Goal: Task Accomplishment & Management: Use online tool/utility

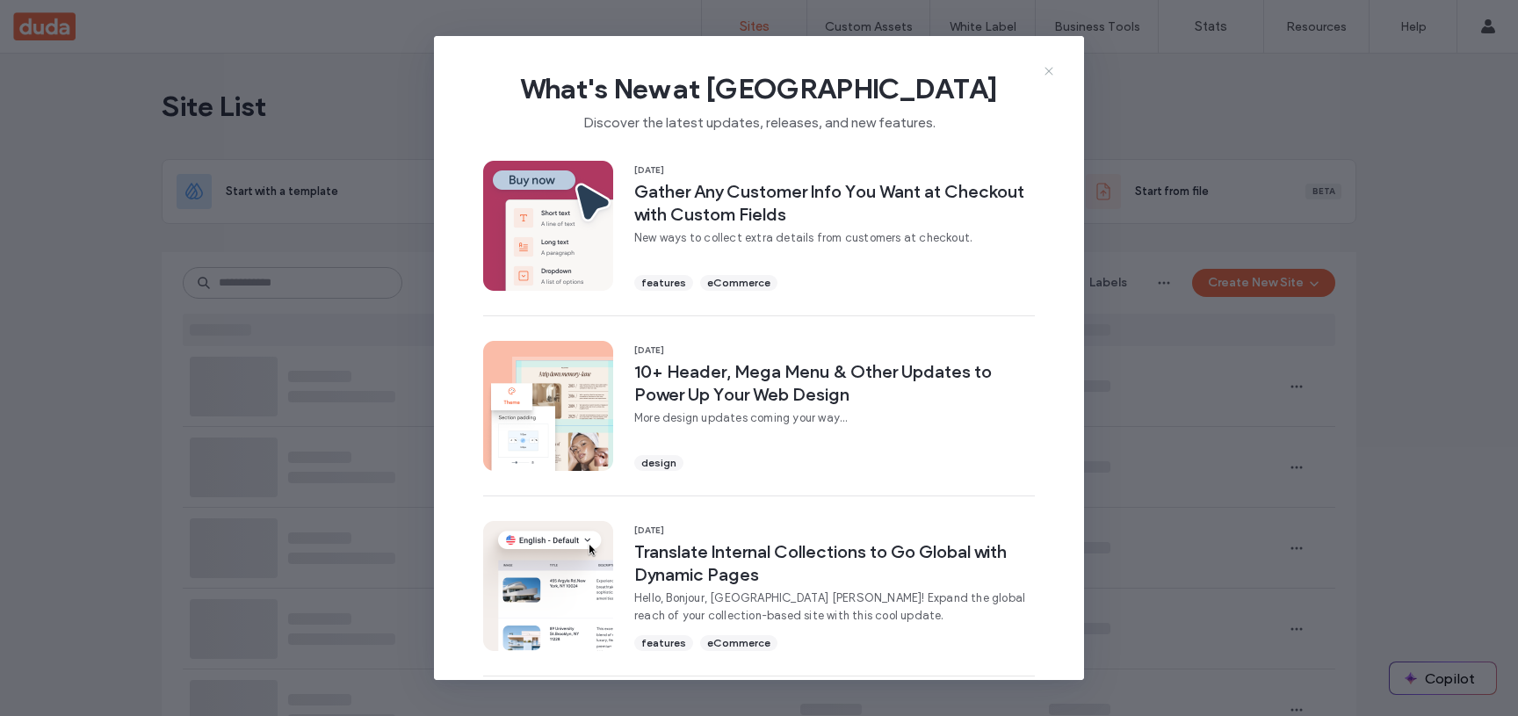
click at [1042, 66] on icon at bounding box center [1049, 71] width 14 height 14
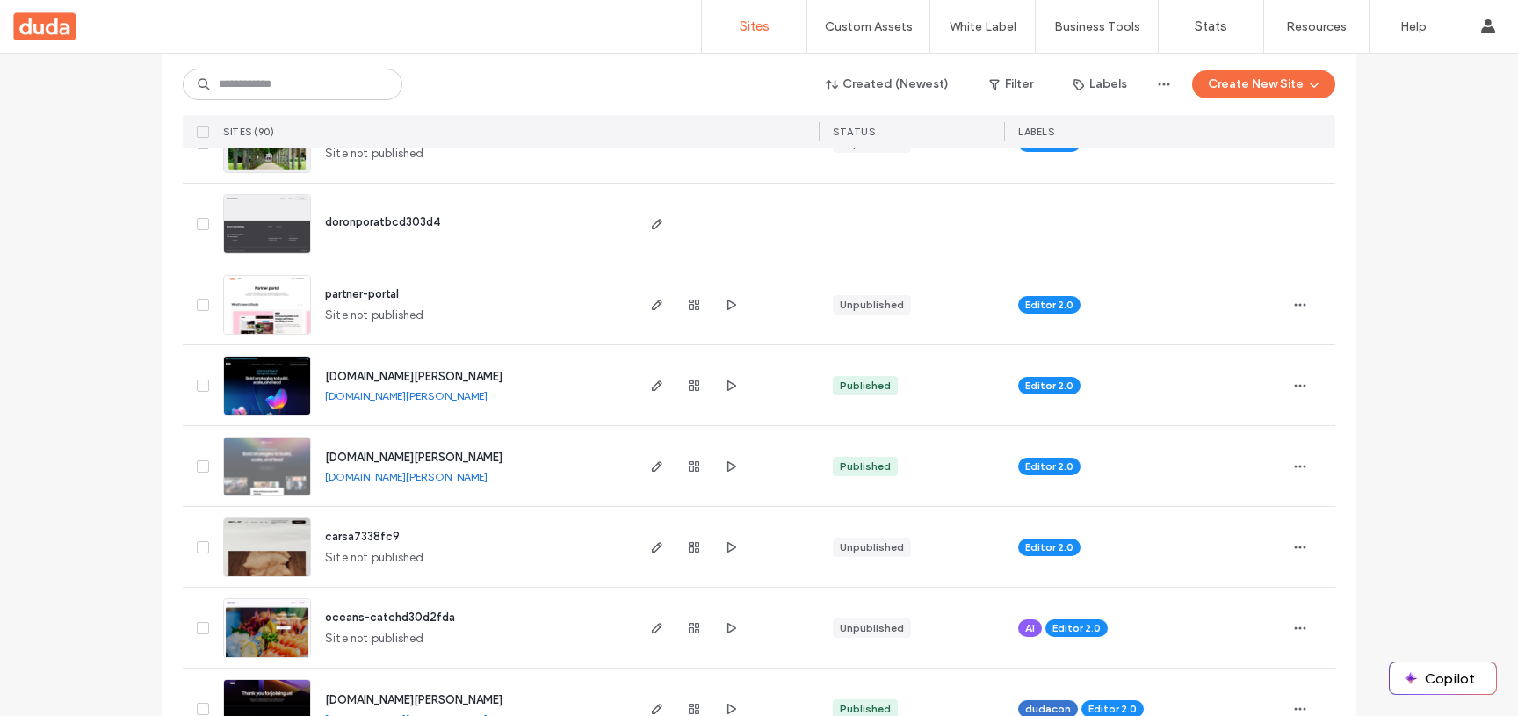
scroll to position [575, 0]
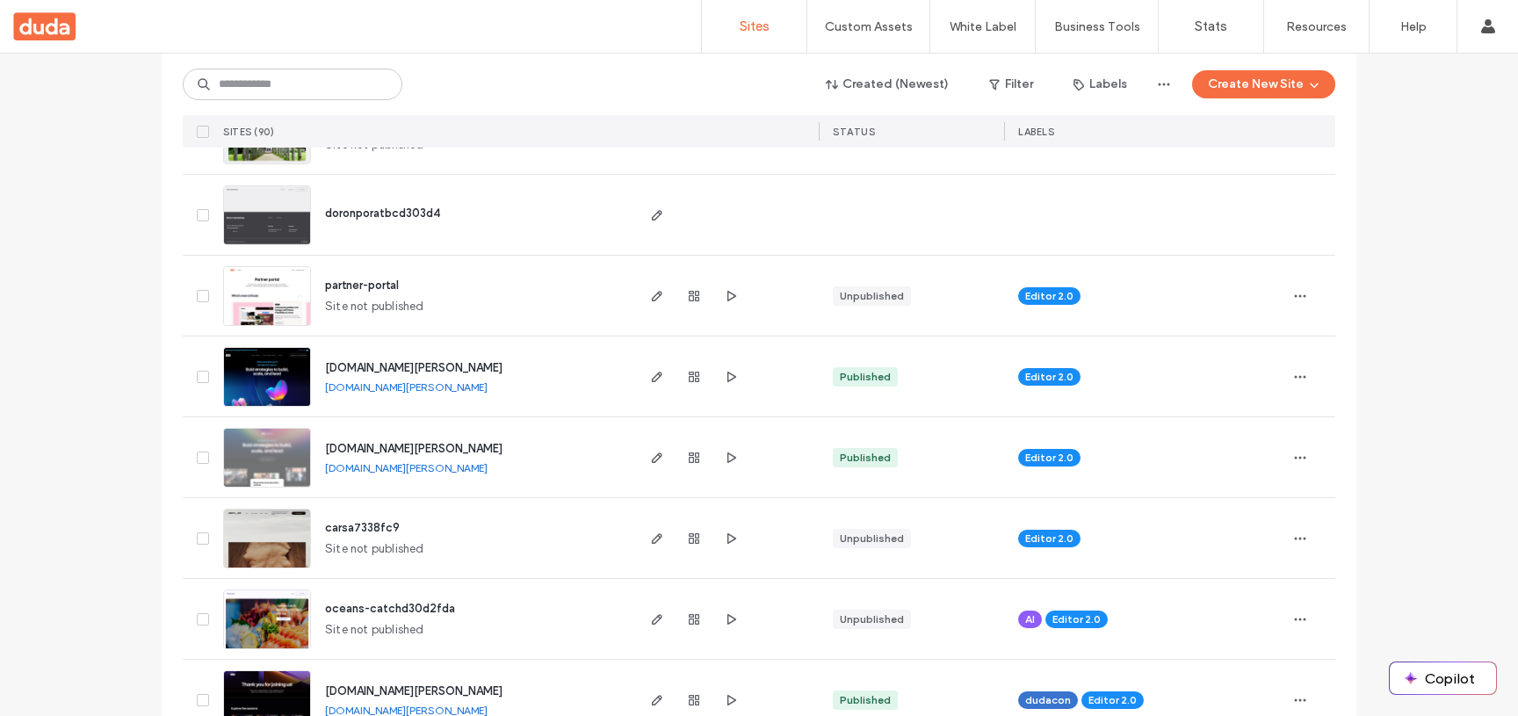
click at [396, 362] on span "eu-summit-2025.duda.co" at bounding box center [413, 367] width 177 height 13
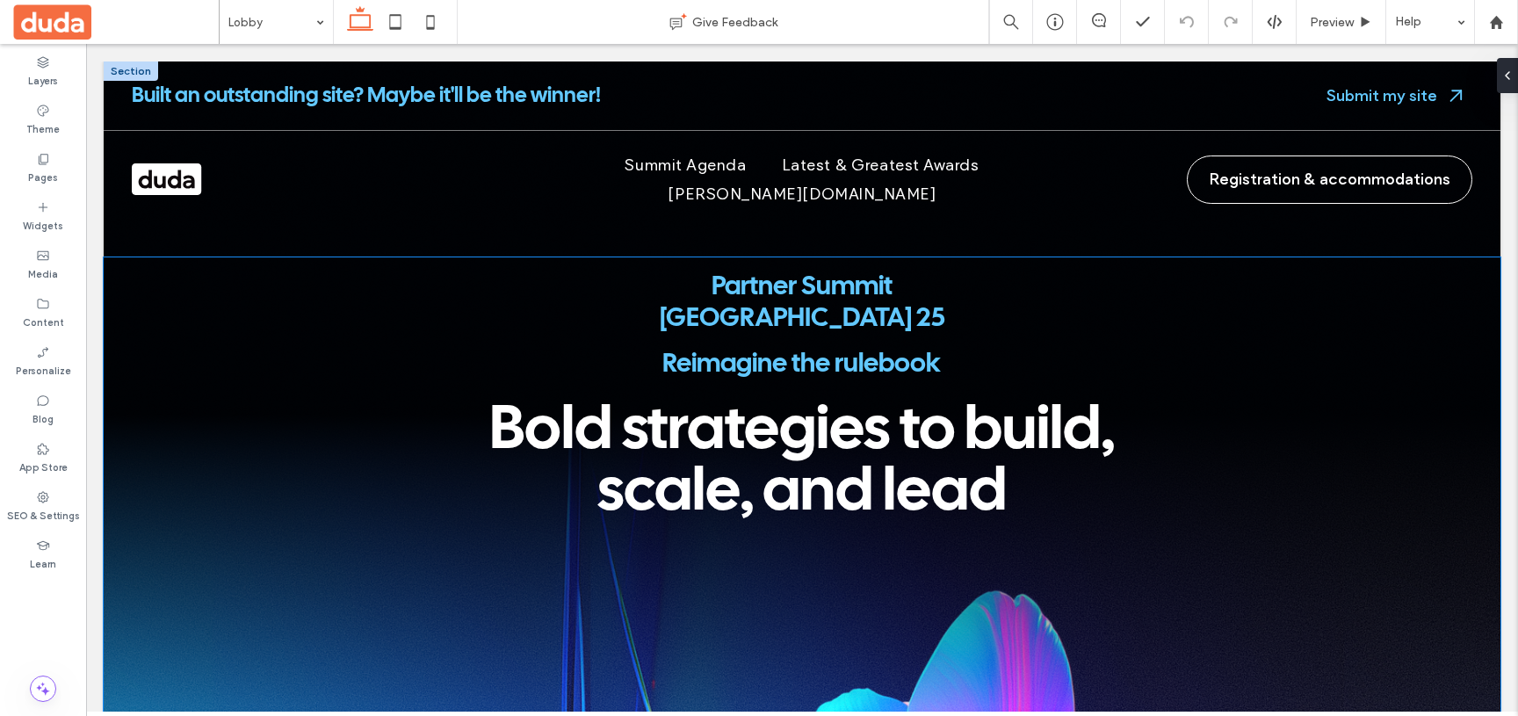
click at [799, 311] on div "Partner Summit Europe 25" at bounding box center [802, 302] width 1397 height 91
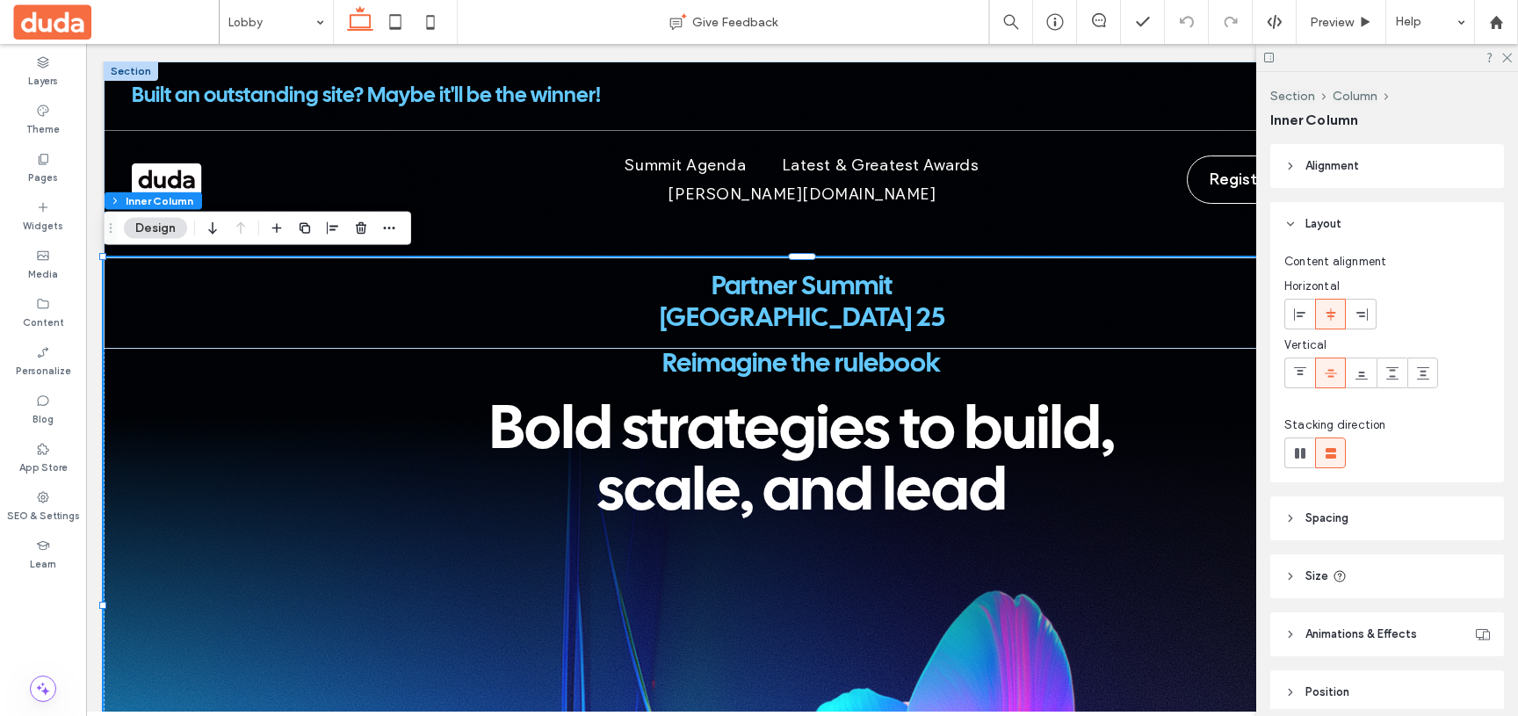
click at [618, 336] on div "Partner Summit Europe 25 Registration & Accommodation Reimagine the rulebook Bo…" at bounding box center [802, 620] width 1397 height 727
click at [693, 288] on span "Partner Summit Europe 25" at bounding box center [802, 303] width 285 height 56
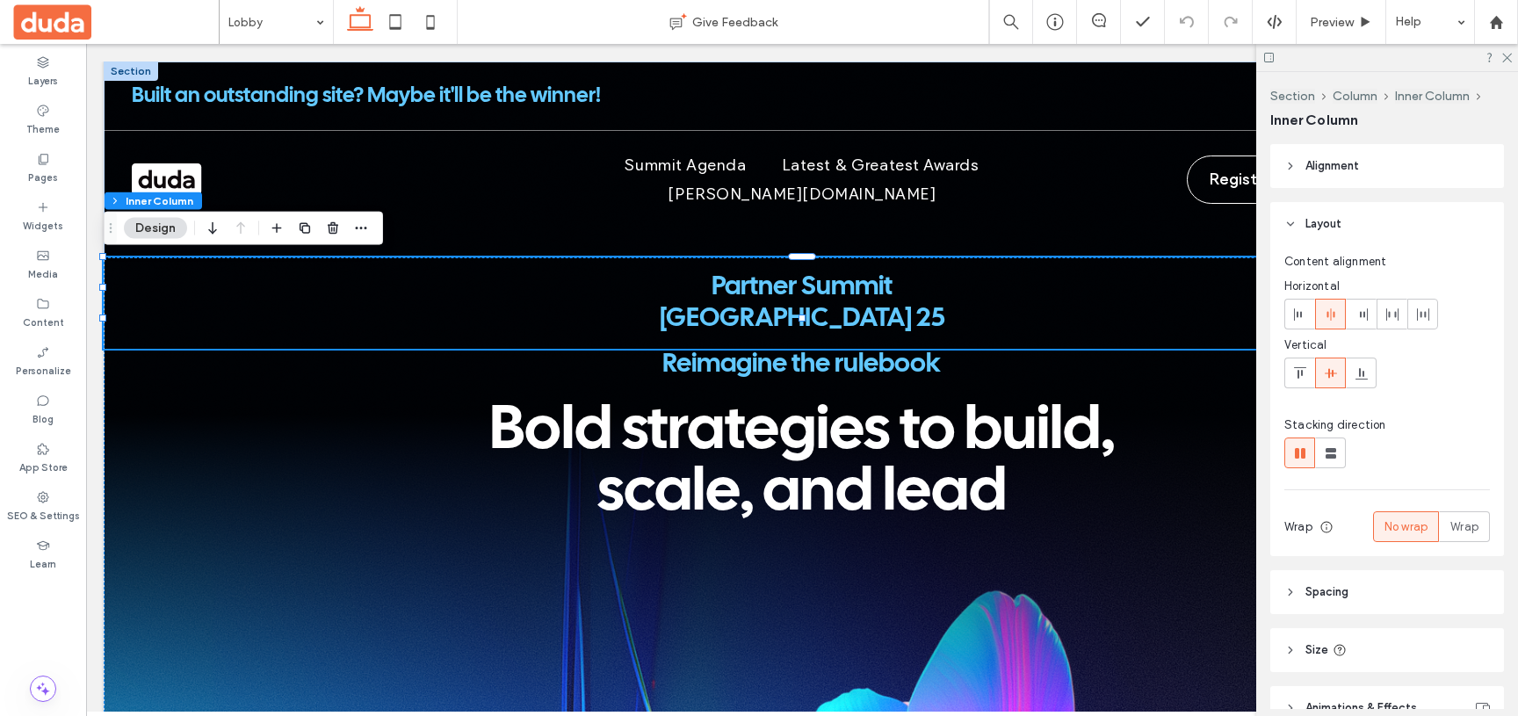
click at [798, 285] on span "Partner Summit Europe 25" at bounding box center [802, 303] width 285 height 56
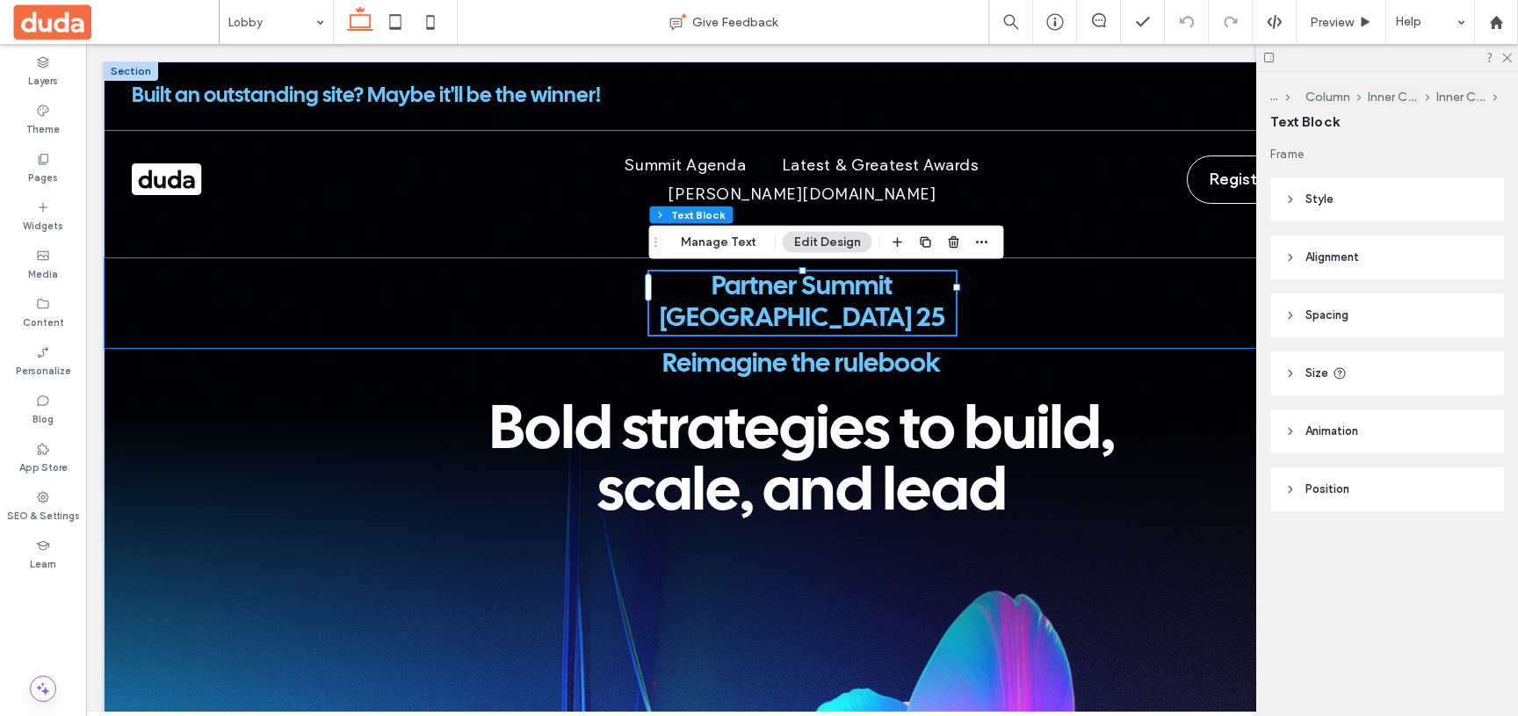
click at [798, 285] on span "Partner Summit Europe 25" at bounding box center [802, 303] width 285 height 56
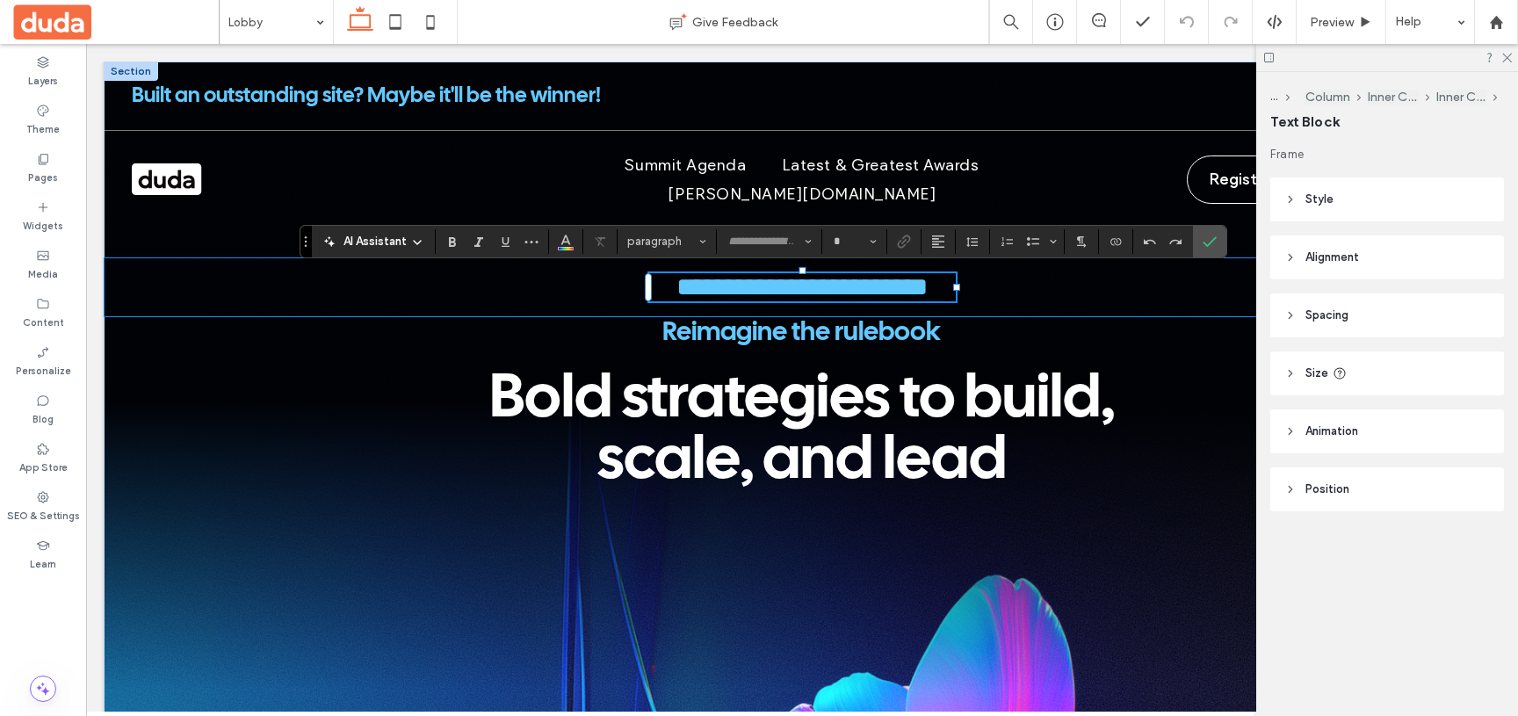
type input "**********"
type input "**"
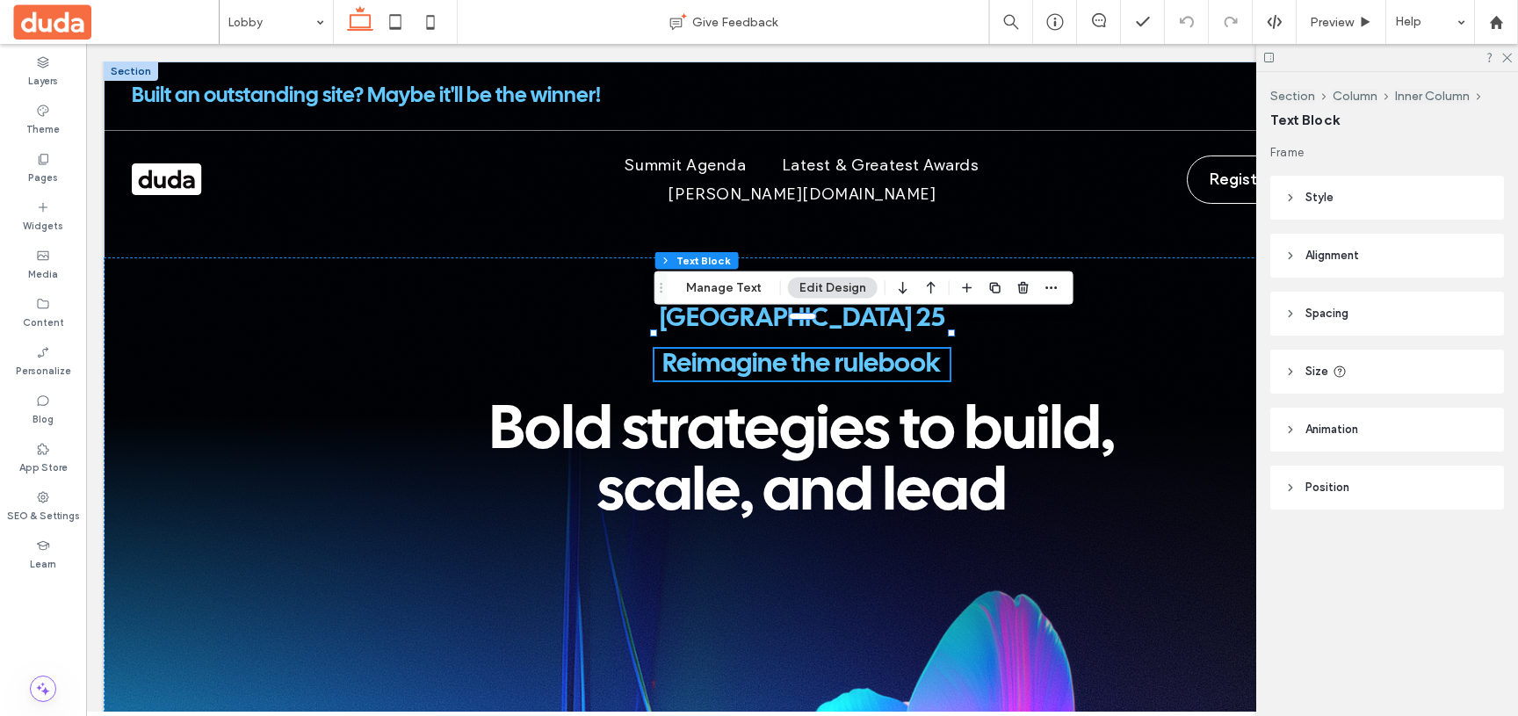
click at [690, 352] on span "Reimagine the rulebook" at bounding box center [801, 364] width 278 height 25
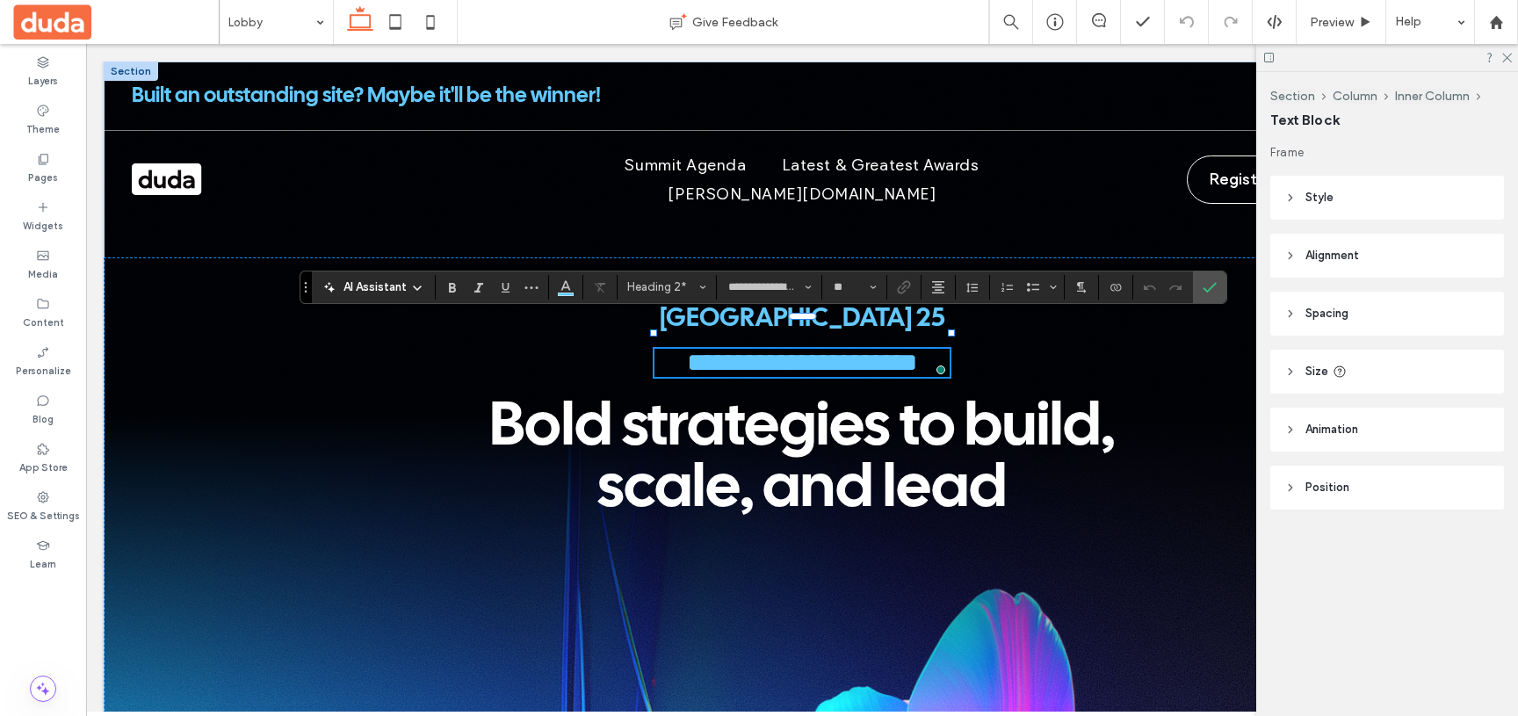
type input "**"
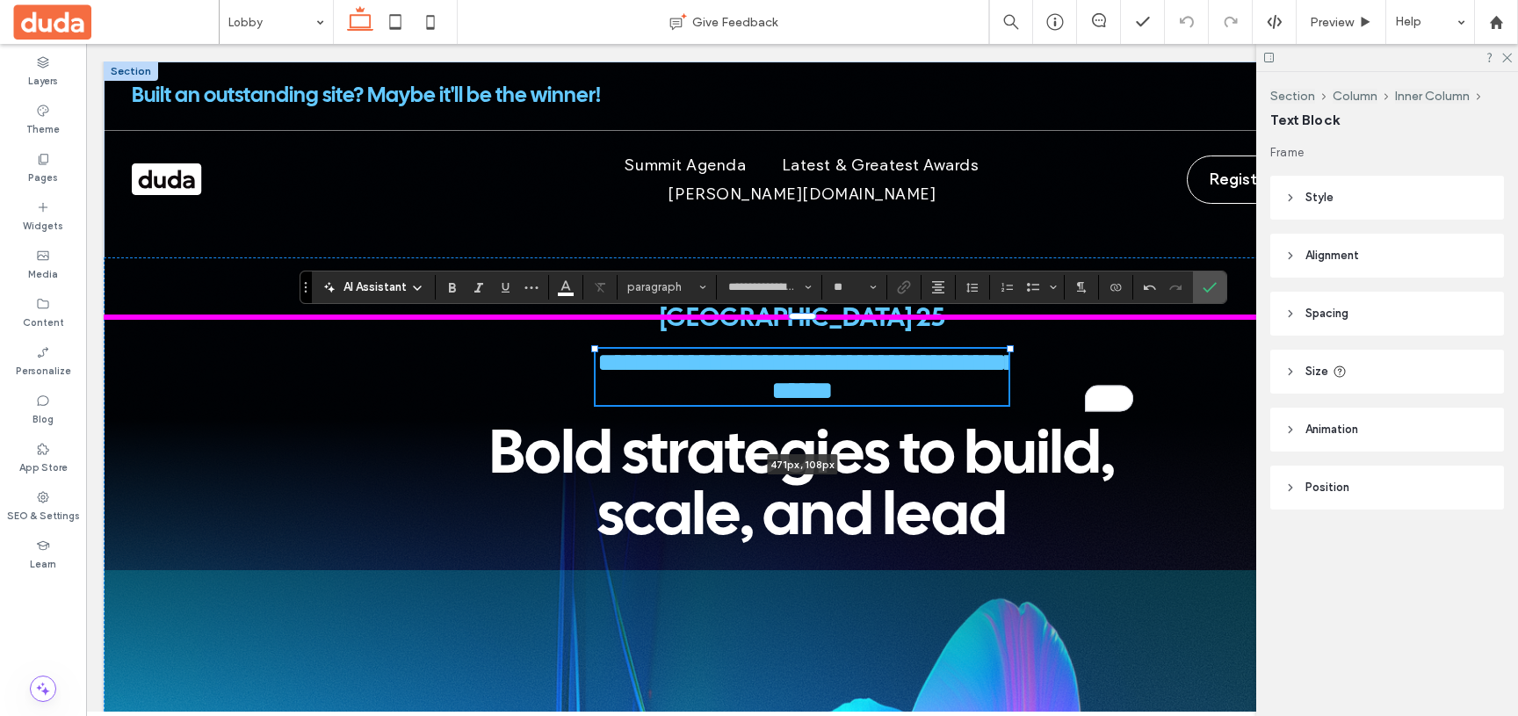
drag, startPoint x: 655, startPoint y: 362, endPoint x: 596, endPoint y: 356, distance: 59.2
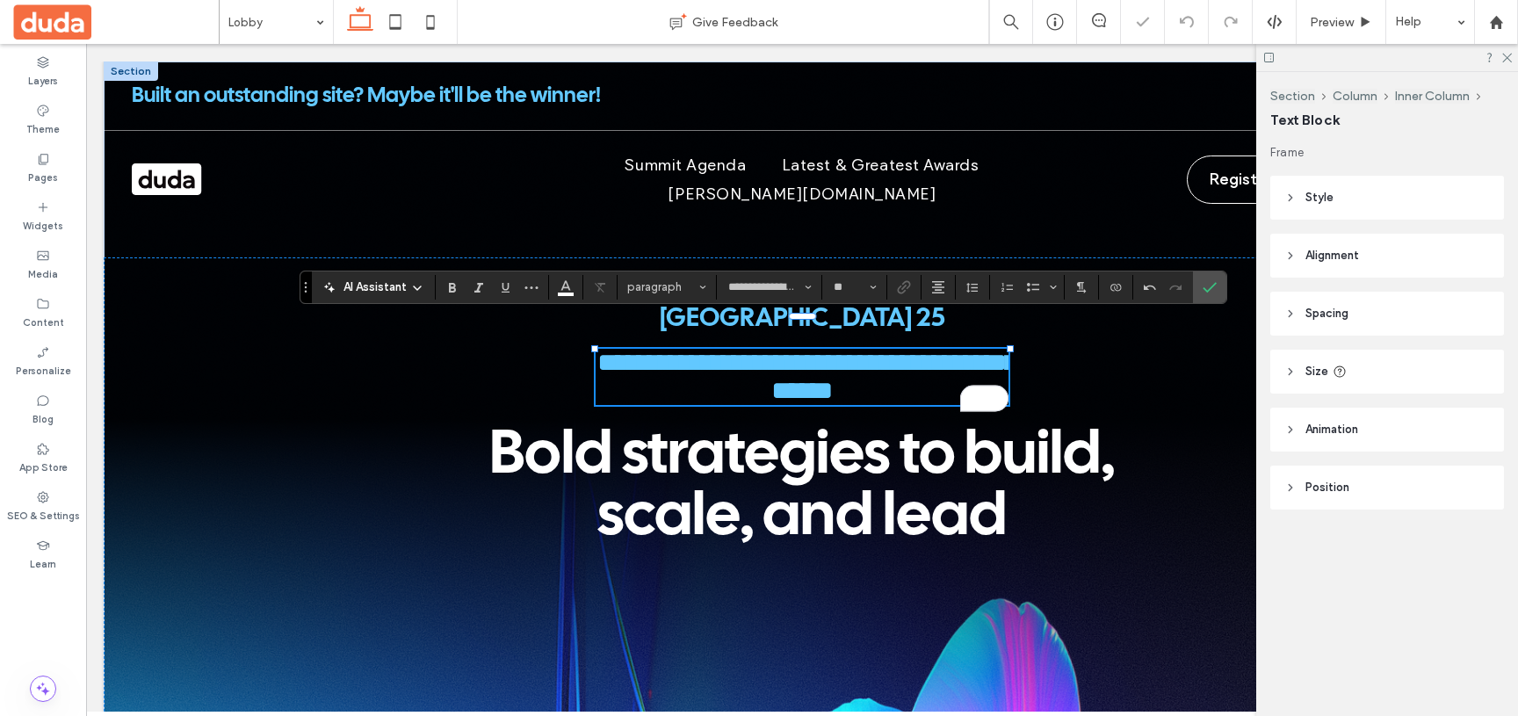
type input "***"
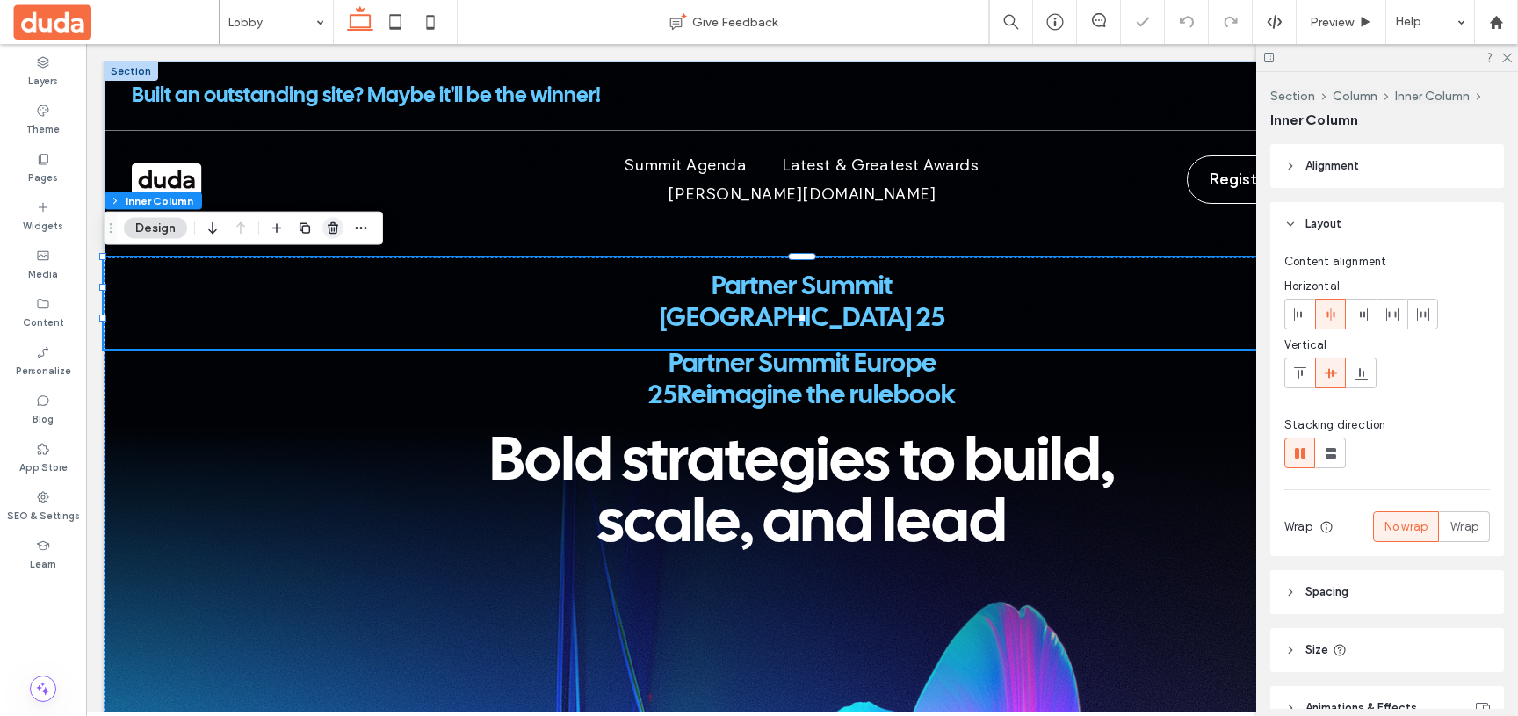
click at [328, 225] on use "button" at bounding box center [333, 227] width 11 height 11
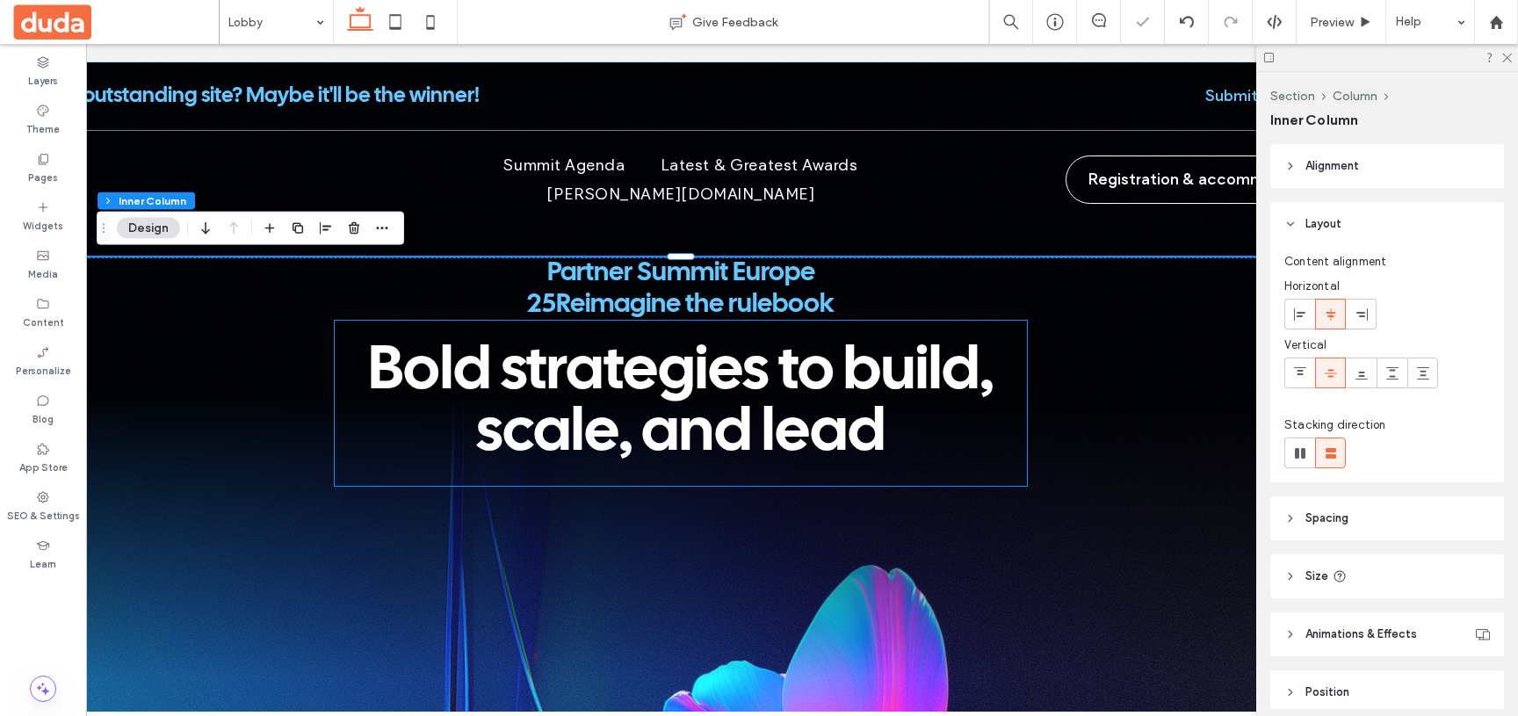
scroll to position [0, 128]
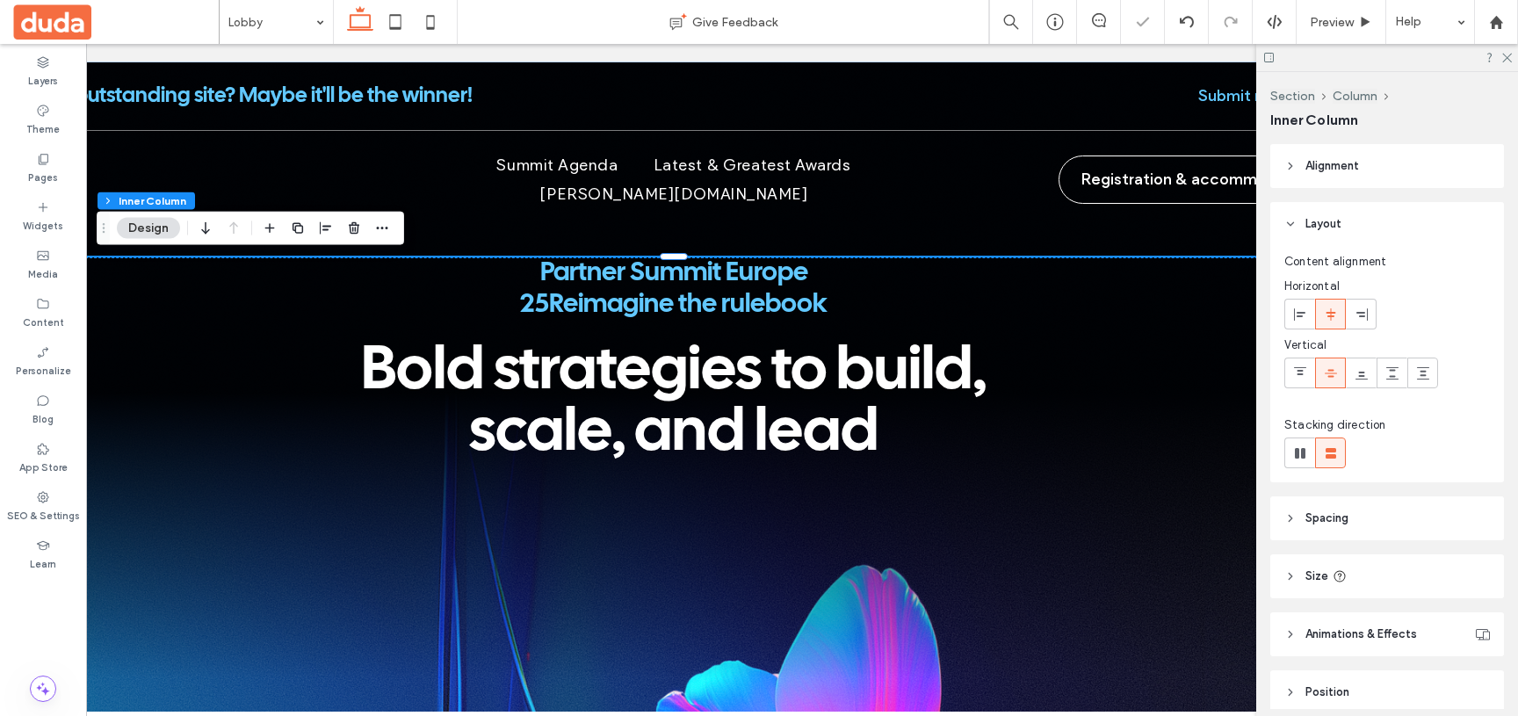
click at [224, 392] on div "Registration & Accommodation Partner Summit Europe 25Reimagine the rulebook Bol…" at bounding box center [673, 591] width 1397 height 668
click at [1324, 21] on span "Preview" at bounding box center [1332, 22] width 44 height 15
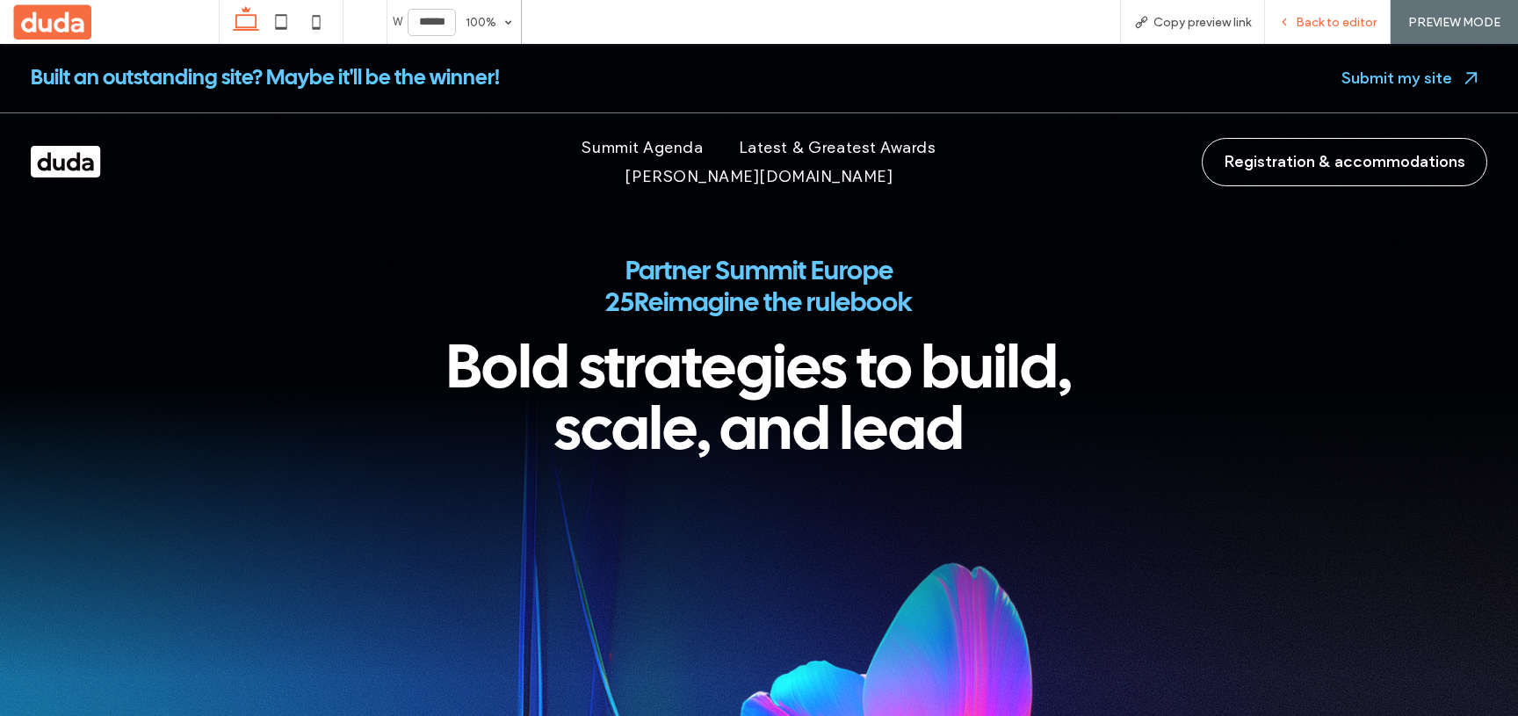
click at [1332, 22] on span "Back to editor" at bounding box center [1336, 22] width 81 height 15
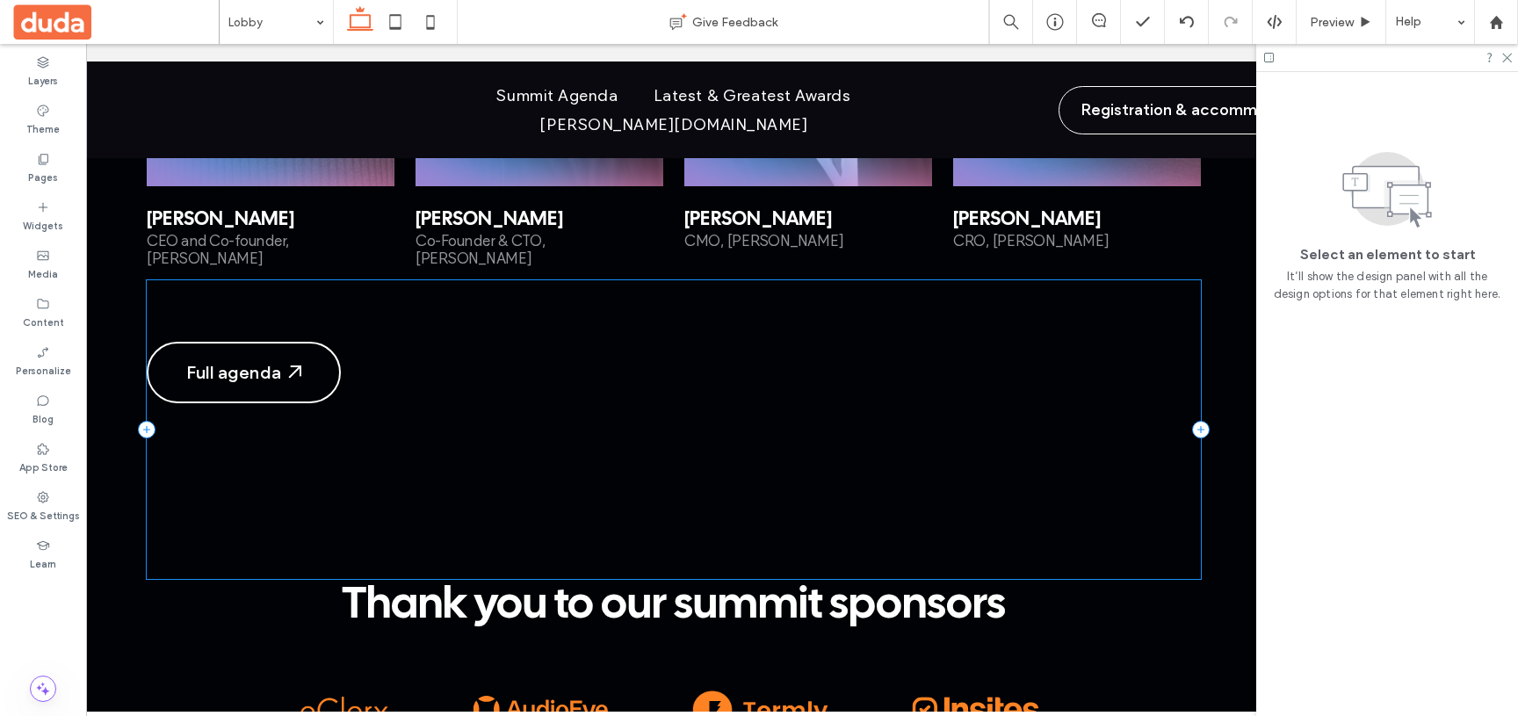
scroll to position [3265, 0]
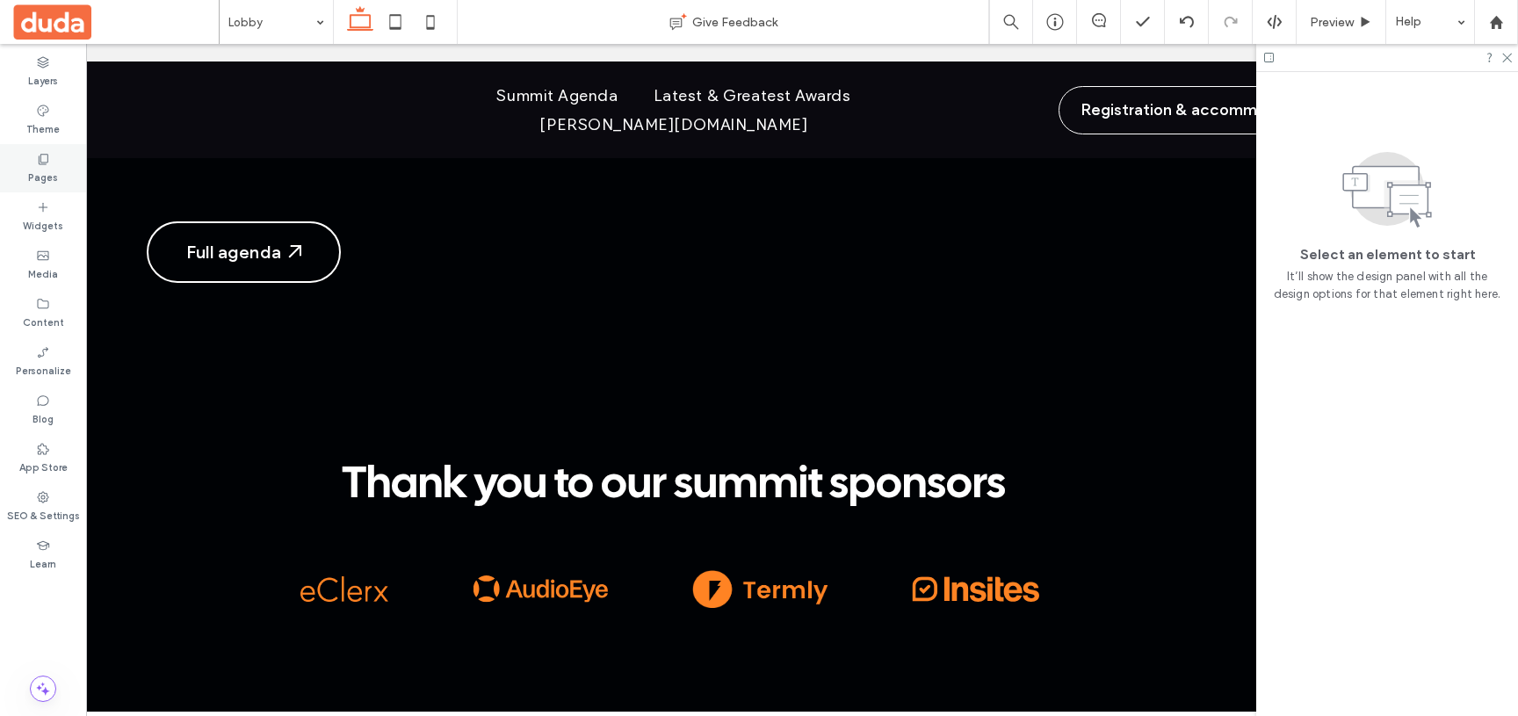
click at [52, 166] on label "Pages" at bounding box center [43, 175] width 30 height 19
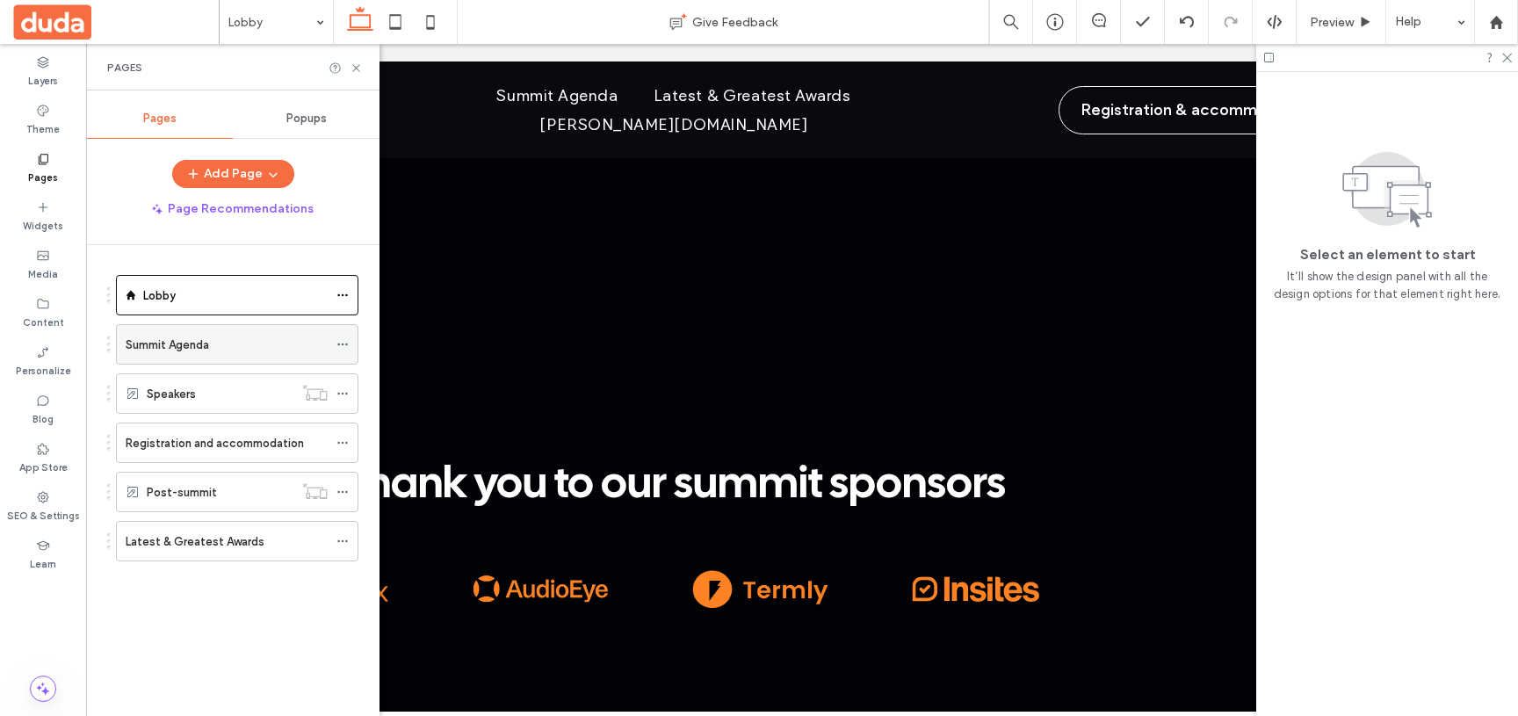
click at [228, 348] on div "Summit Agenda" at bounding box center [227, 345] width 202 height 18
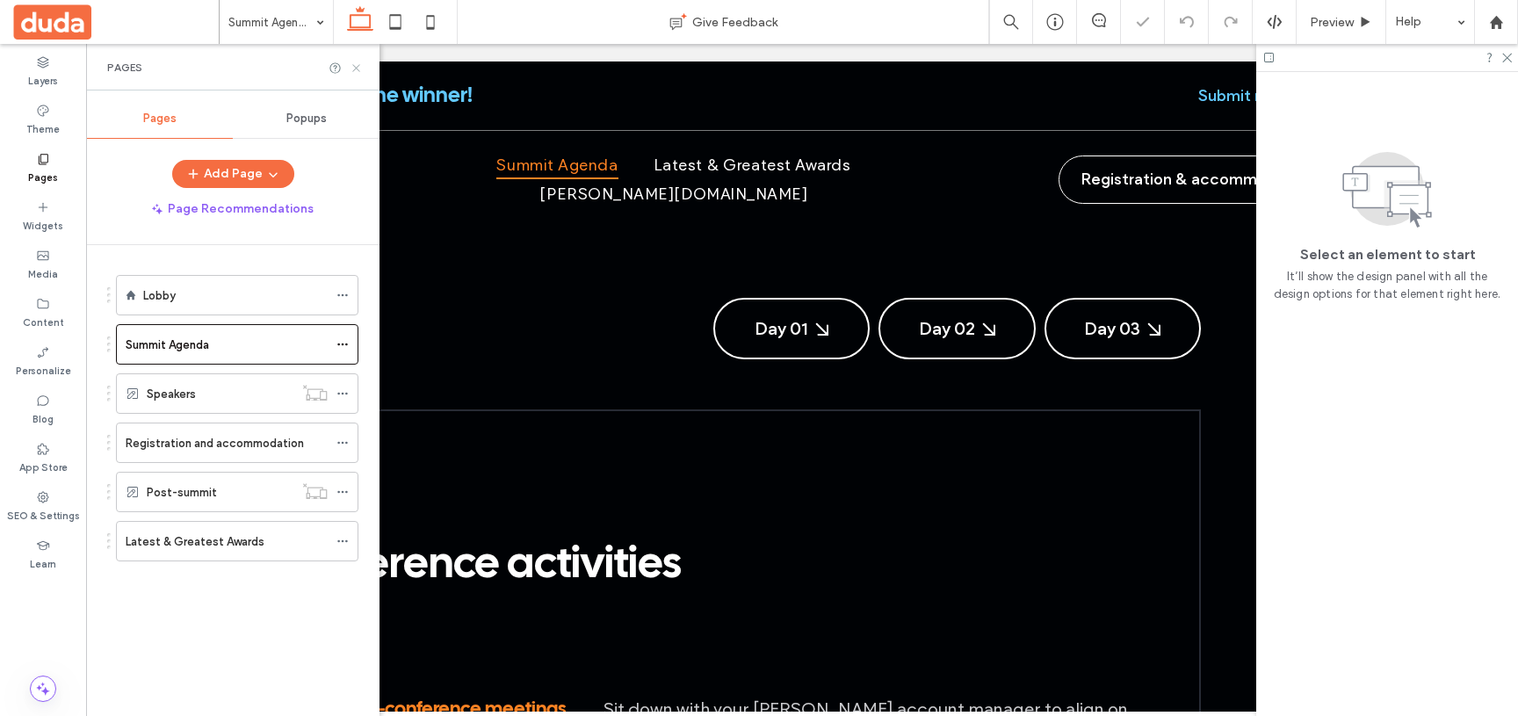
click at [355, 62] on icon at bounding box center [356, 67] width 13 height 13
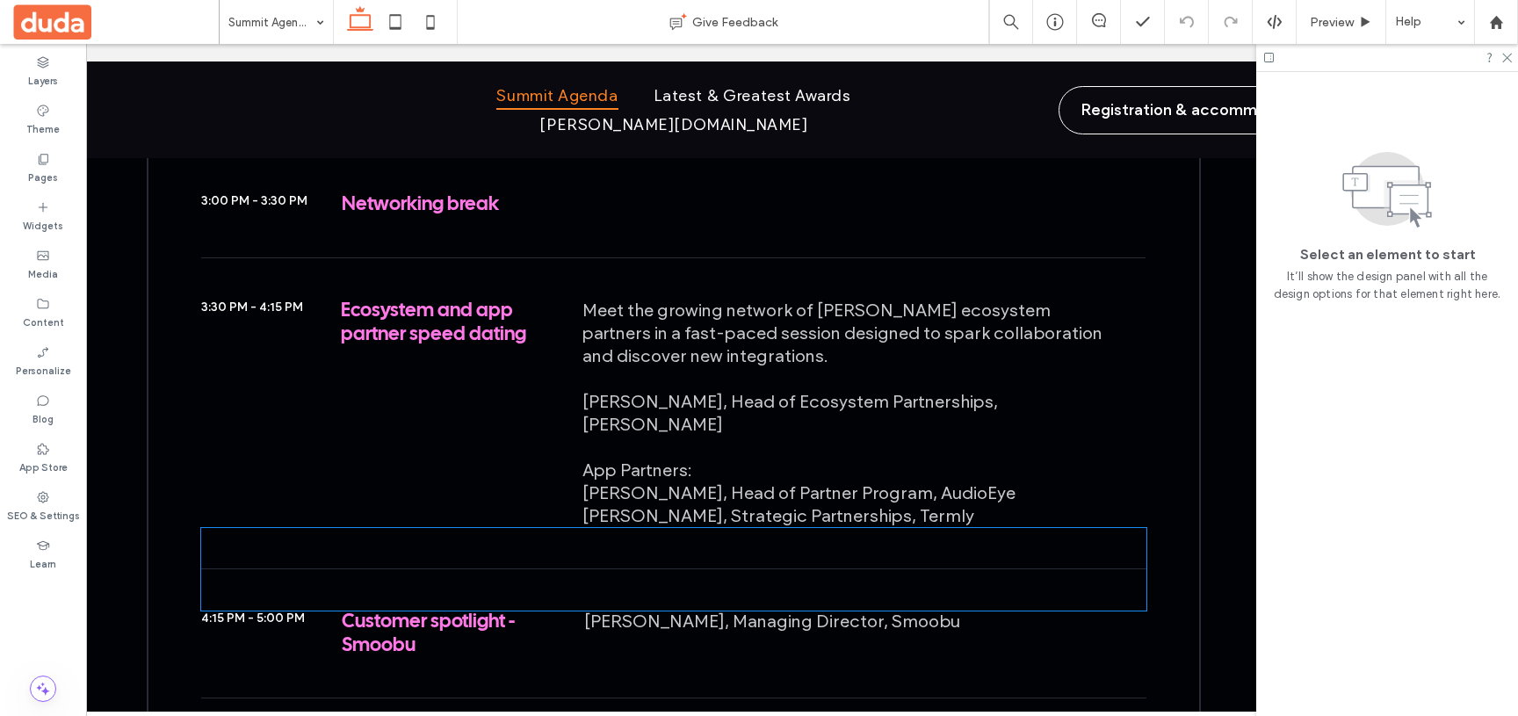
scroll to position [3115, 0]
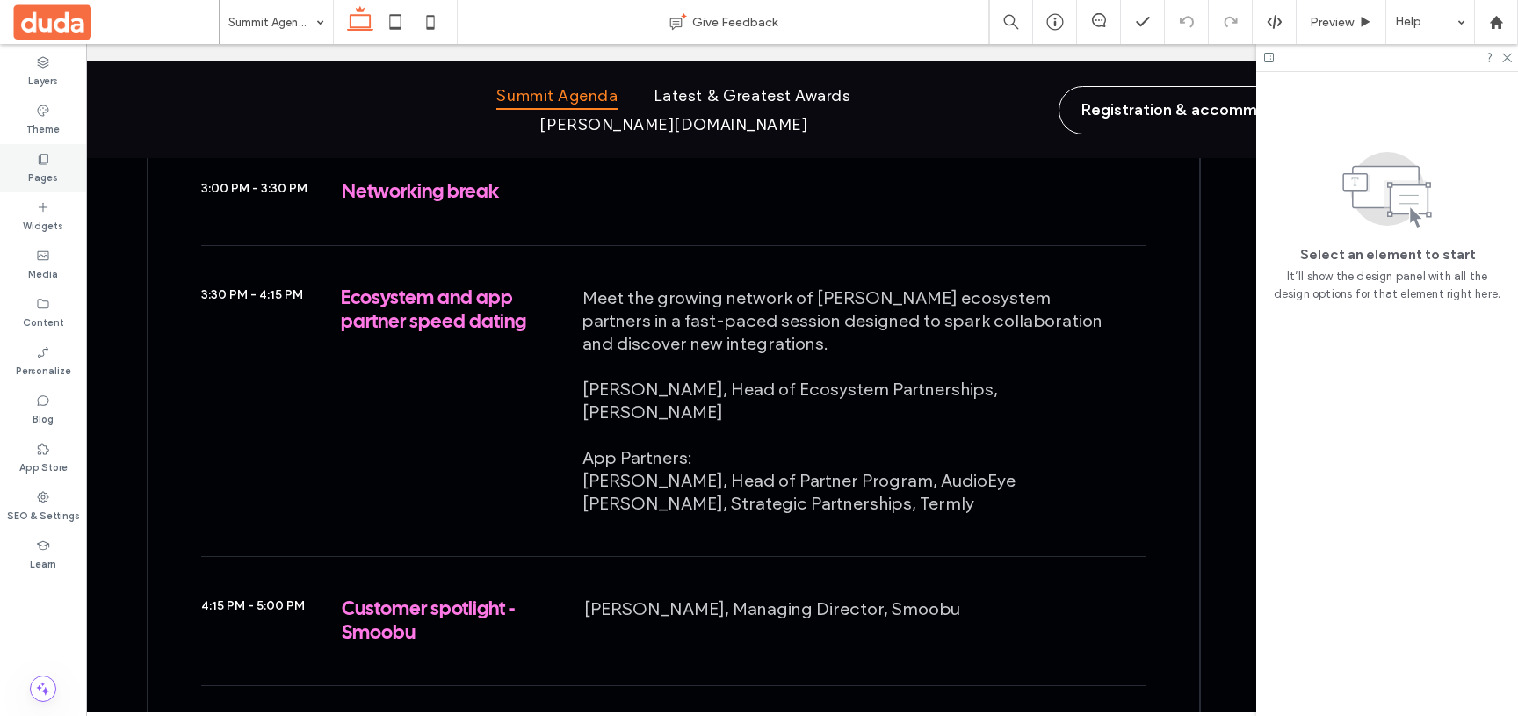
click at [50, 158] on div "Pages" at bounding box center [43, 168] width 86 height 48
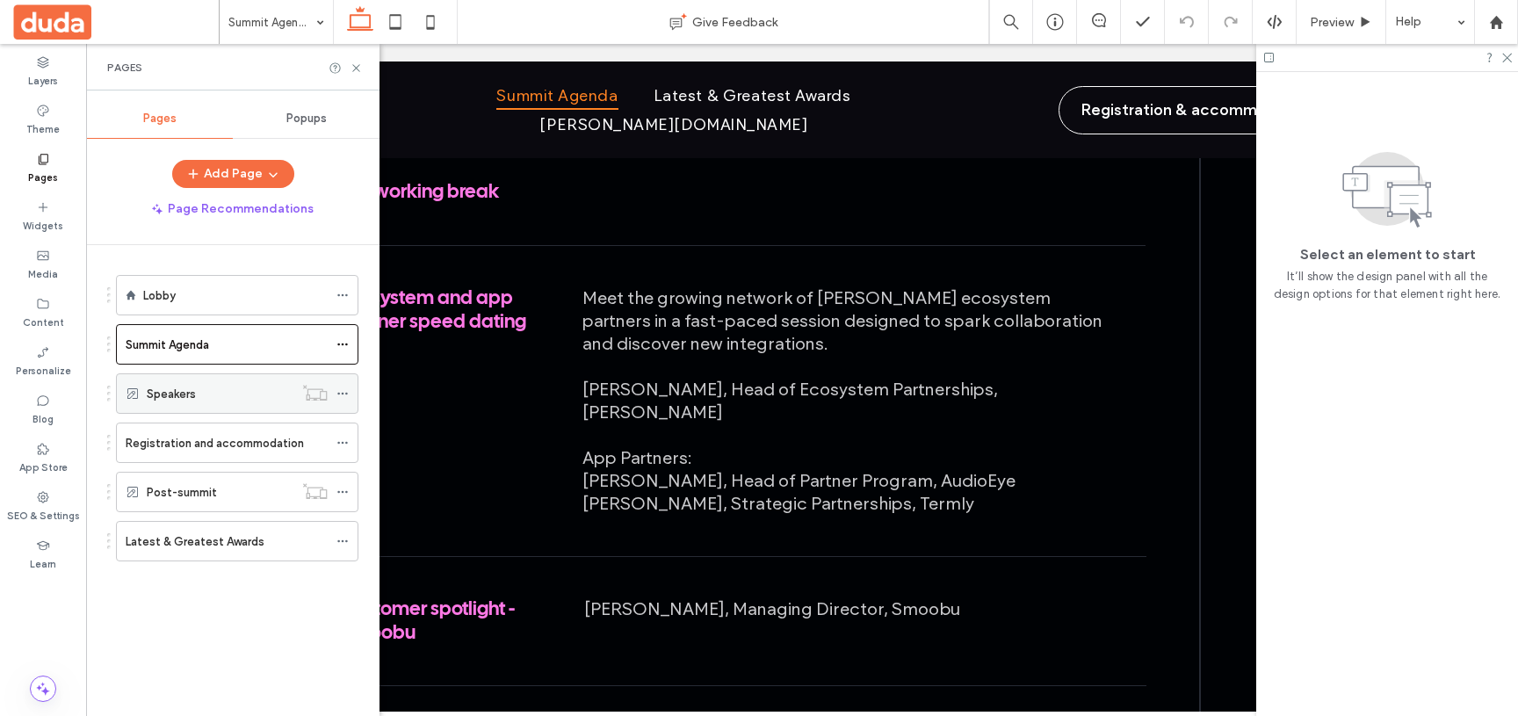
click at [194, 394] on label "Speakers" at bounding box center [171, 394] width 49 height 31
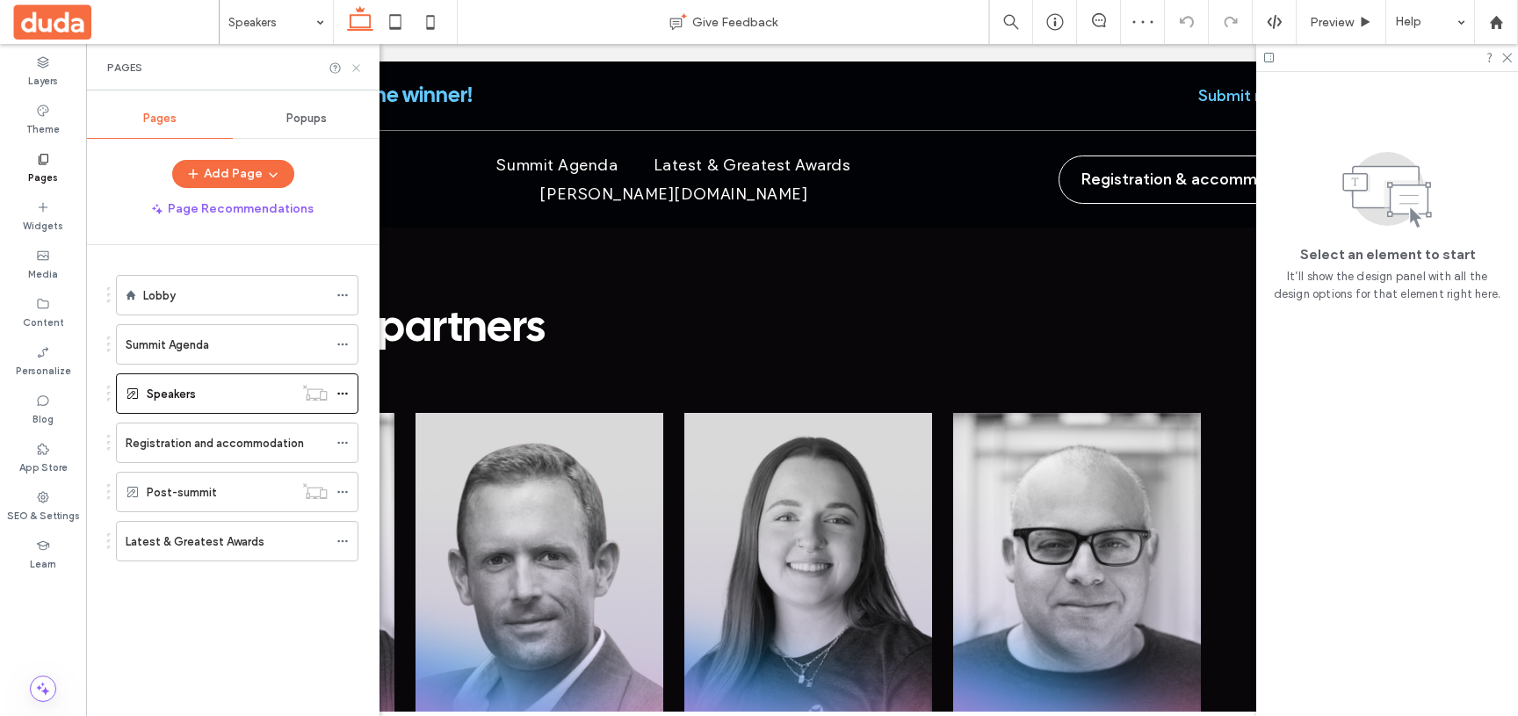
click at [353, 61] on icon at bounding box center [356, 67] width 13 height 13
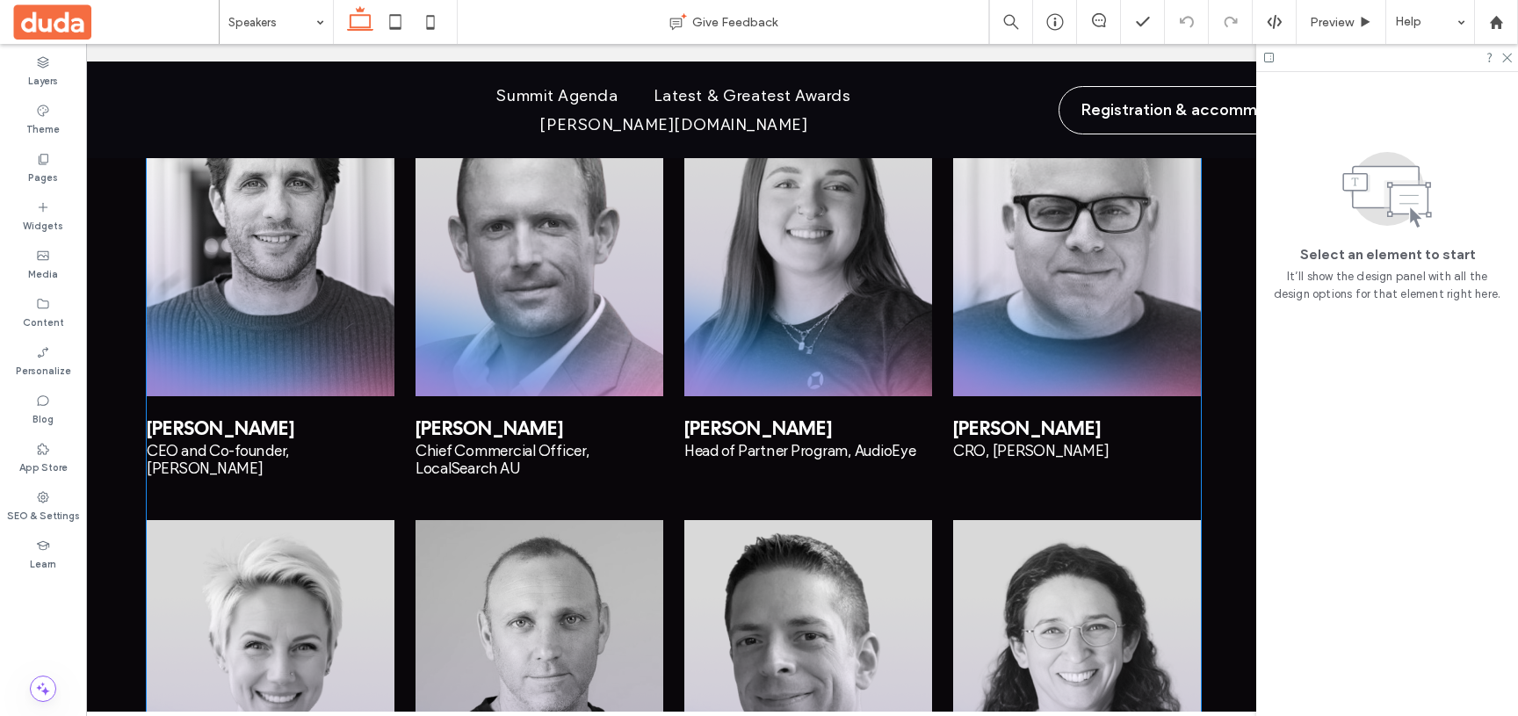
scroll to position [219, 0]
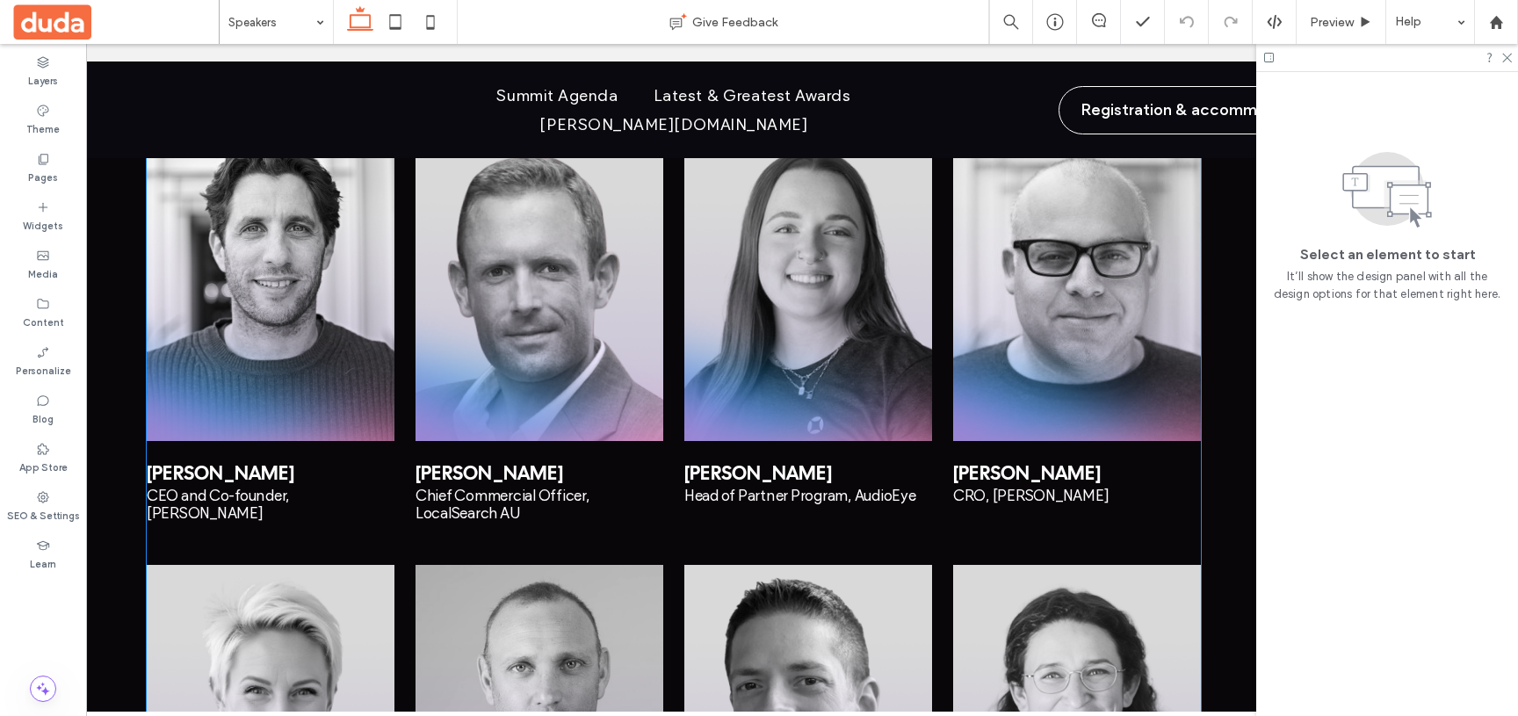
click at [488, 347] on div "undefined" at bounding box center [540, 283] width 248 height 316
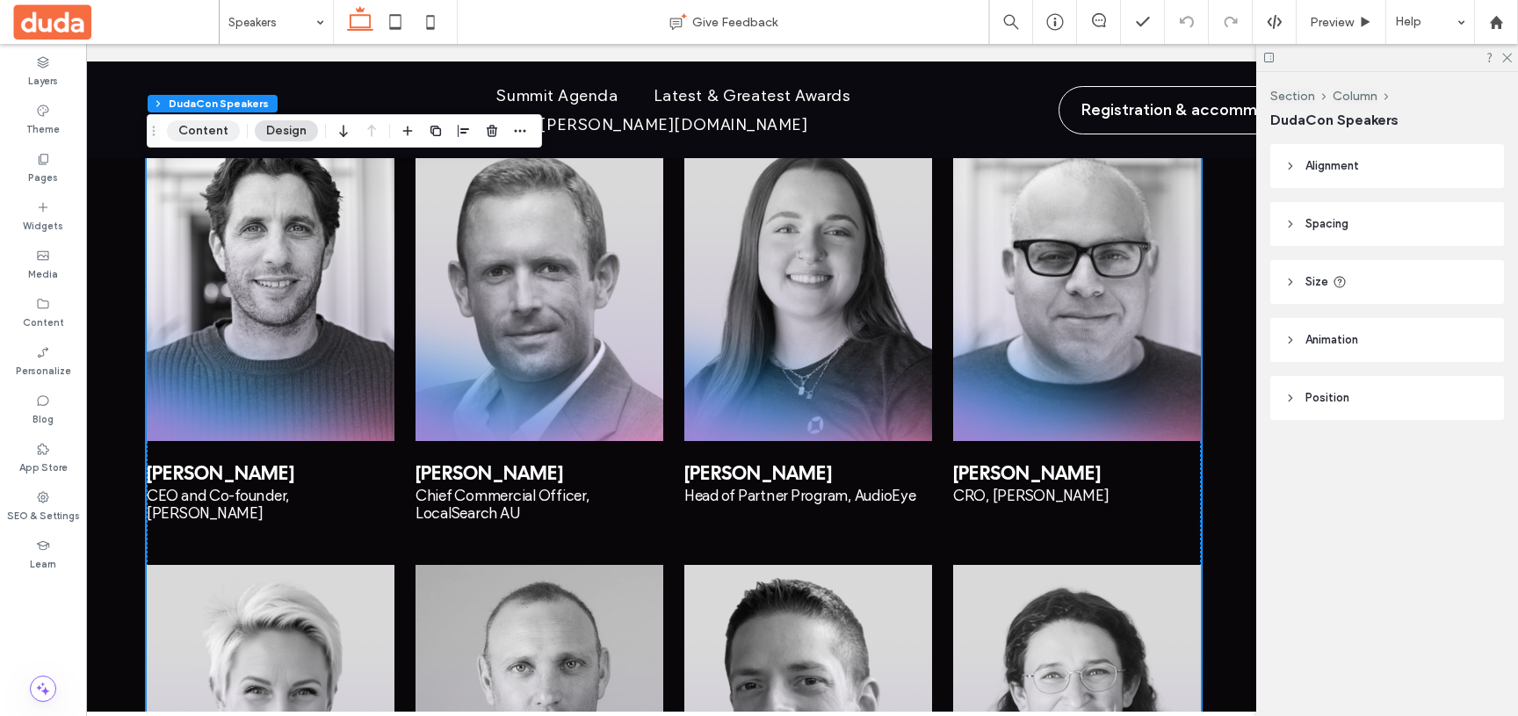
click at [193, 131] on button "Content" at bounding box center [203, 130] width 73 height 21
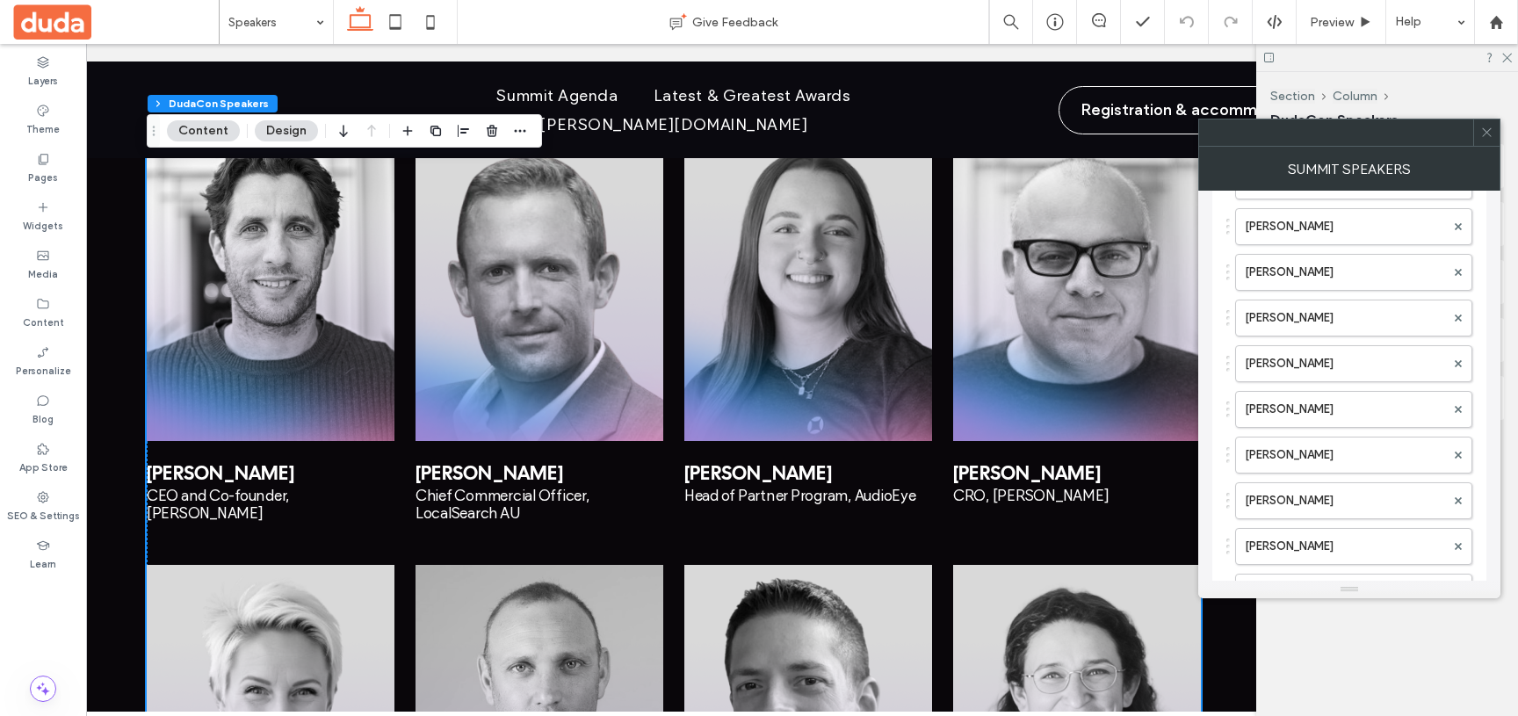
scroll to position [892, 0]
click at [1255, 530] on button "Add Item" at bounding box center [1257, 534] width 62 height 21
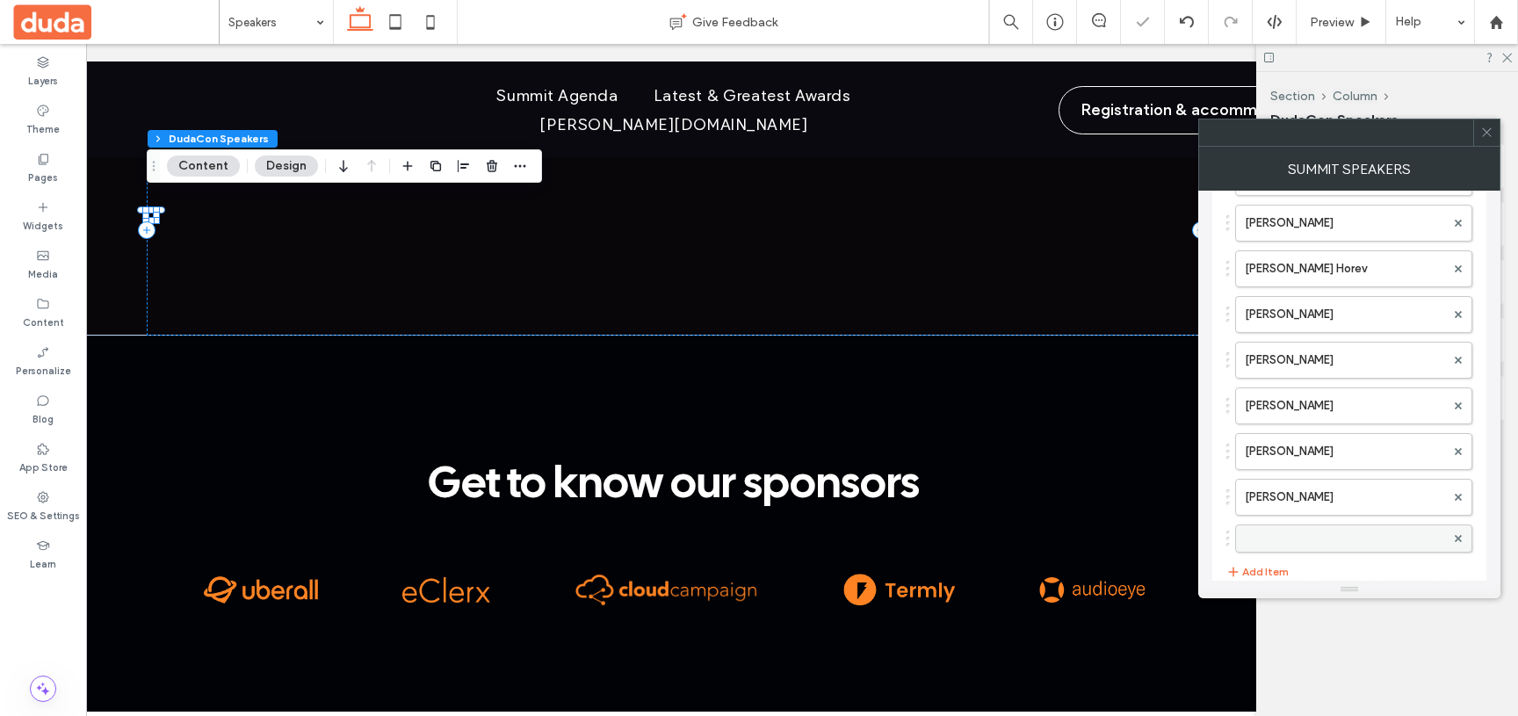
click at [1274, 545] on label at bounding box center [1345, 539] width 200 height 18
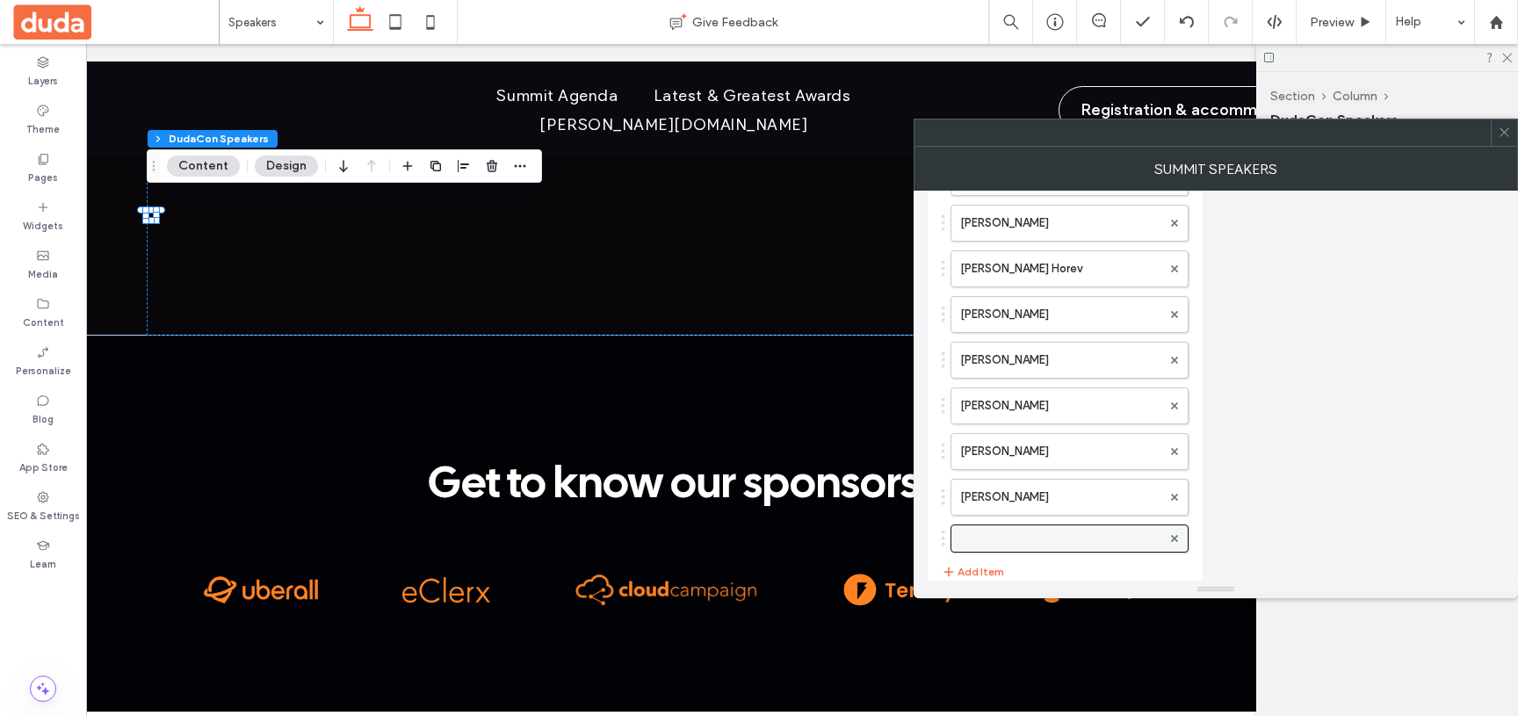
click at [1112, 538] on label at bounding box center [1060, 539] width 201 height 18
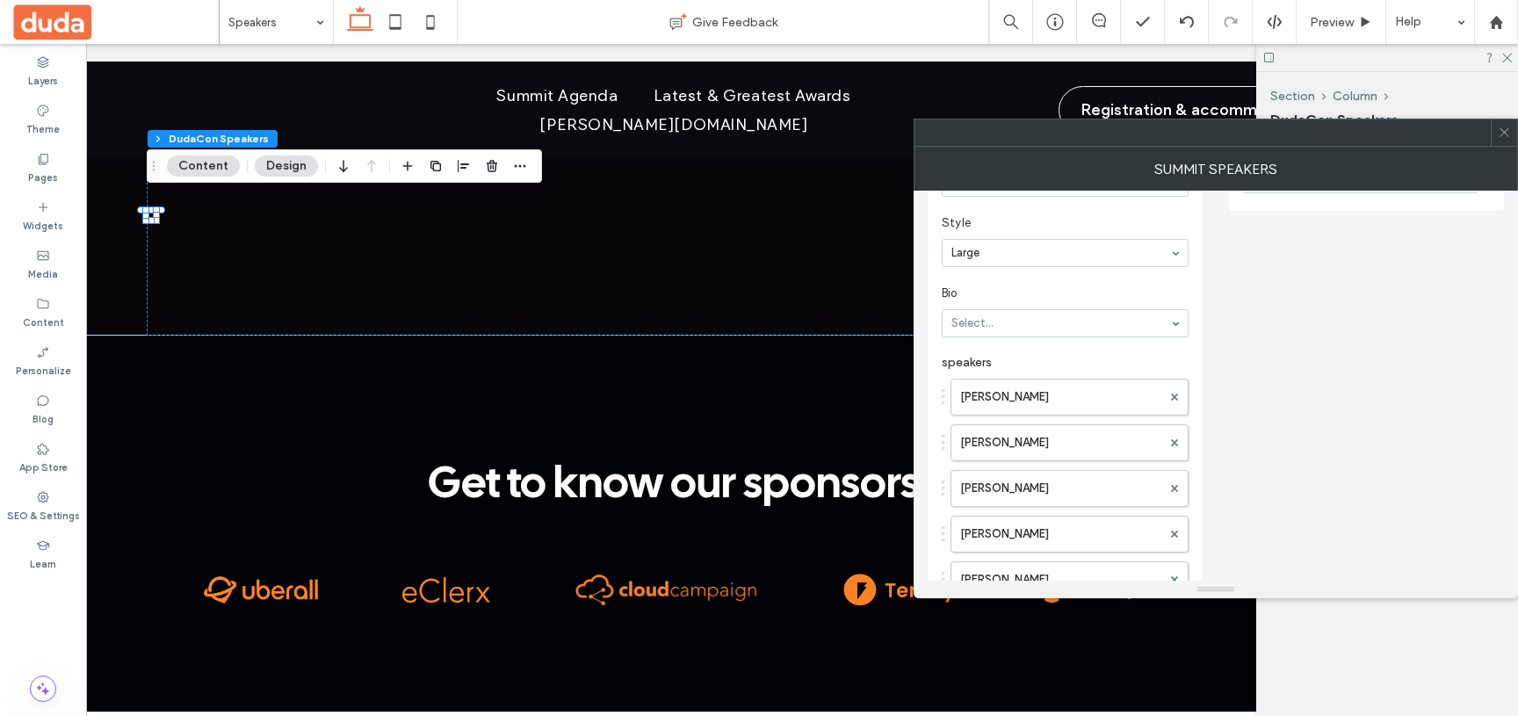
scroll to position [0, 0]
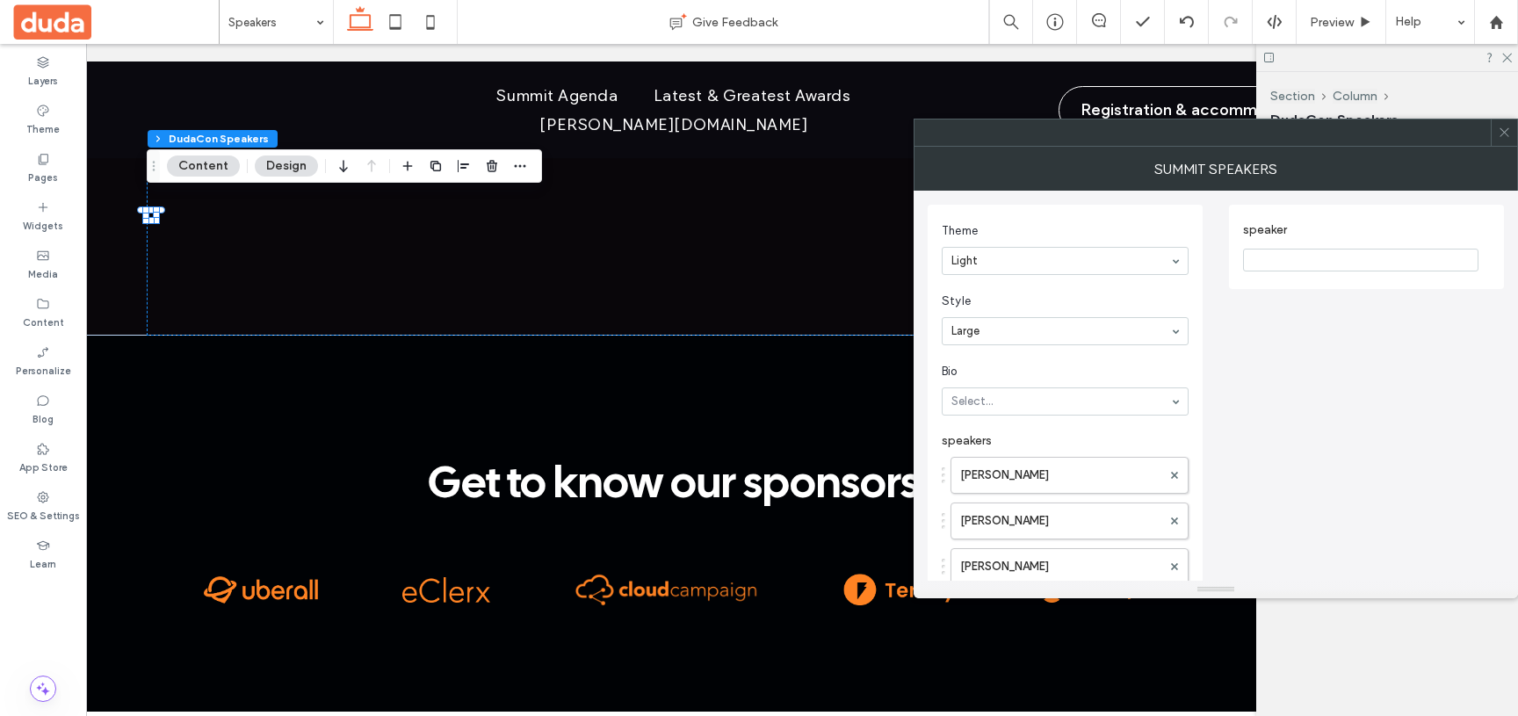
click at [1283, 259] on input "speaker" at bounding box center [1360, 260] width 235 height 23
paste input "**********"
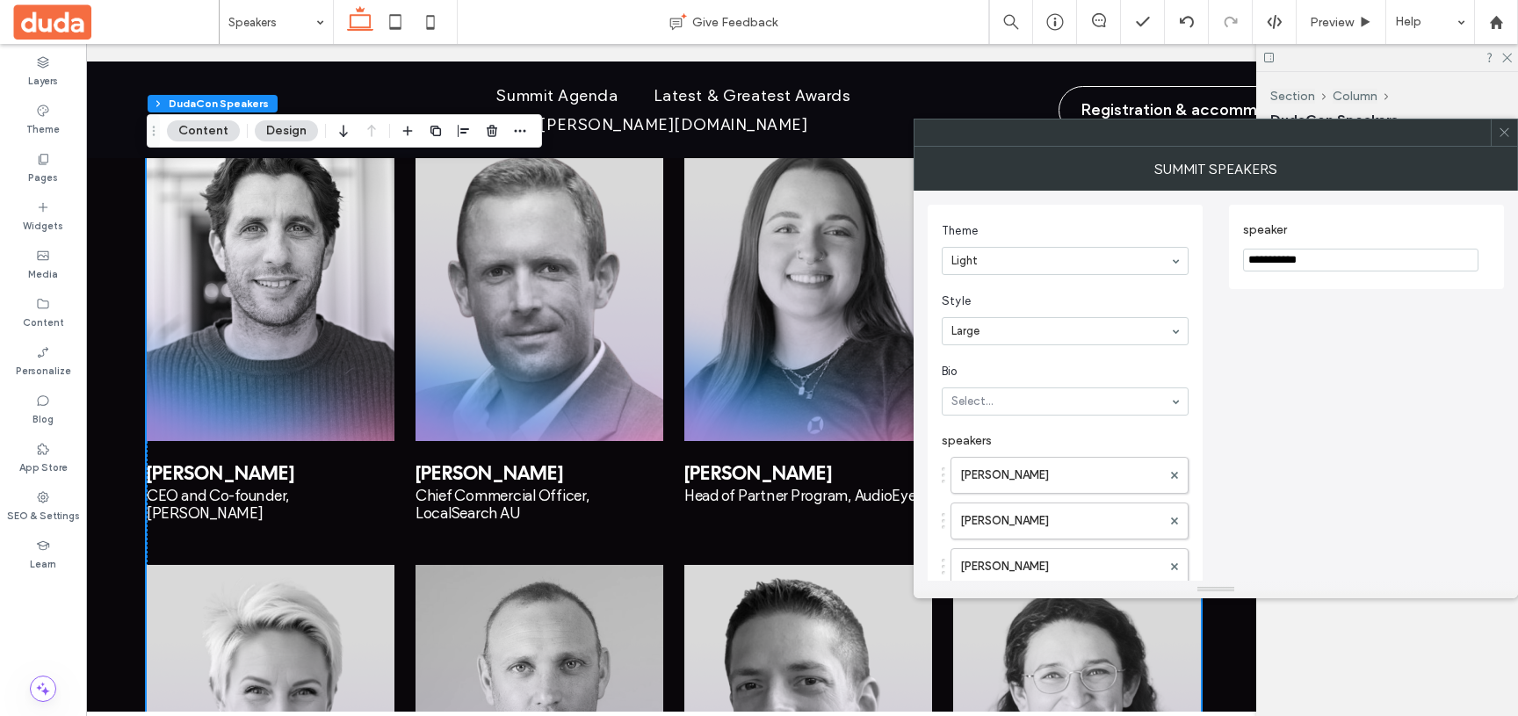
type input "**********"
click at [1501, 128] on icon at bounding box center [1504, 132] width 13 height 13
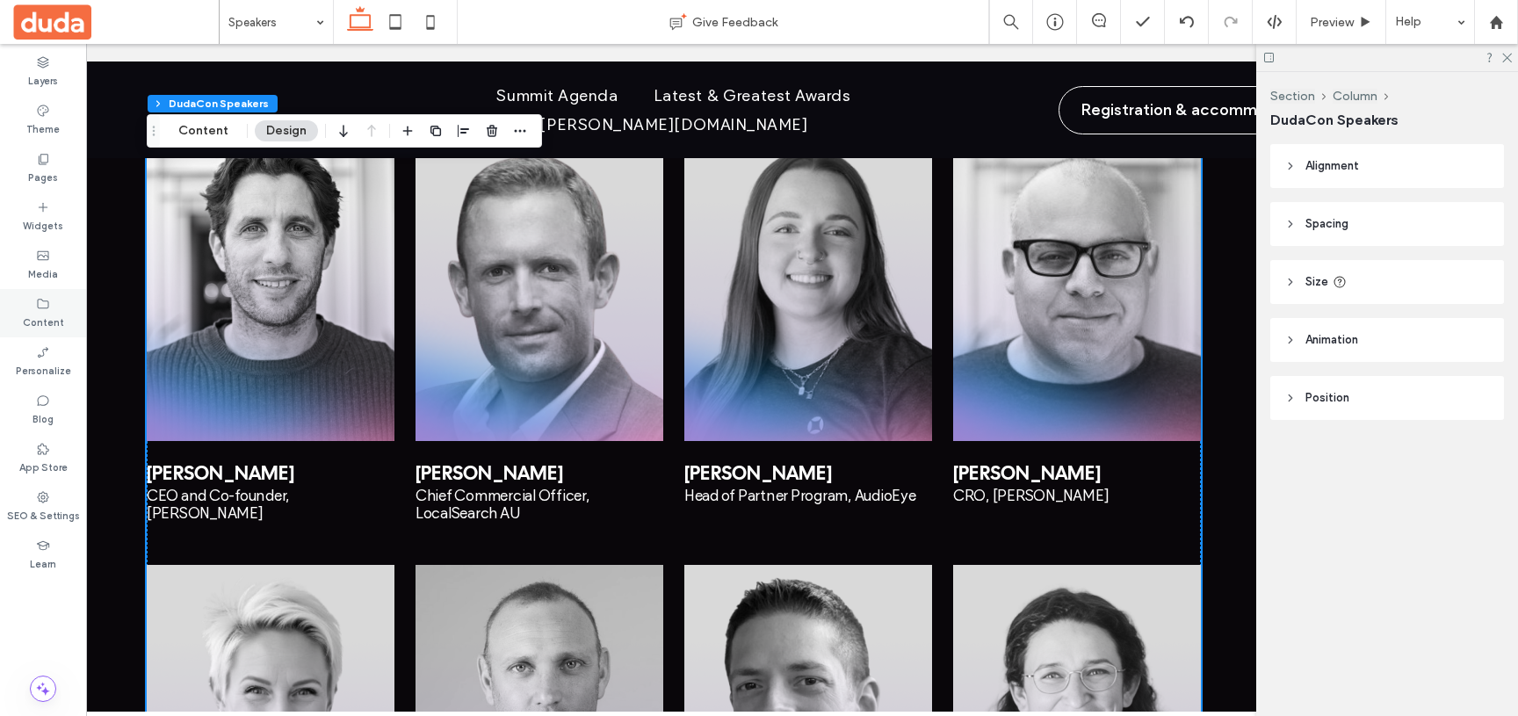
click at [46, 299] on icon at bounding box center [43, 304] width 14 height 14
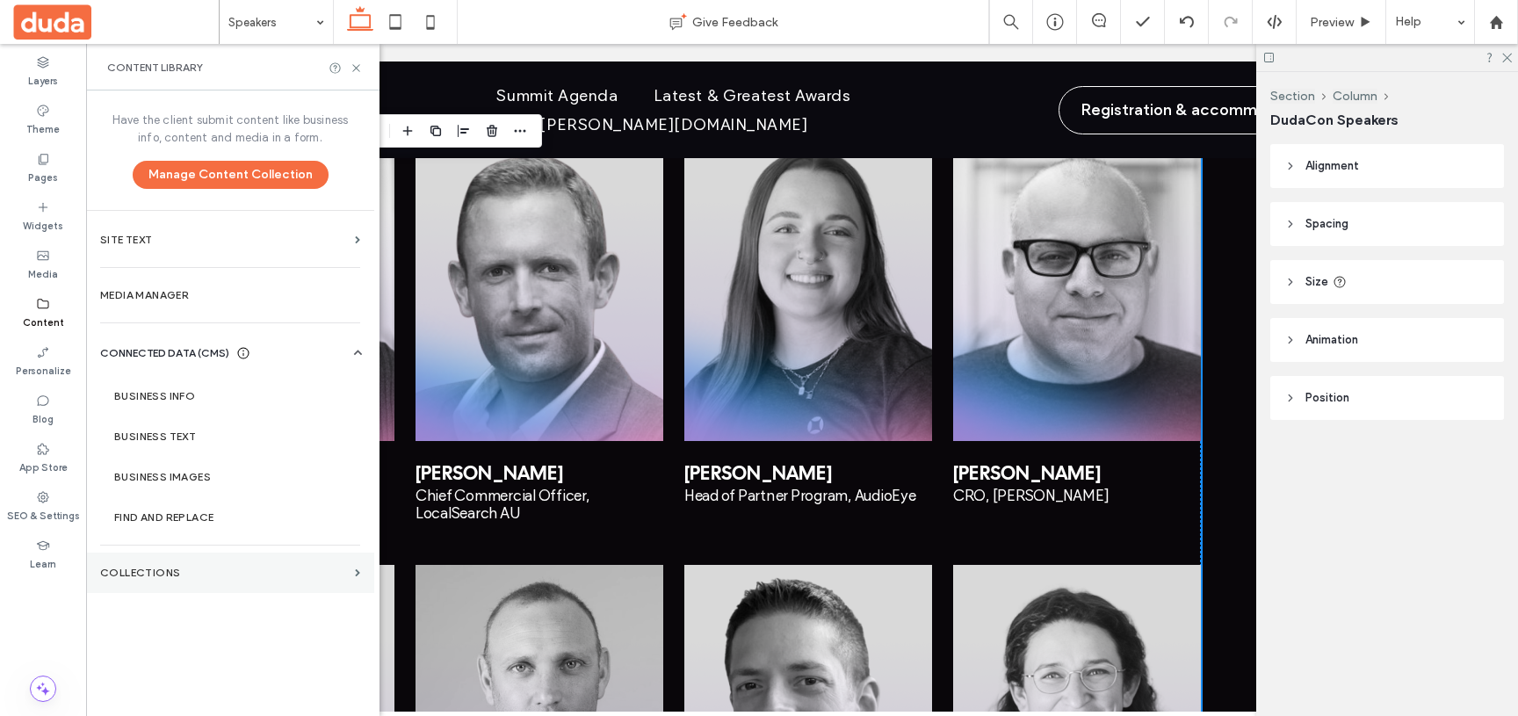
click at [163, 569] on label "Collections" at bounding box center [224, 573] width 248 height 12
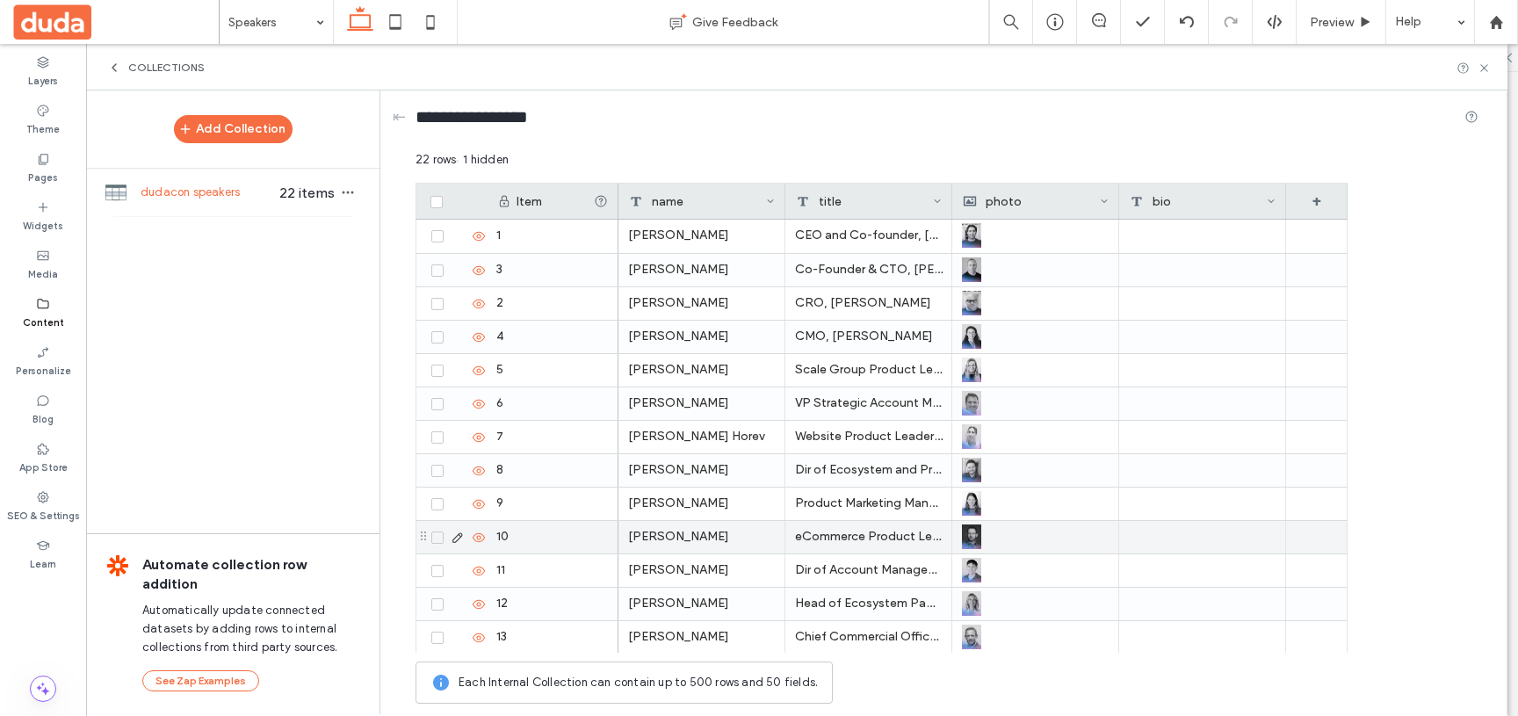
scroll to position [335, 0]
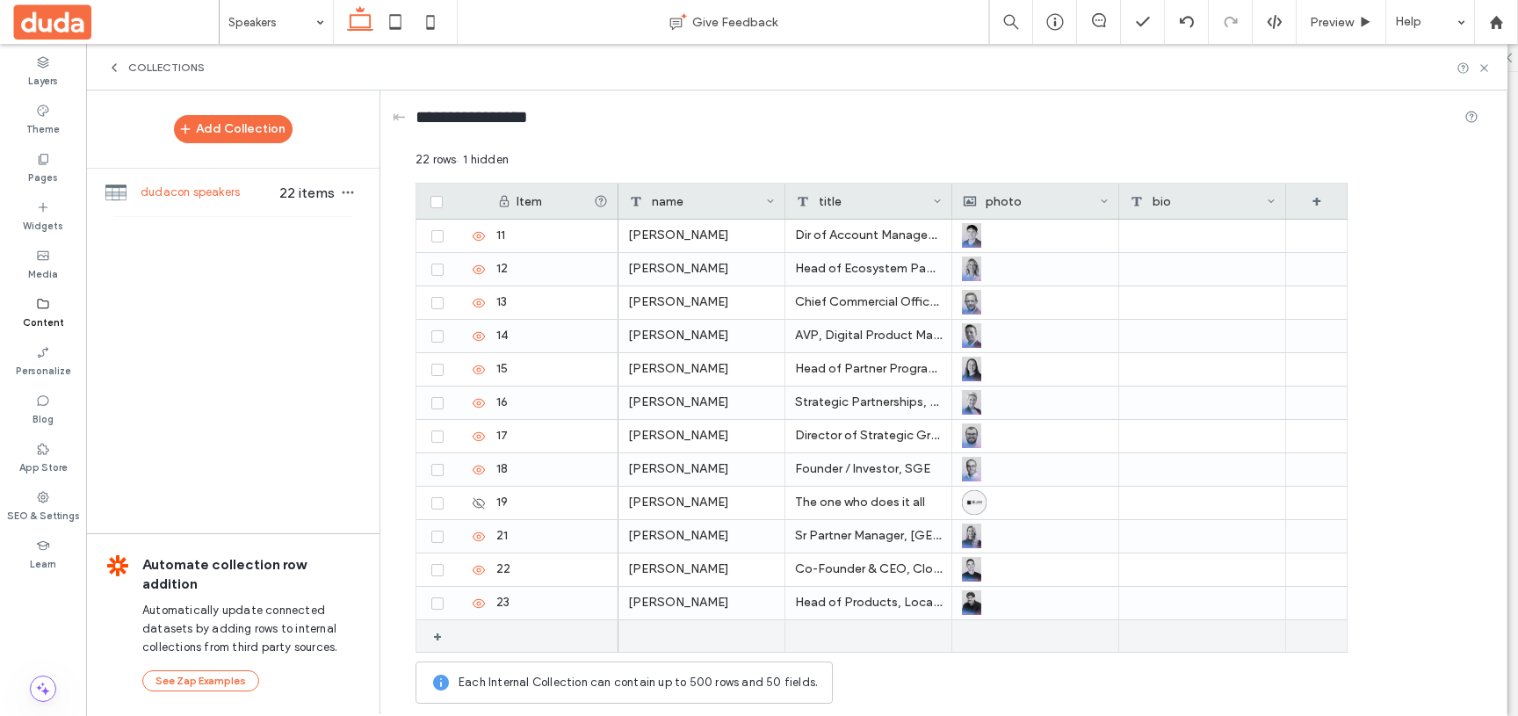
click at [505, 642] on div at bounding box center [553, 636] width 132 height 32
click at [640, 633] on div at bounding box center [701, 636] width 167 height 33
click at [652, 633] on div at bounding box center [701, 636] width 167 height 33
click at [814, 619] on div "[PERSON_NAME]" at bounding box center [982, 635] width 729 height 33
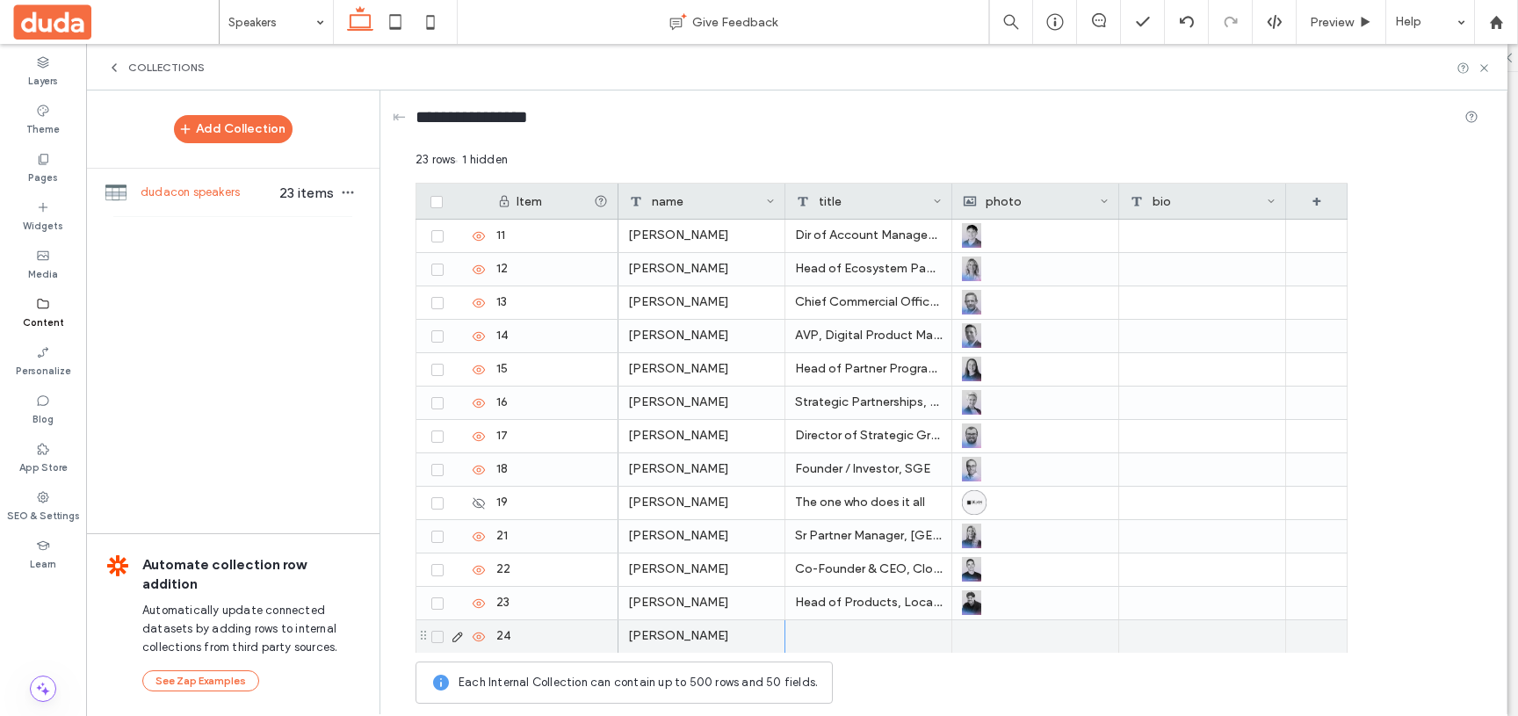
click at [819, 634] on div at bounding box center [868, 636] width 167 height 33
click at [835, 640] on div at bounding box center [868, 636] width 167 height 33
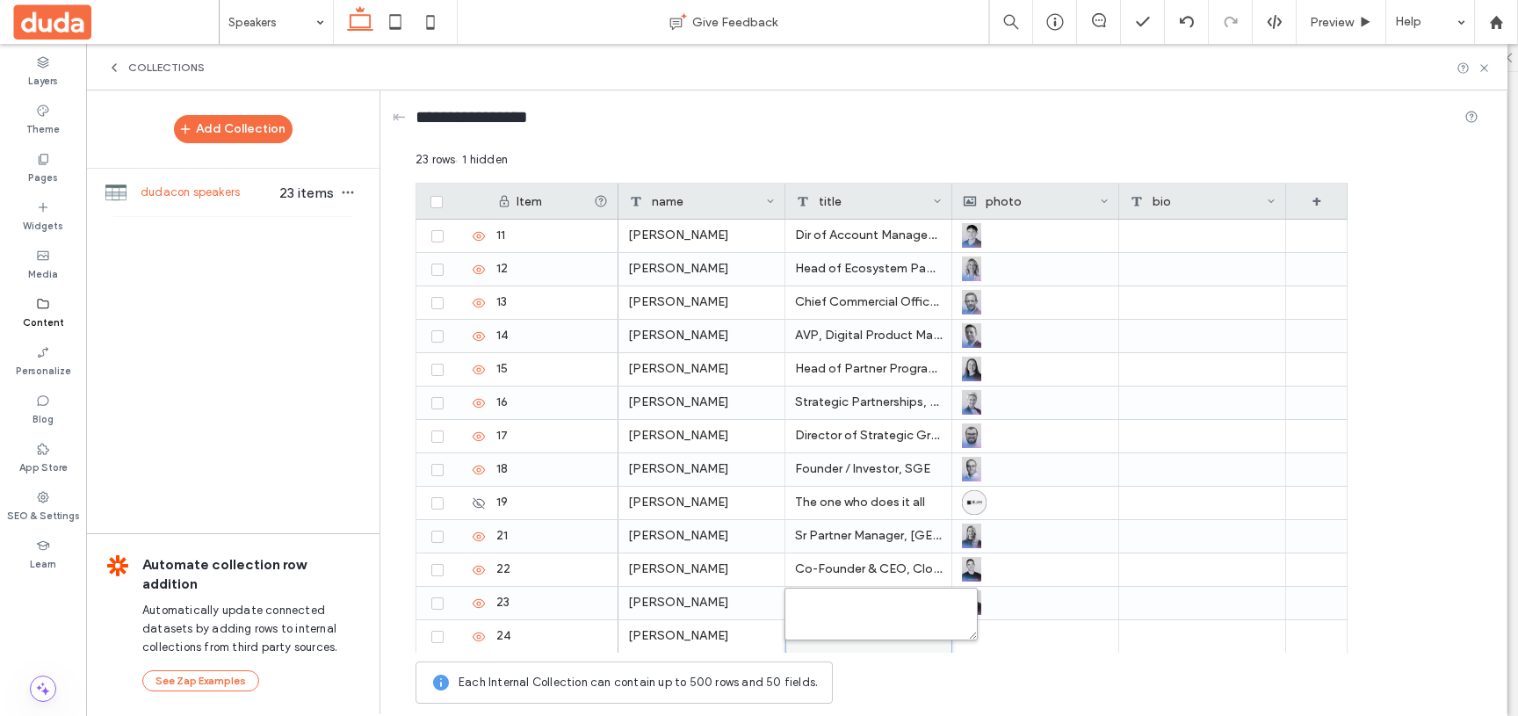
click at [816, 608] on textarea "plain-text-cell" at bounding box center [880, 614] width 193 height 53
paste textarea "**********"
click at [793, 605] on textarea "**********" at bounding box center [880, 614] width 193 height 53
type textarea "**********"
click at [1024, 611] on div at bounding box center [1035, 603] width 147 height 32
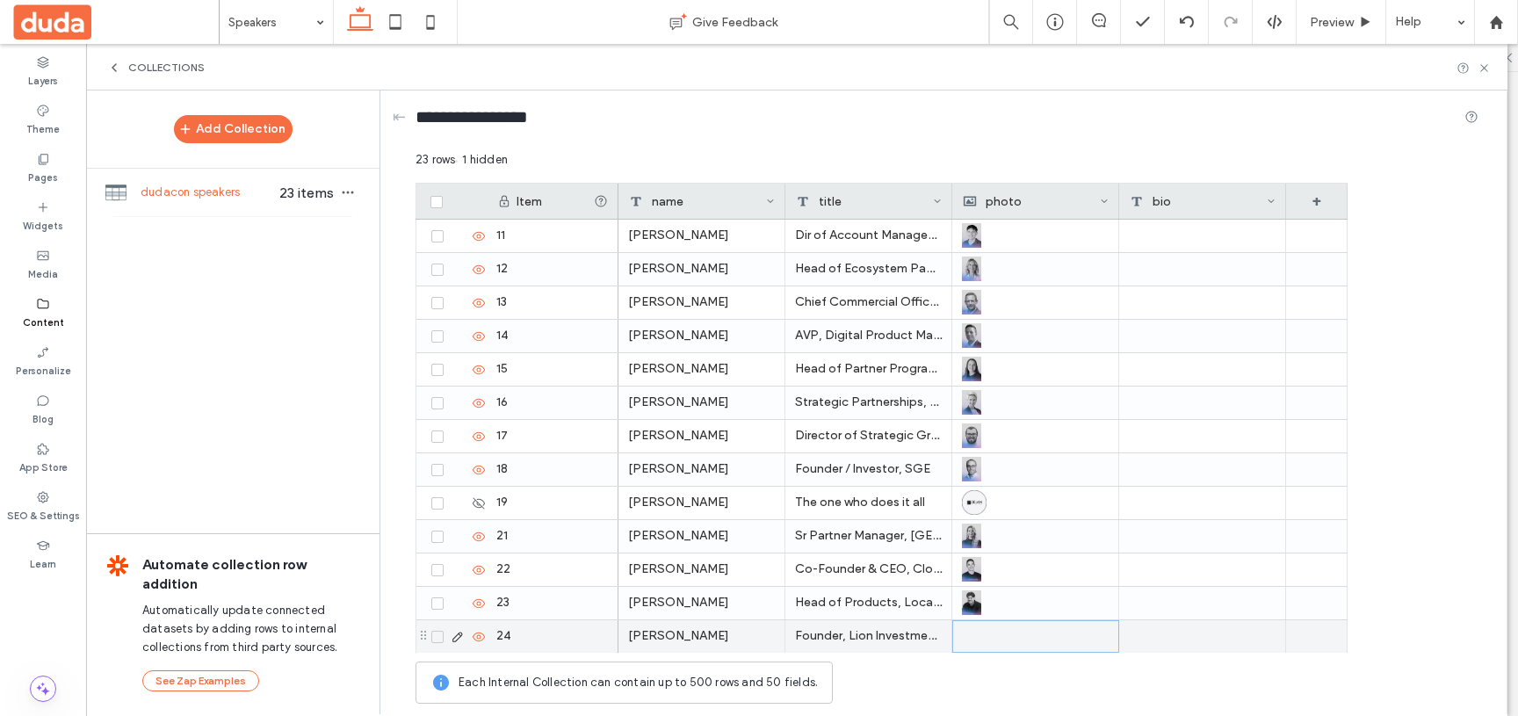
click at [988, 629] on div at bounding box center [1036, 636] width 146 height 31
click at [972, 632] on div at bounding box center [1036, 636] width 146 height 31
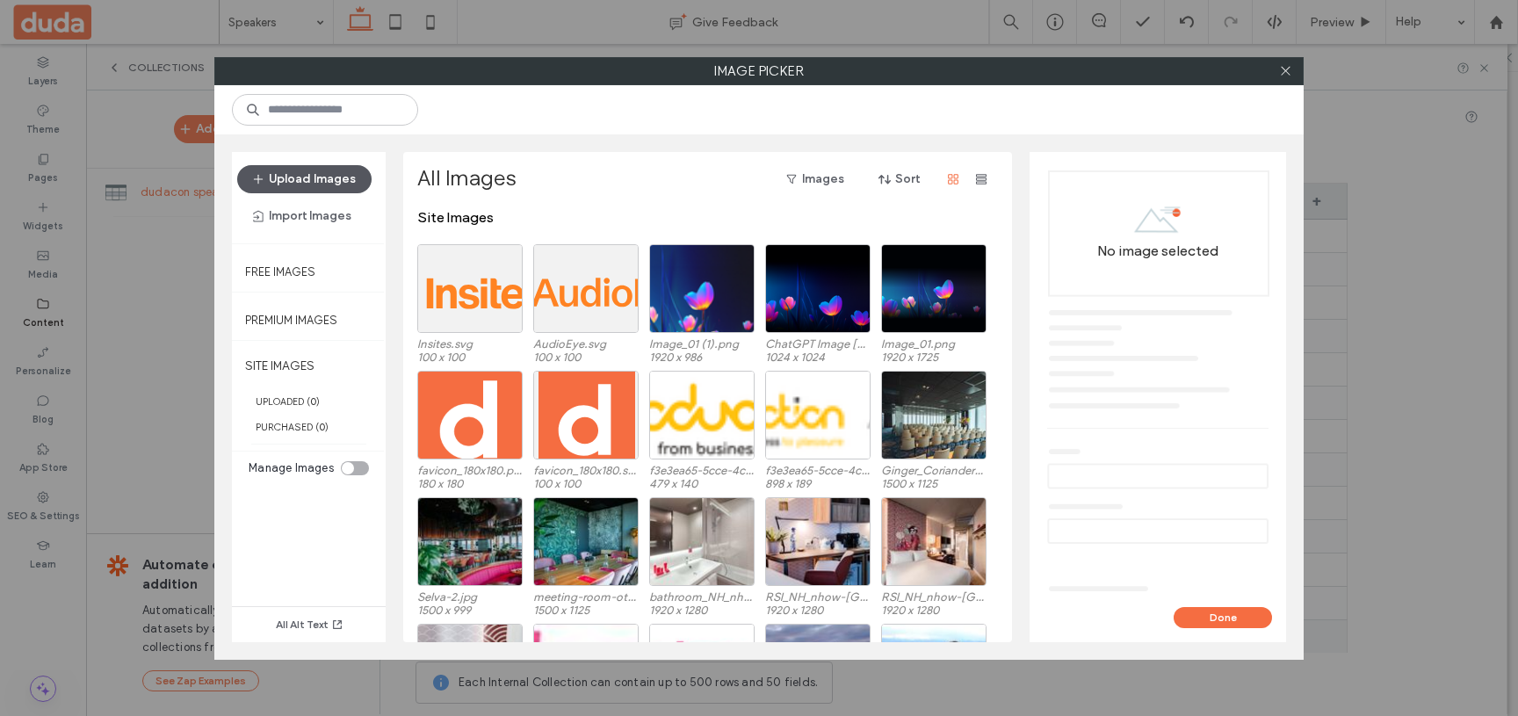
click at [298, 174] on button "Upload Images" at bounding box center [304, 179] width 134 height 28
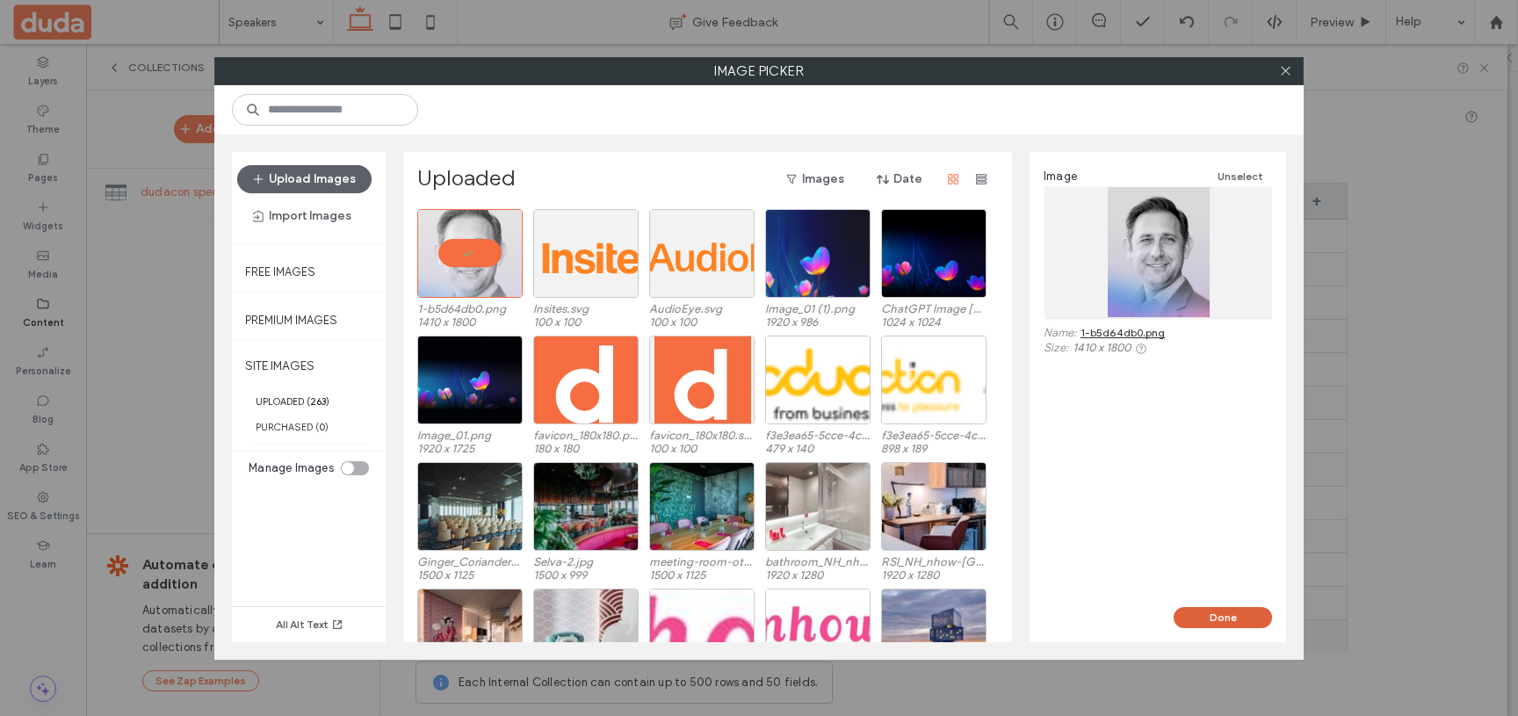
click at [1200, 611] on button "Done" at bounding box center [1223, 617] width 98 height 21
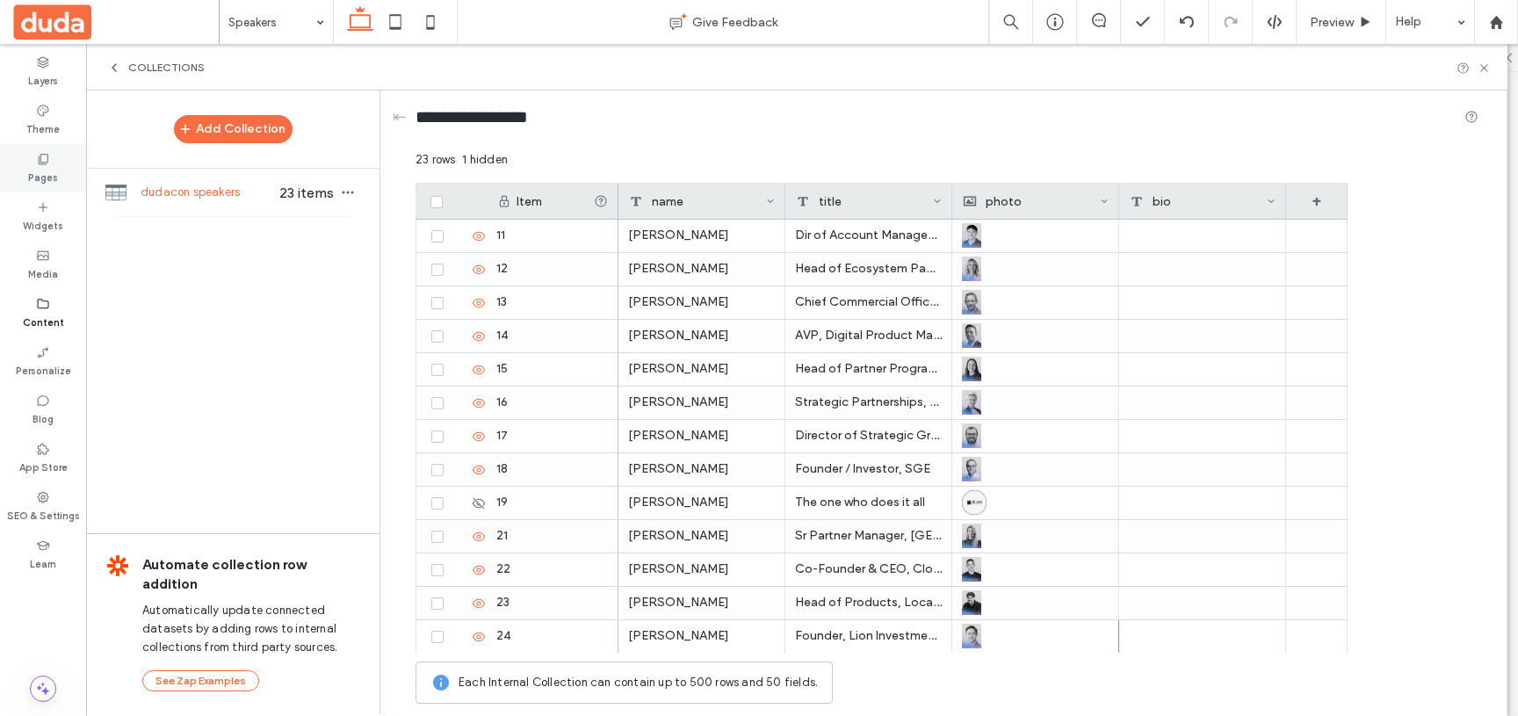
click at [52, 173] on label "Pages" at bounding box center [43, 175] width 30 height 19
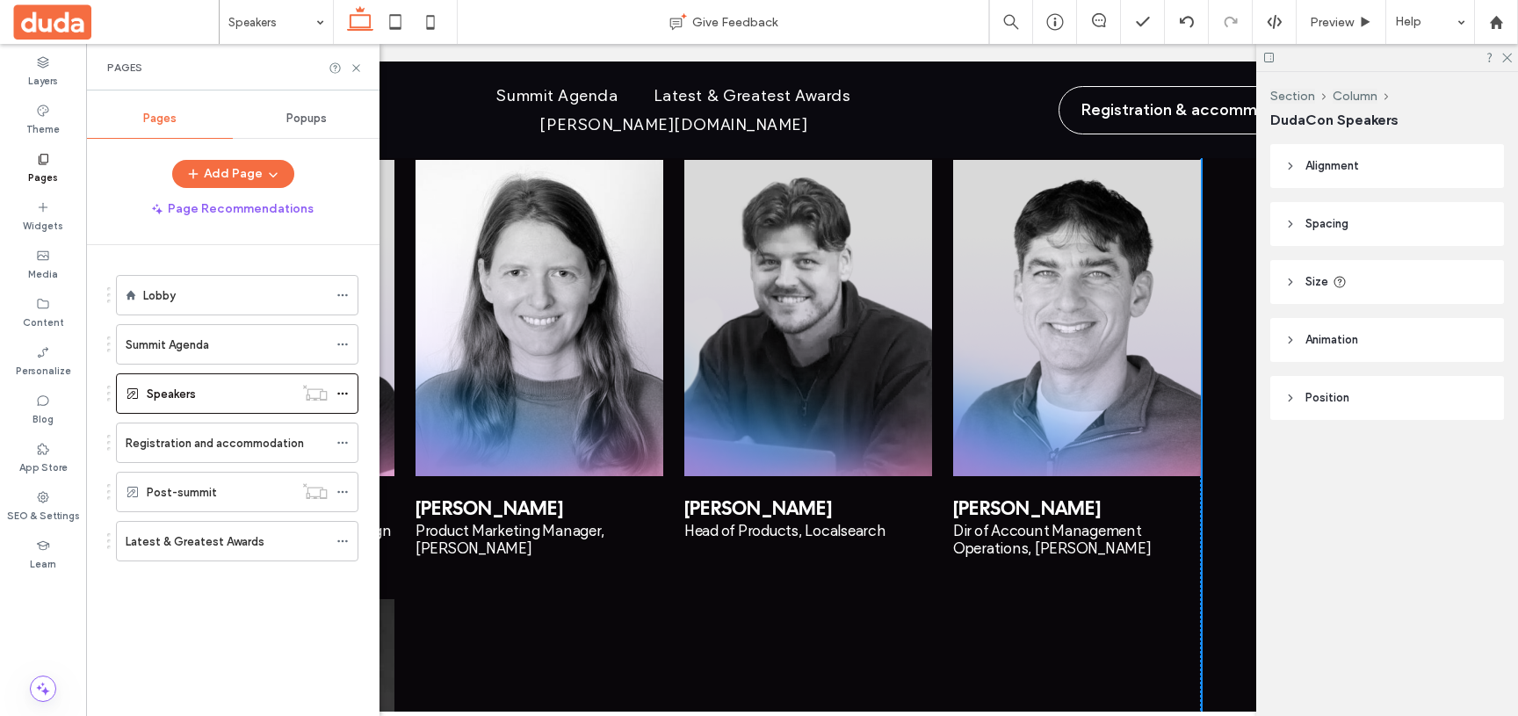
scroll to position [1926, 0]
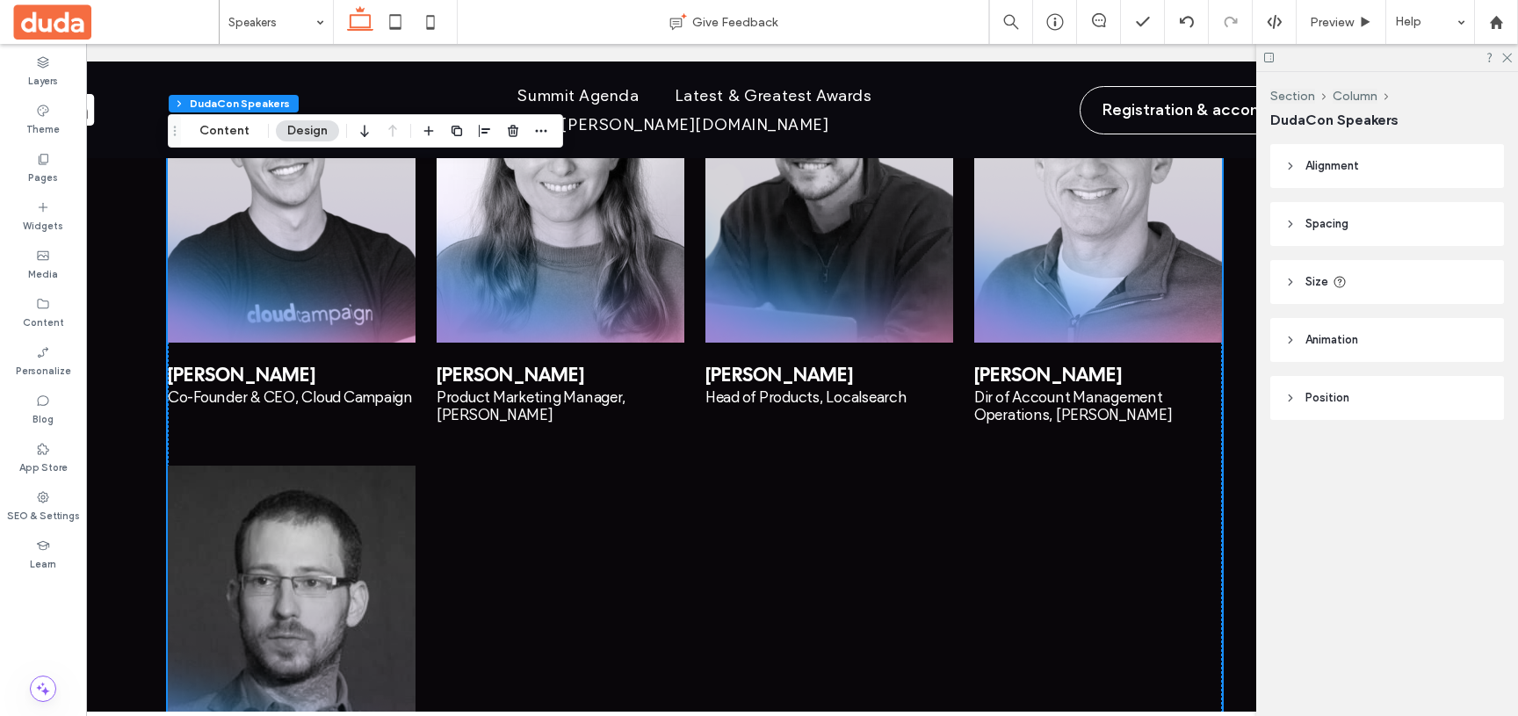
scroll to position [2080, 0]
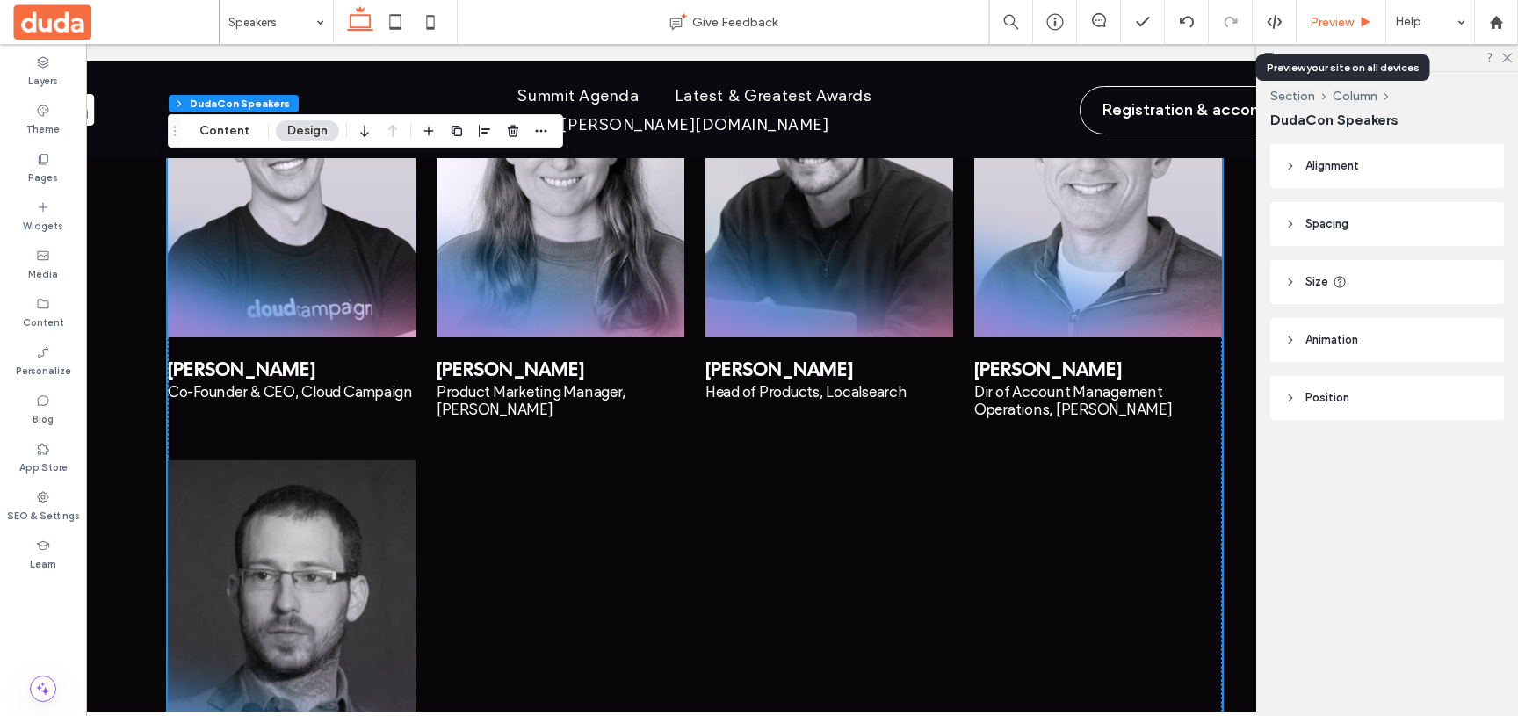
click at [1332, 20] on span "Preview" at bounding box center [1332, 22] width 44 height 15
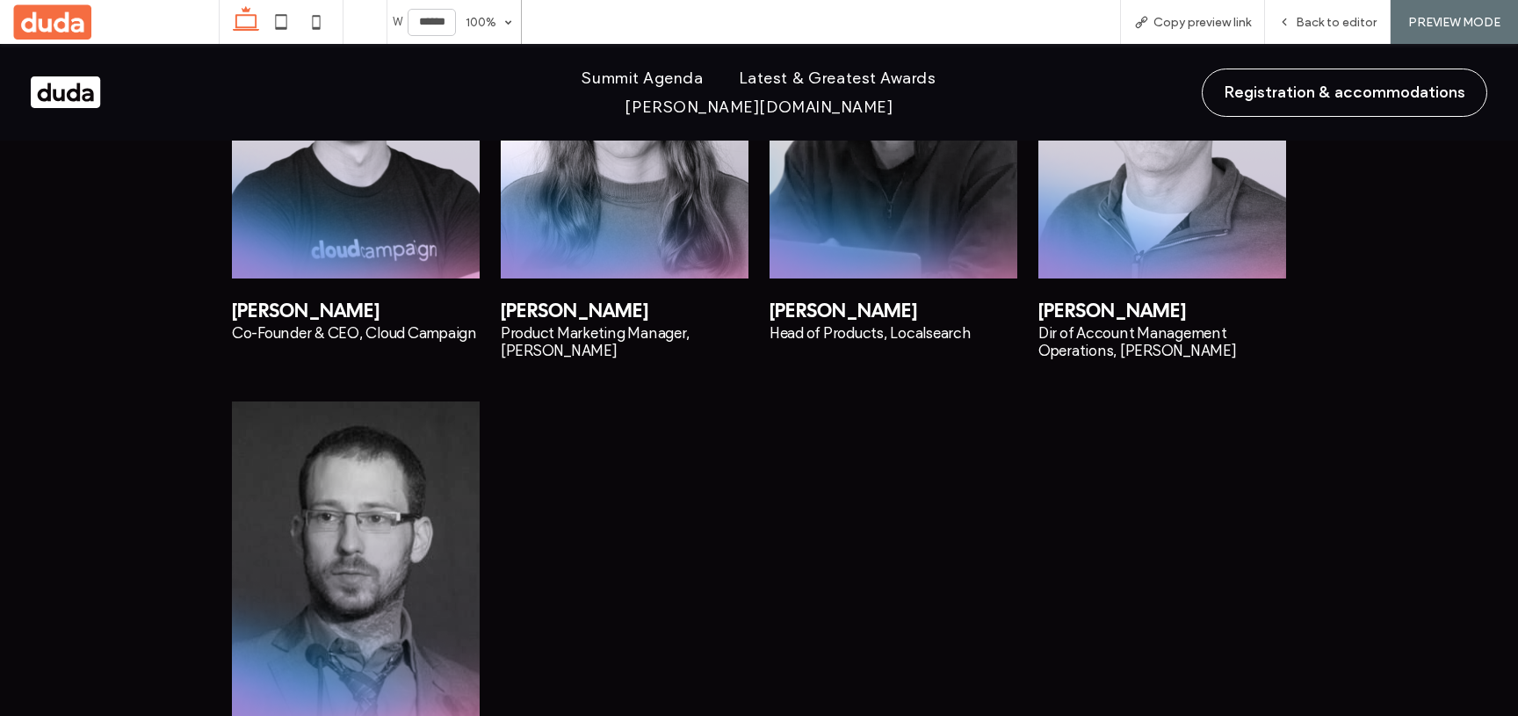
scroll to position [2234, 0]
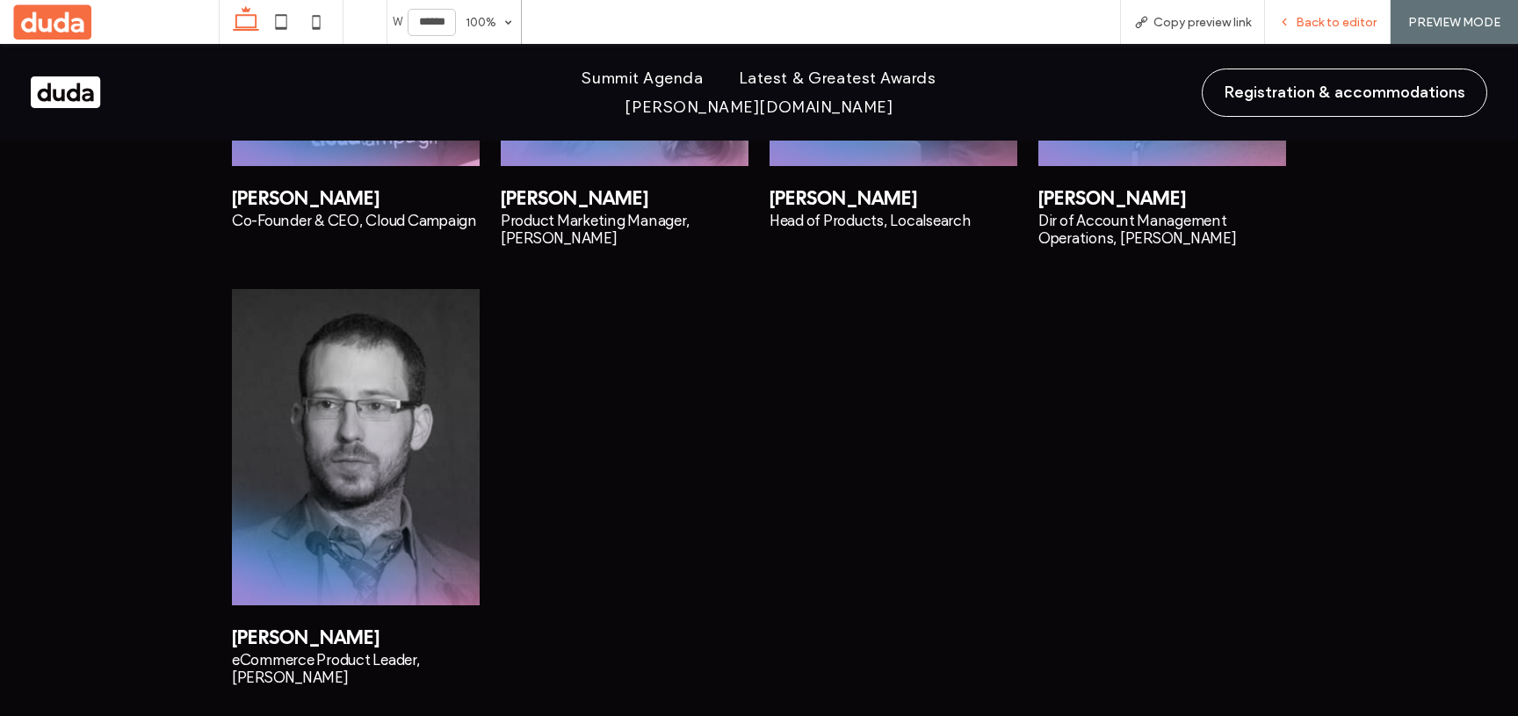
click at [1317, 21] on span "Back to editor" at bounding box center [1336, 22] width 81 height 15
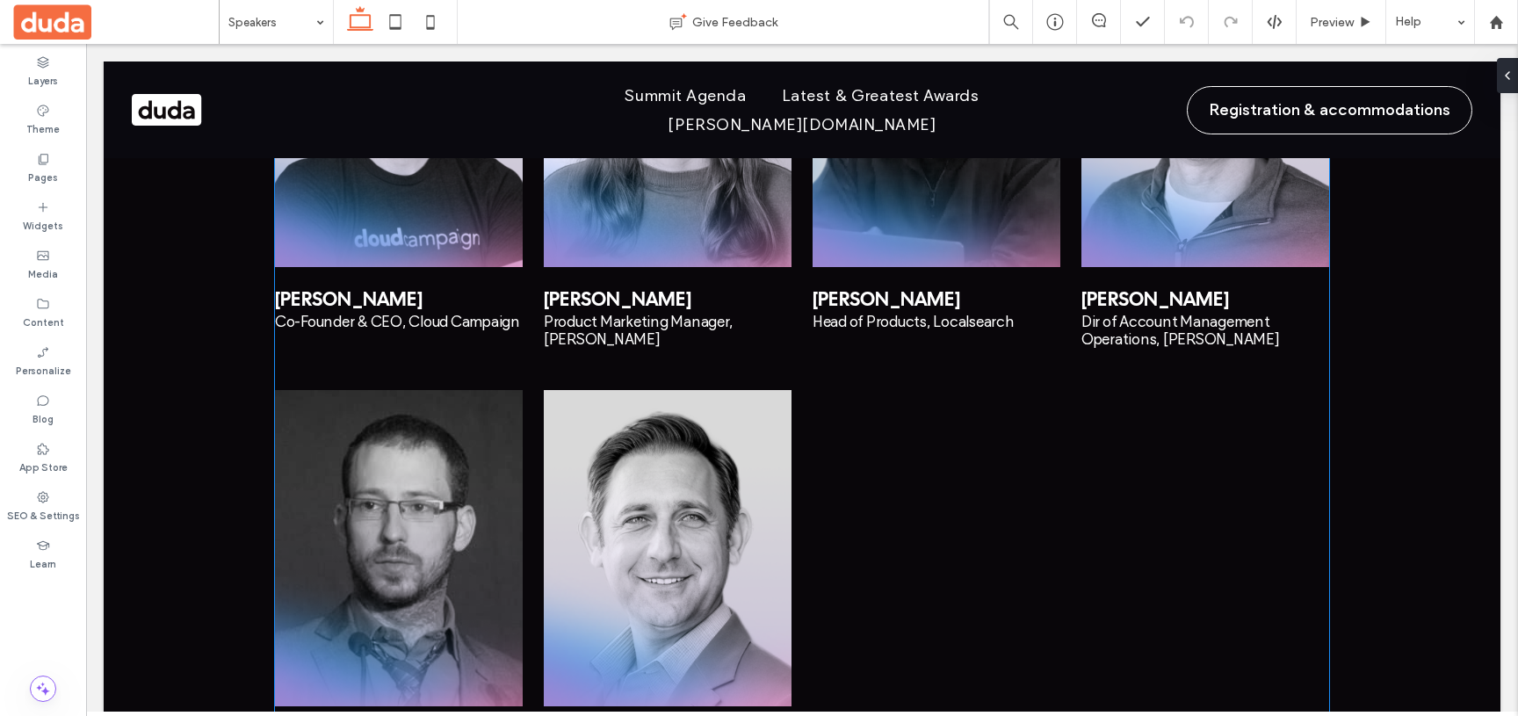
click at [589, 468] on div "undefined" at bounding box center [668, 548] width 248 height 316
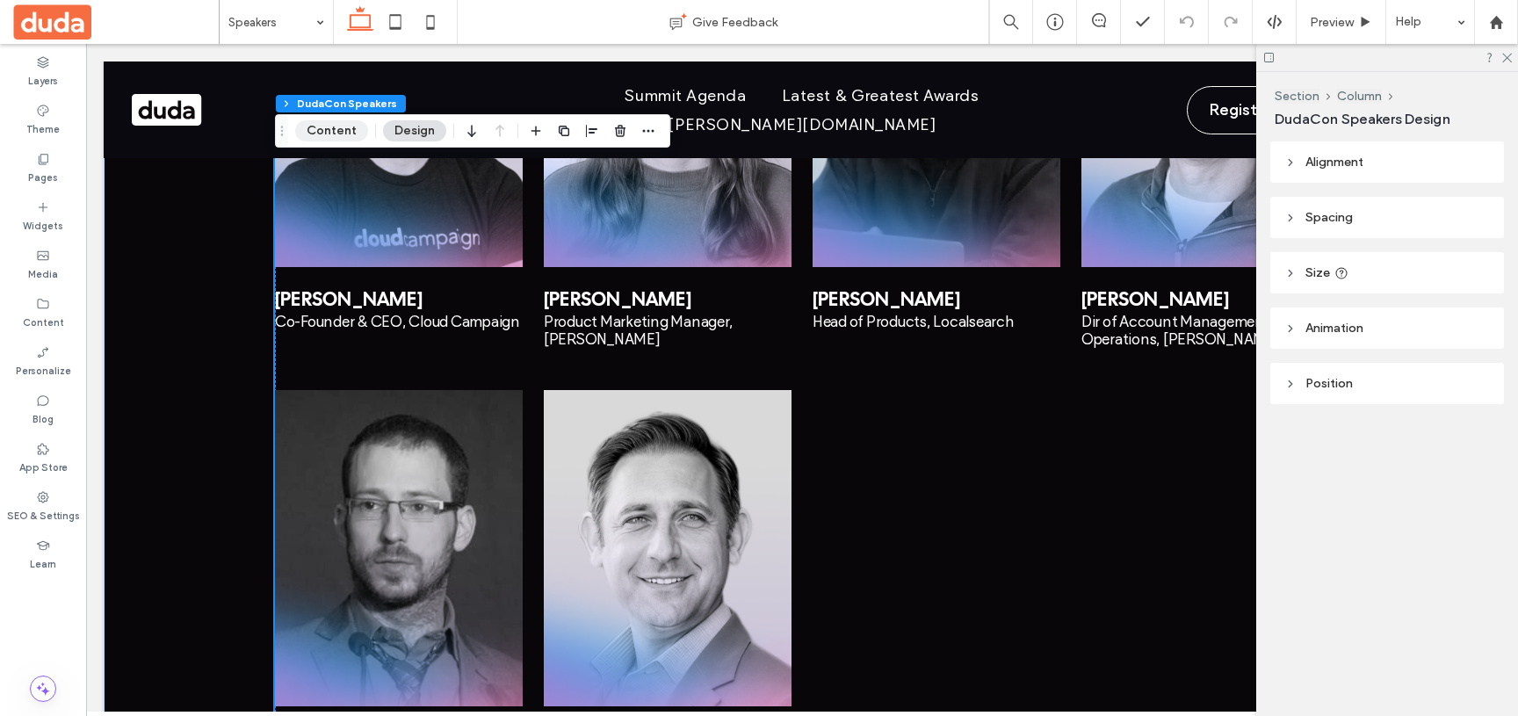
click at [307, 131] on button "Content" at bounding box center [331, 130] width 73 height 21
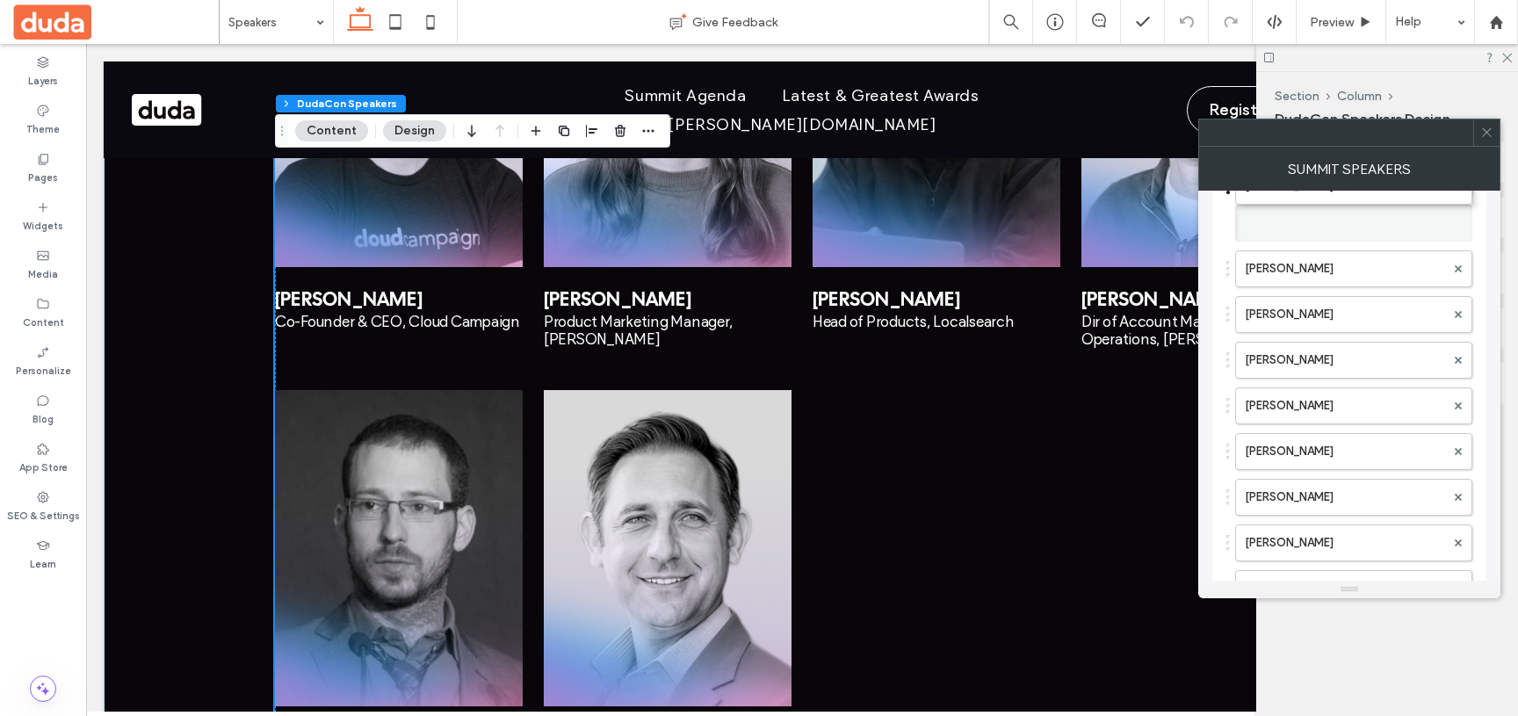
scroll to position [435, 0]
drag, startPoint x: 1228, startPoint y: 495, endPoint x: 1239, endPoint y: 330, distance: 165.5
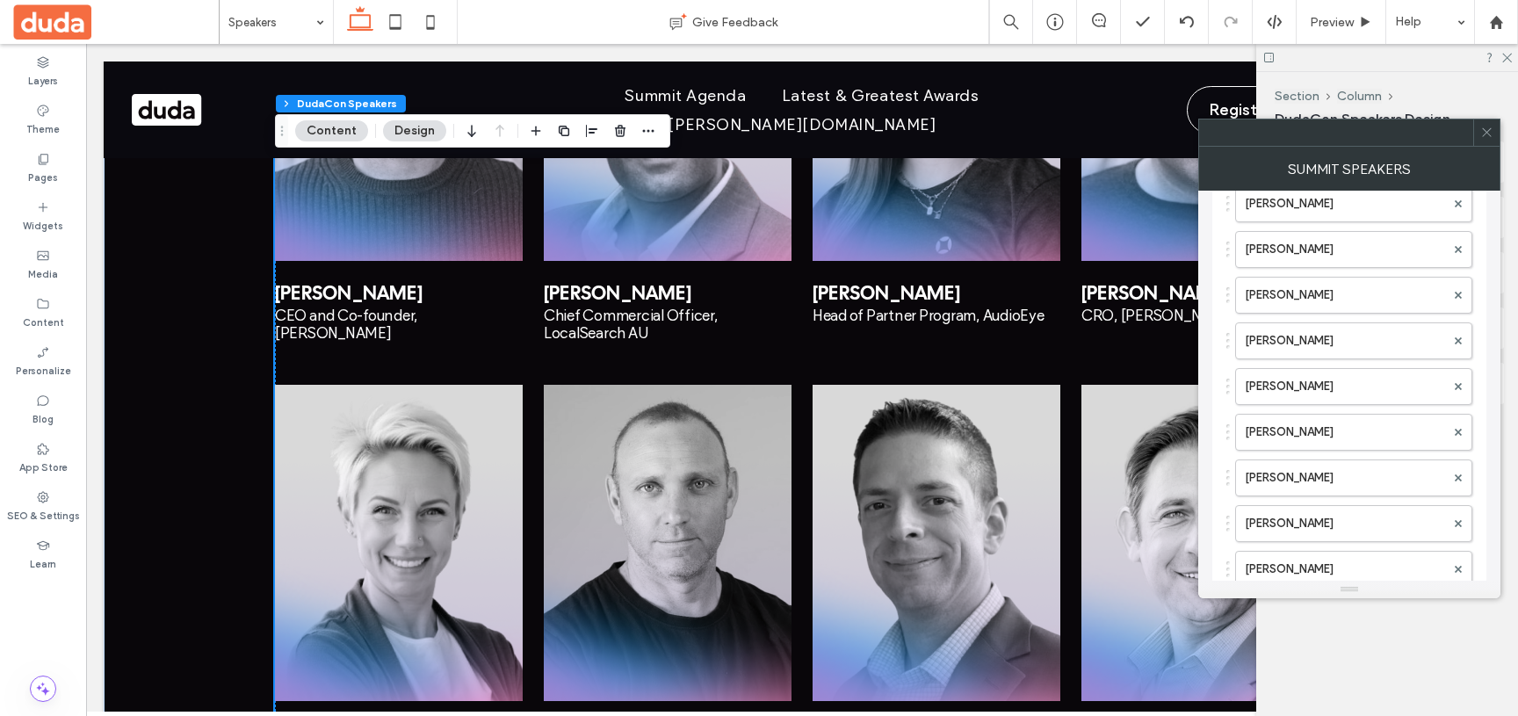
scroll to position [226, 0]
drag, startPoint x: 1231, startPoint y: 340, endPoint x: 1225, endPoint y: 223, distance: 117.0
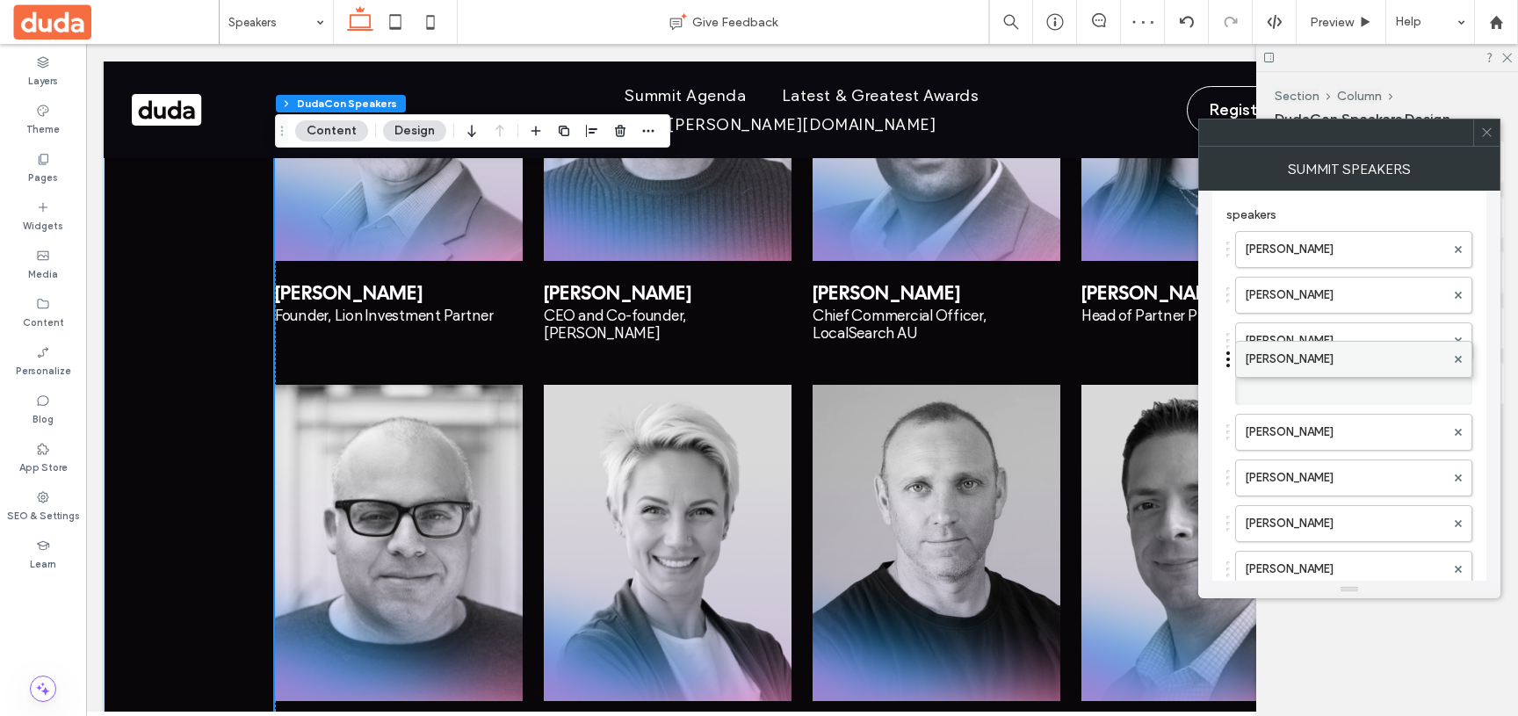
drag, startPoint x: 1232, startPoint y: 249, endPoint x: 1238, endPoint y: 356, distance: 106.5
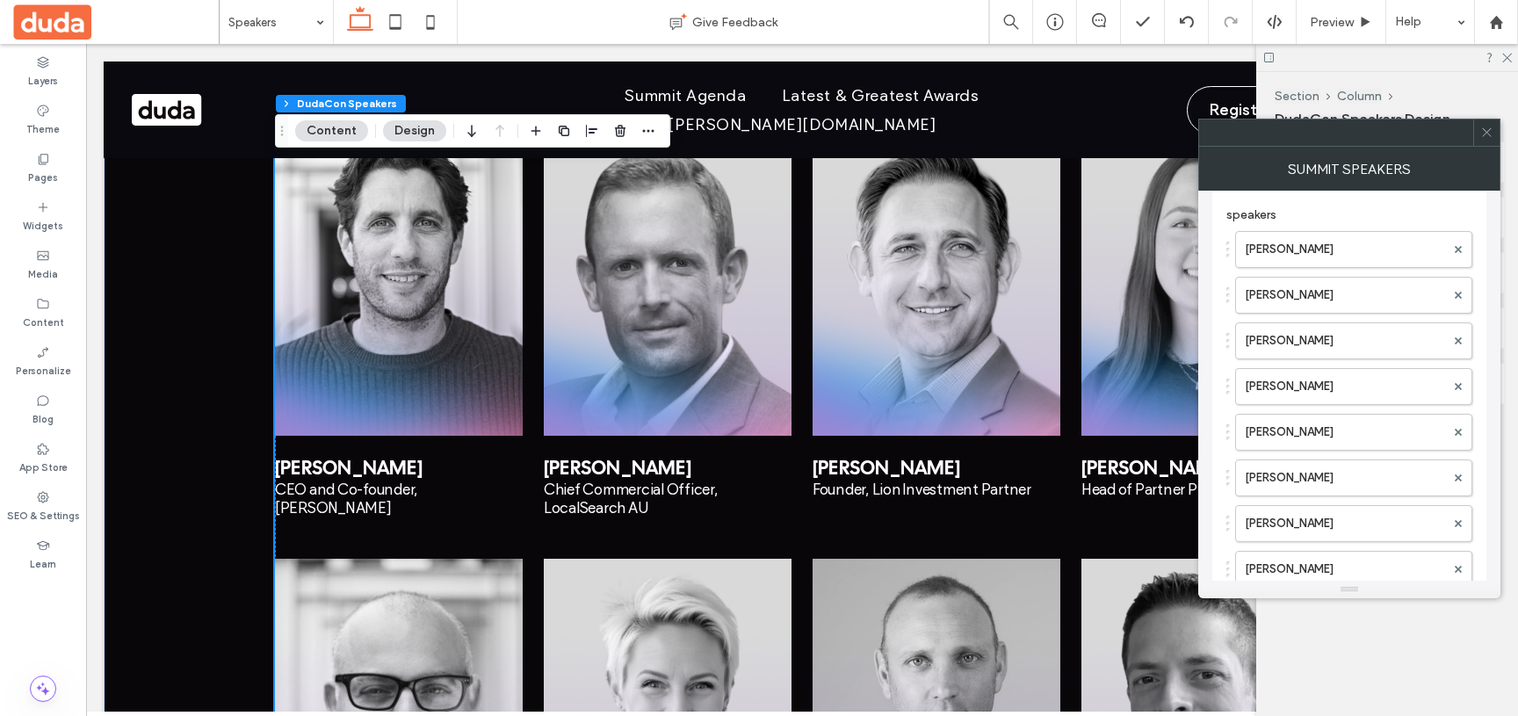
scroll to position [317, 0]
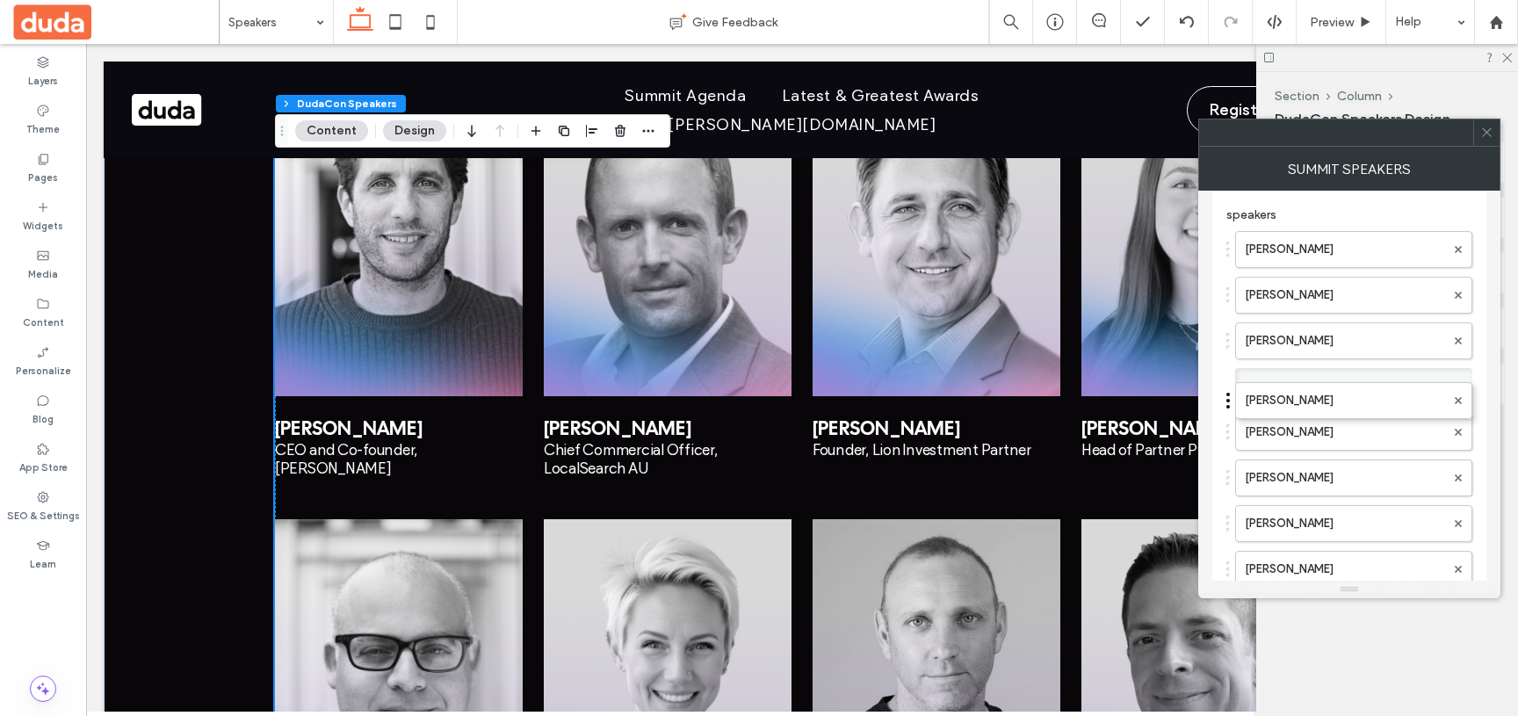
drag, startPoint x: 1228, startPoint y: 342, endPoint x: 1228, endPoint y: 393, distance: 50.9
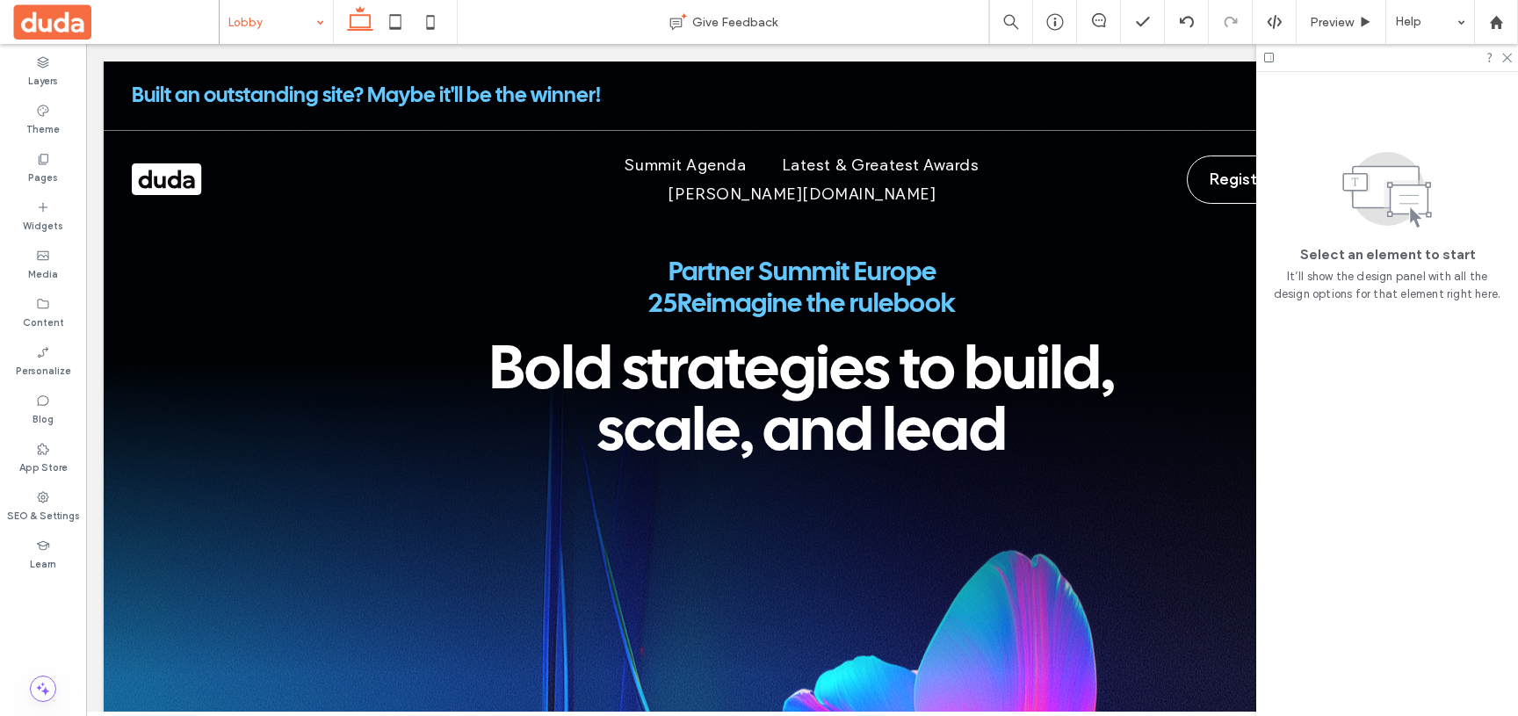
scroll to position [0, 0]
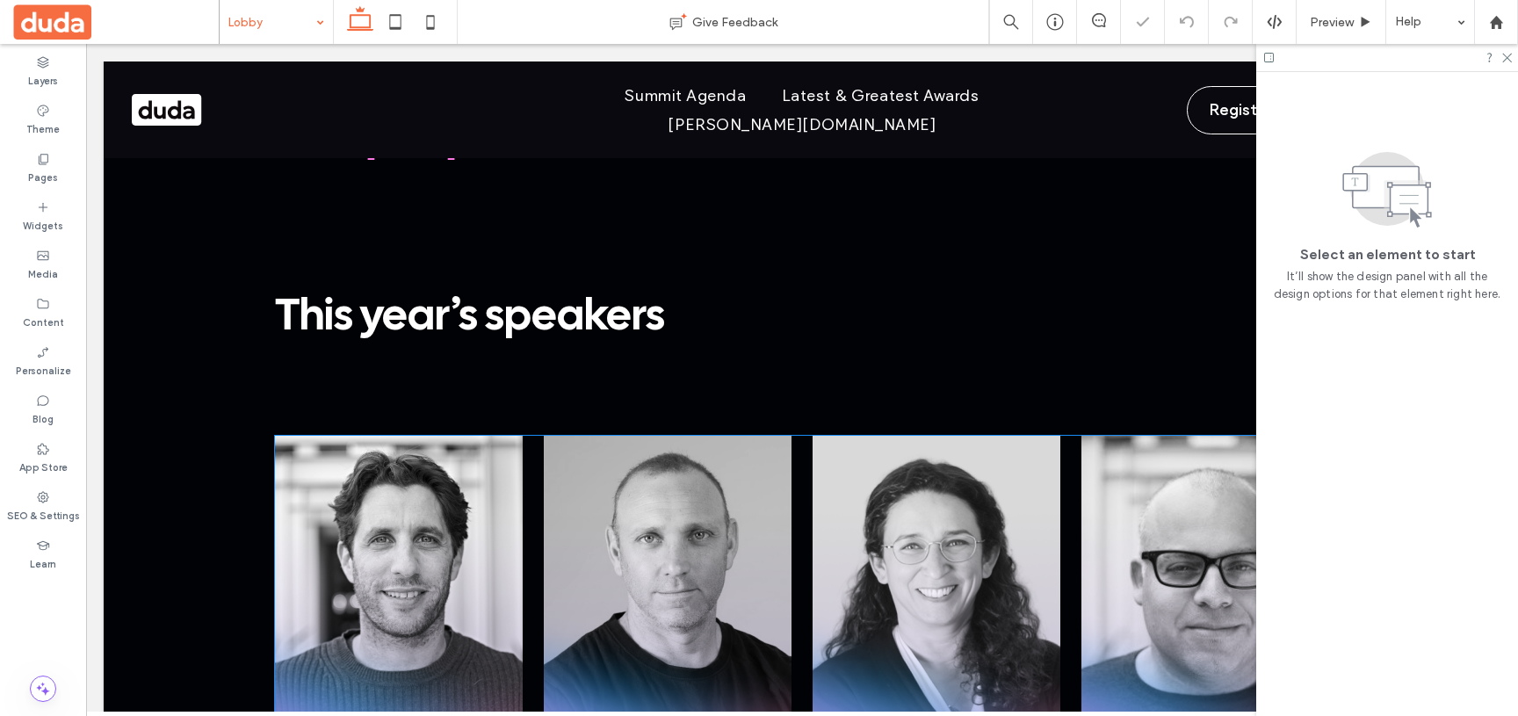
scroll to position [2591, 0]
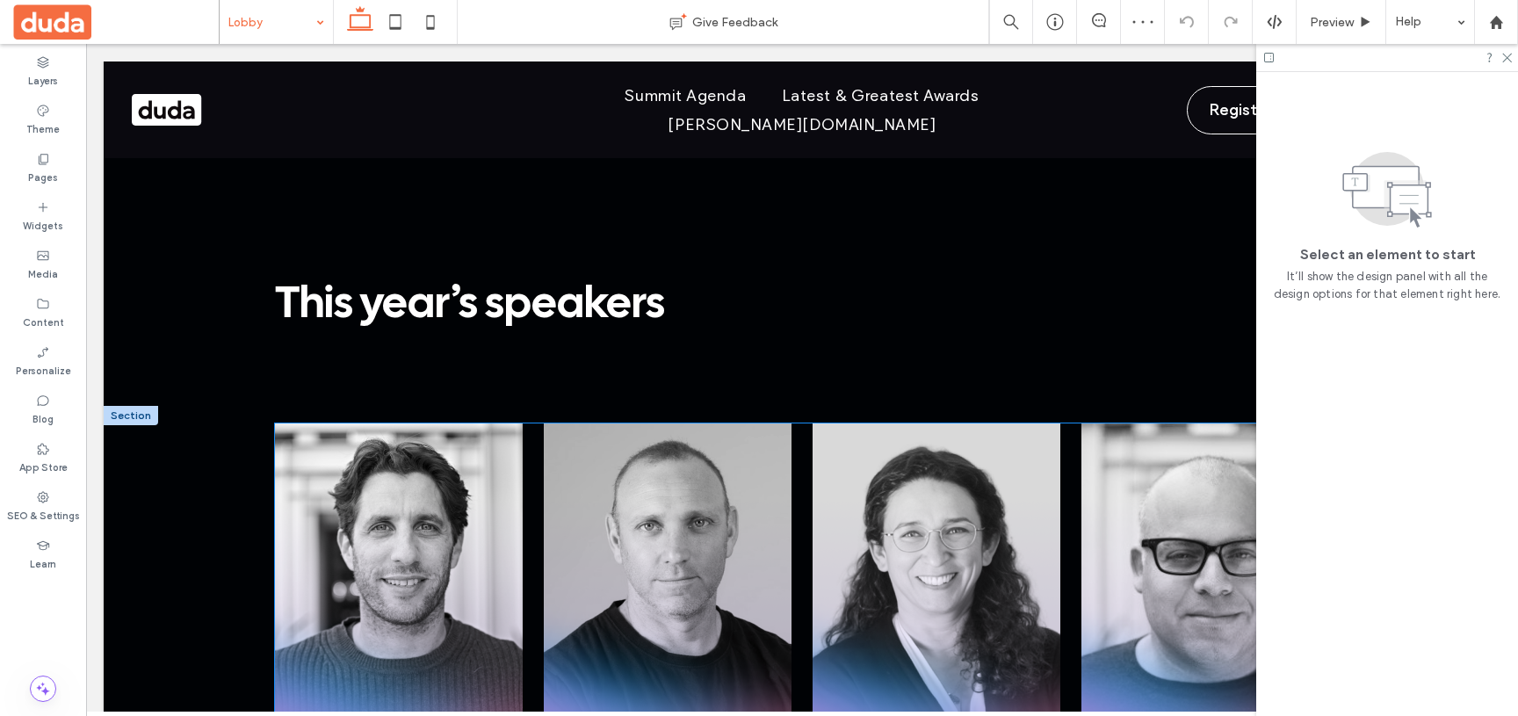
click at [318, 548] on div at bounding box center [399, 581] width 248 height 316
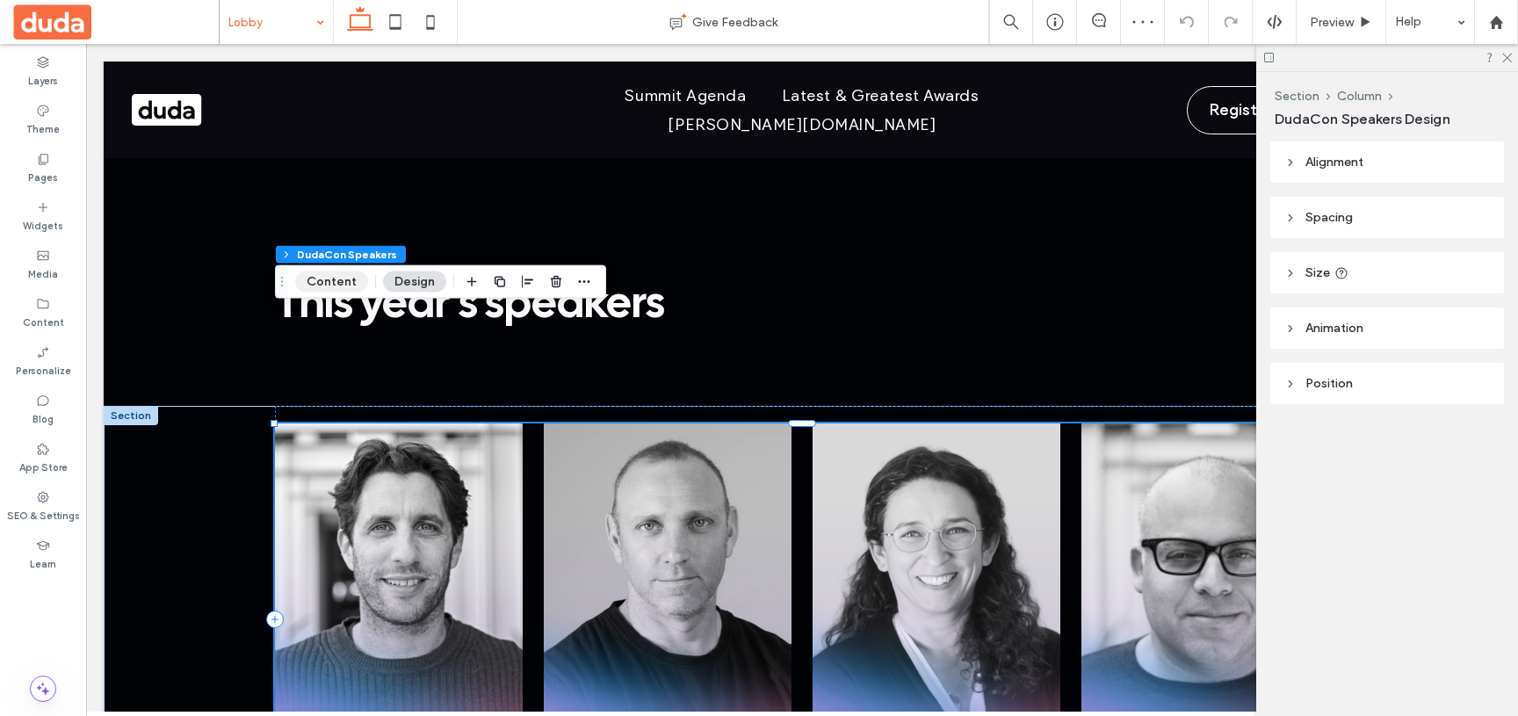
click at [322, 278] on button "Content" at bounding box center [331, 281] width 73 height 21
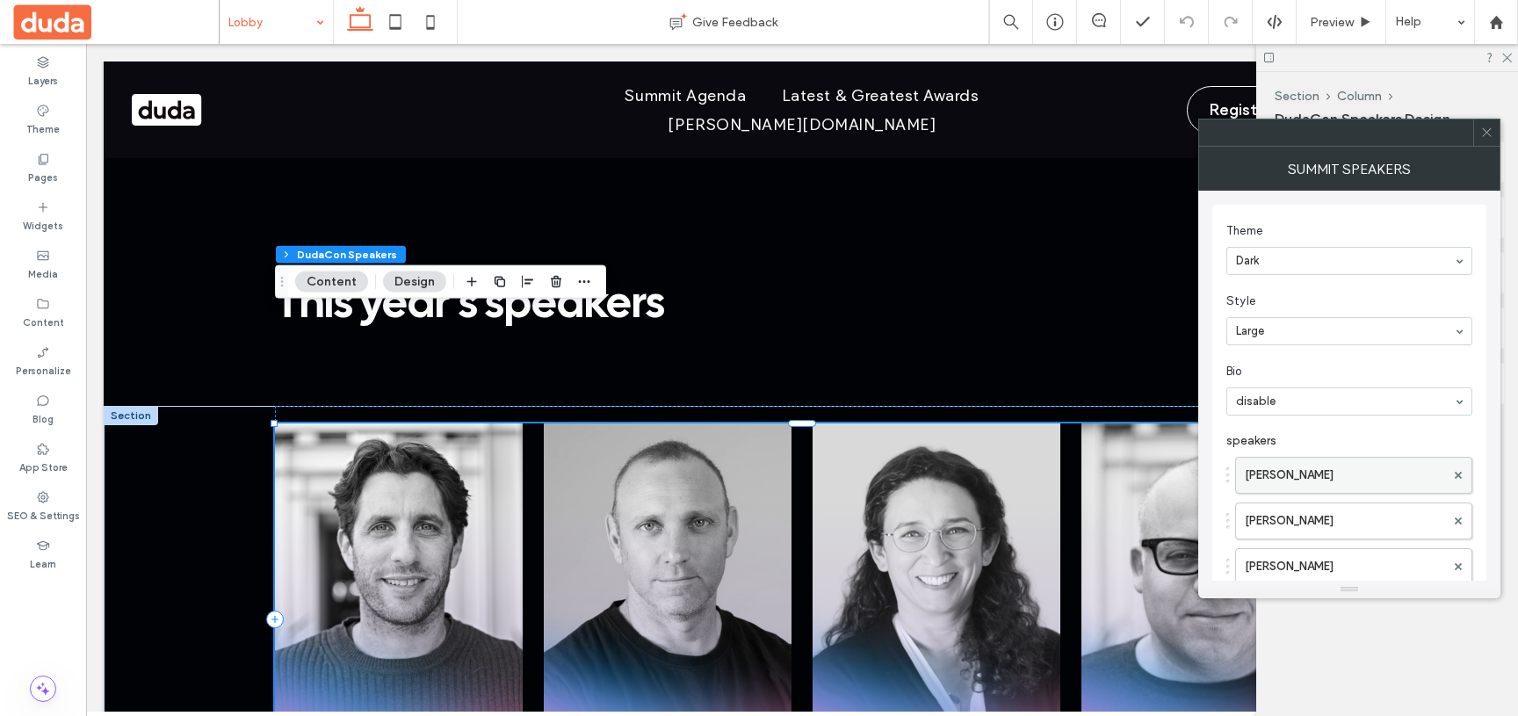
scroll to position [115, 0]
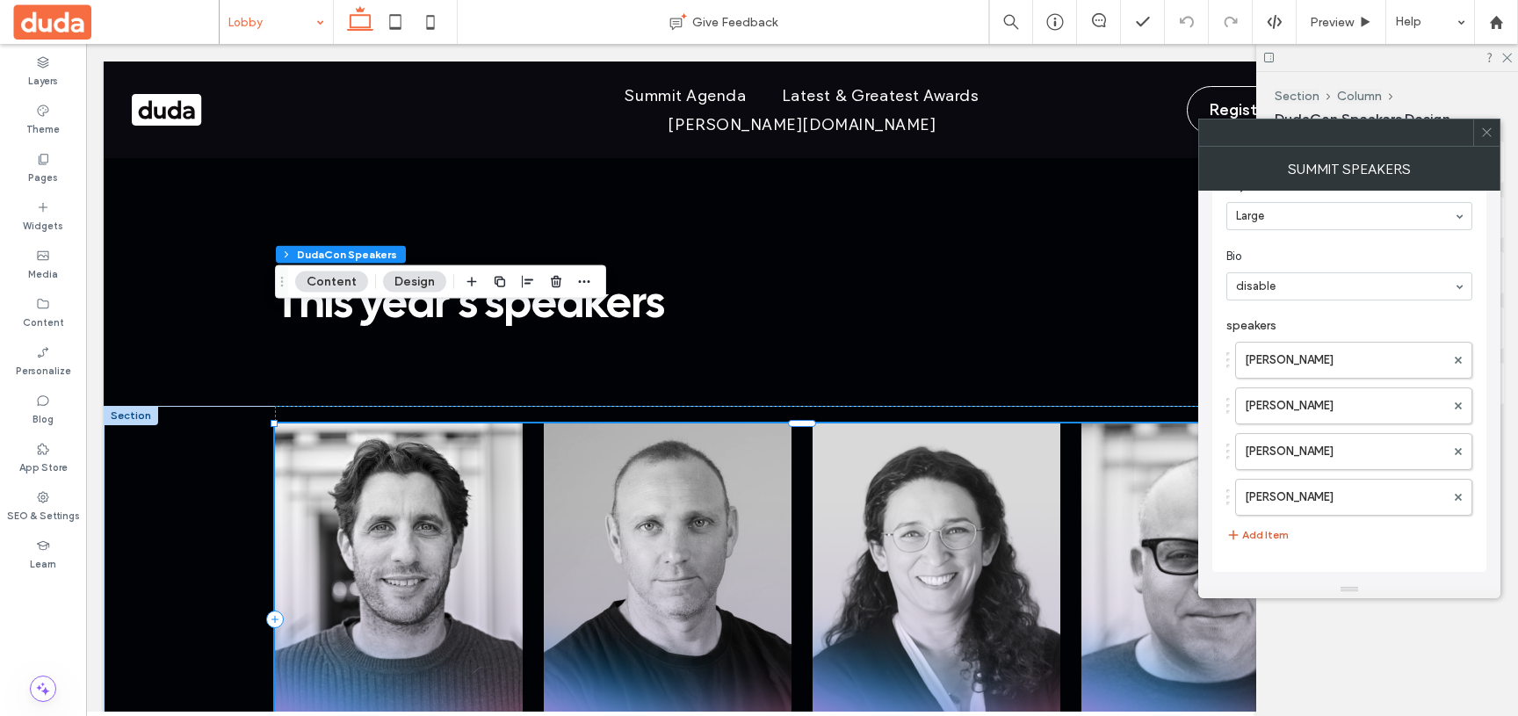
click at [1259, 535] on button "Add Item" at bounding box center [1257, 534] width 62 height 21
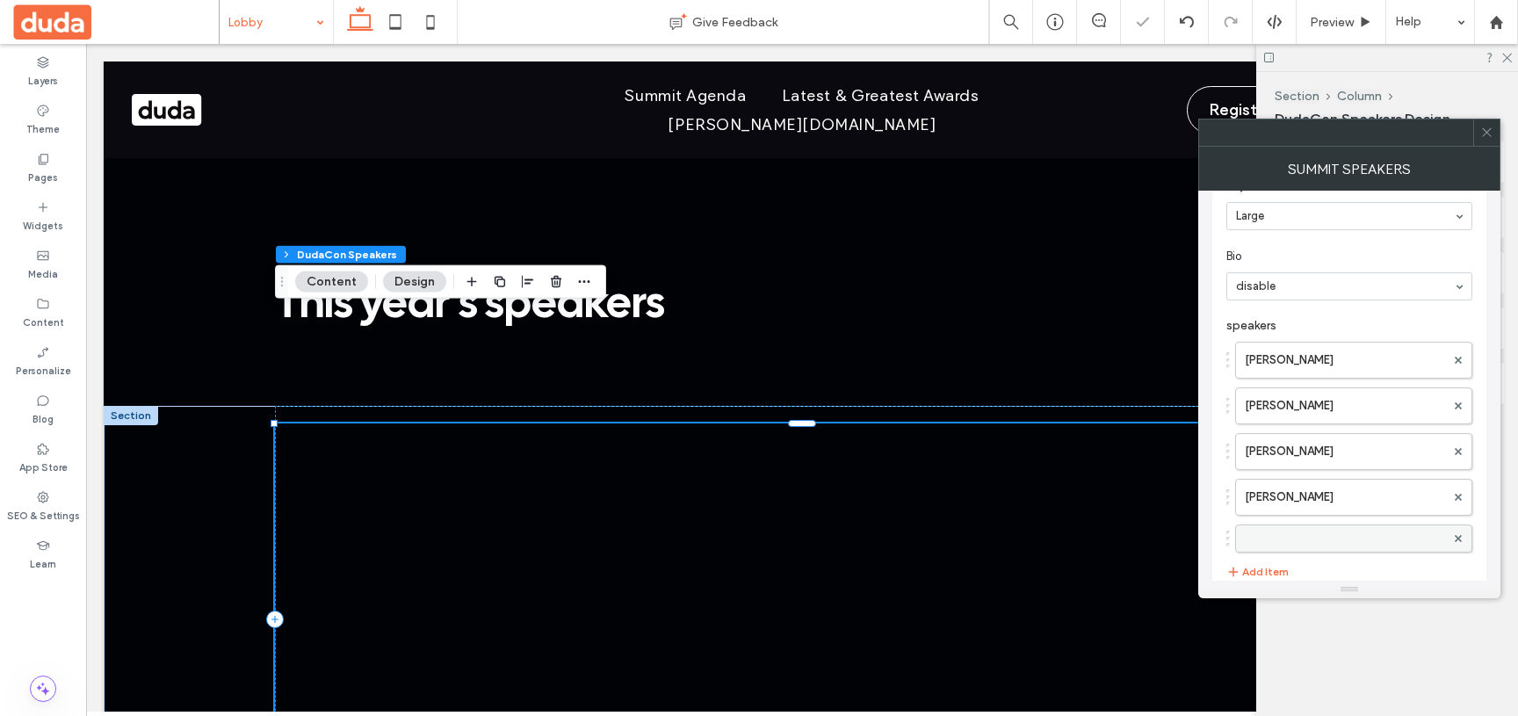
click at [1264, 536] on label at bounding box center [1345, 539] width 200 height 18
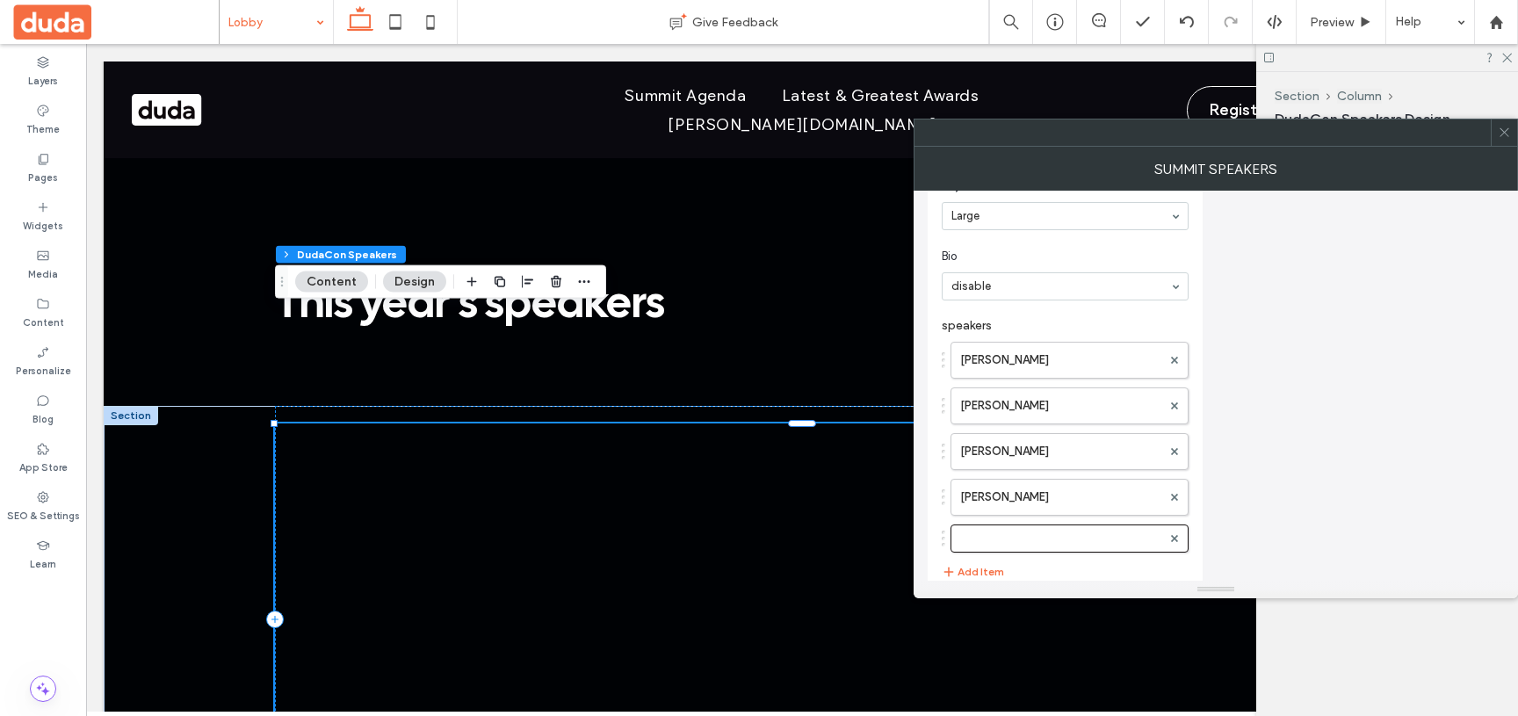
scroll to position [0, 0]
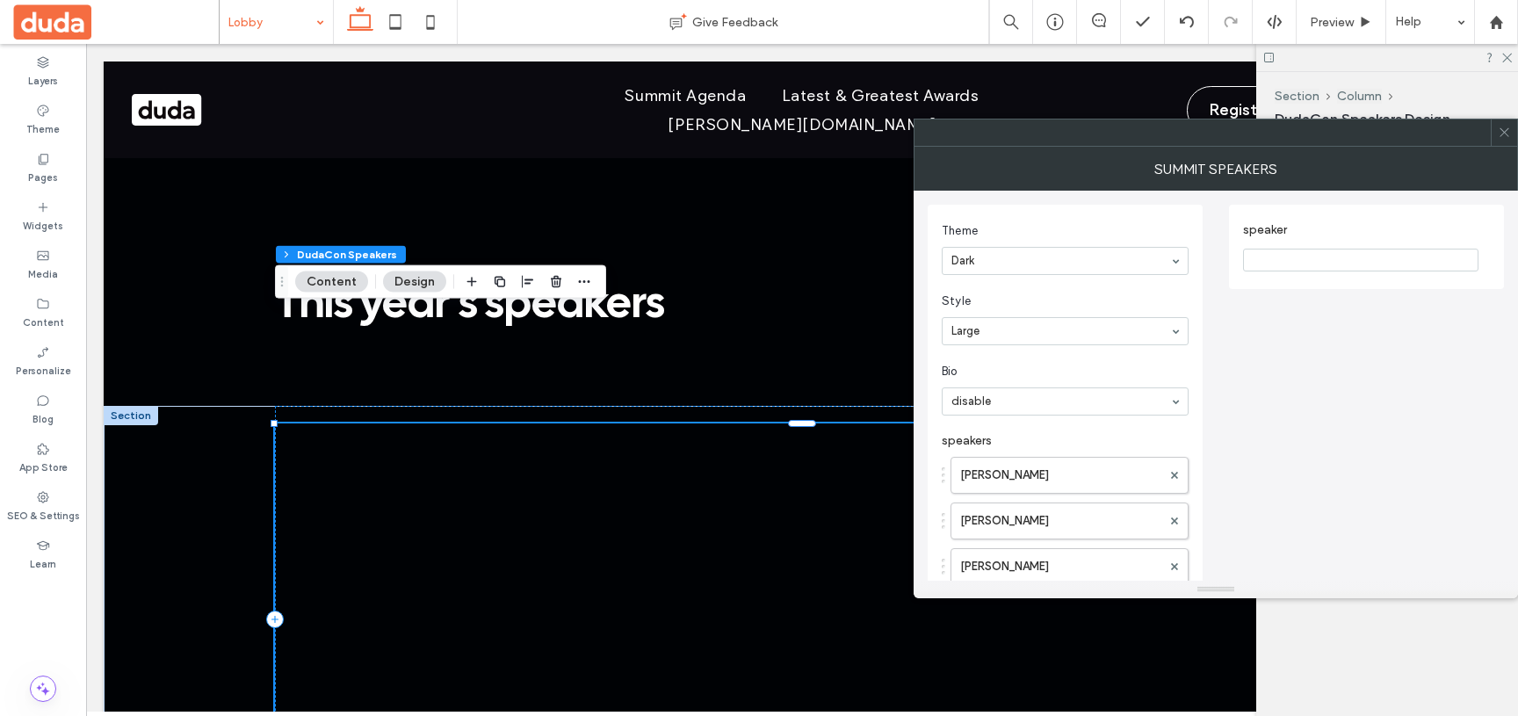
click at [1329, 258] on input "speaker" at bounding box center [1360, 260] width 235 height 23
paste input "**********"
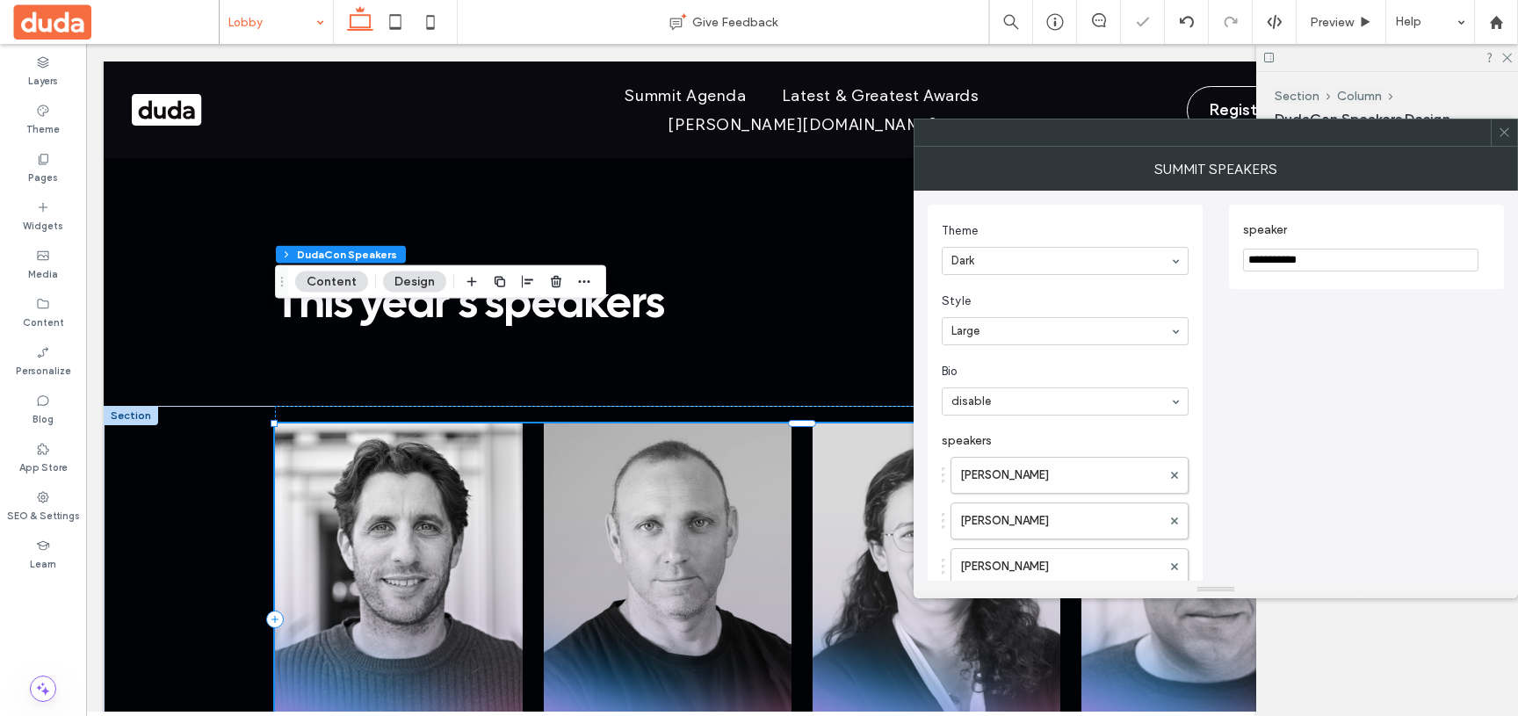
type input "**********"
click at [1507, 139] on span at bounding box center [1504, 132] width 13 height 26
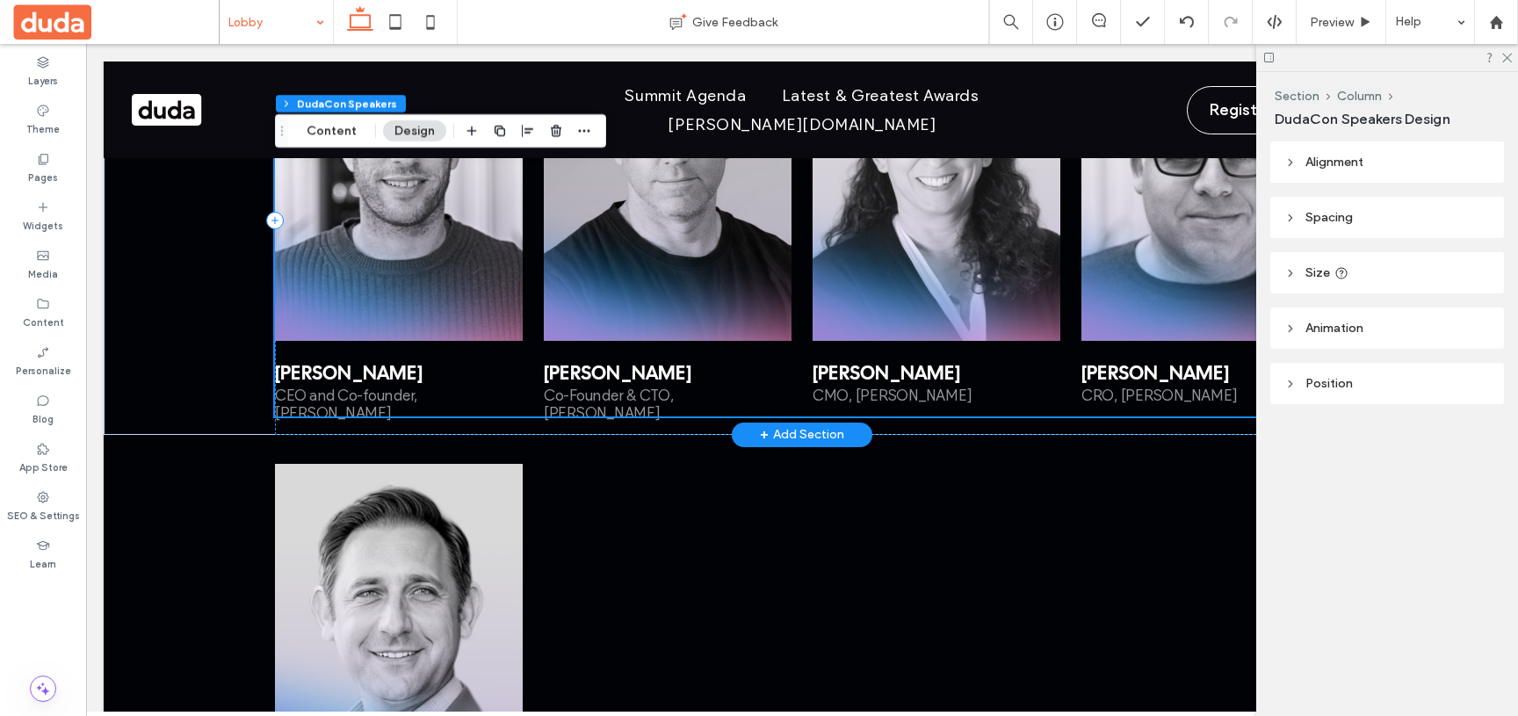
scroll to position [3019, 0]
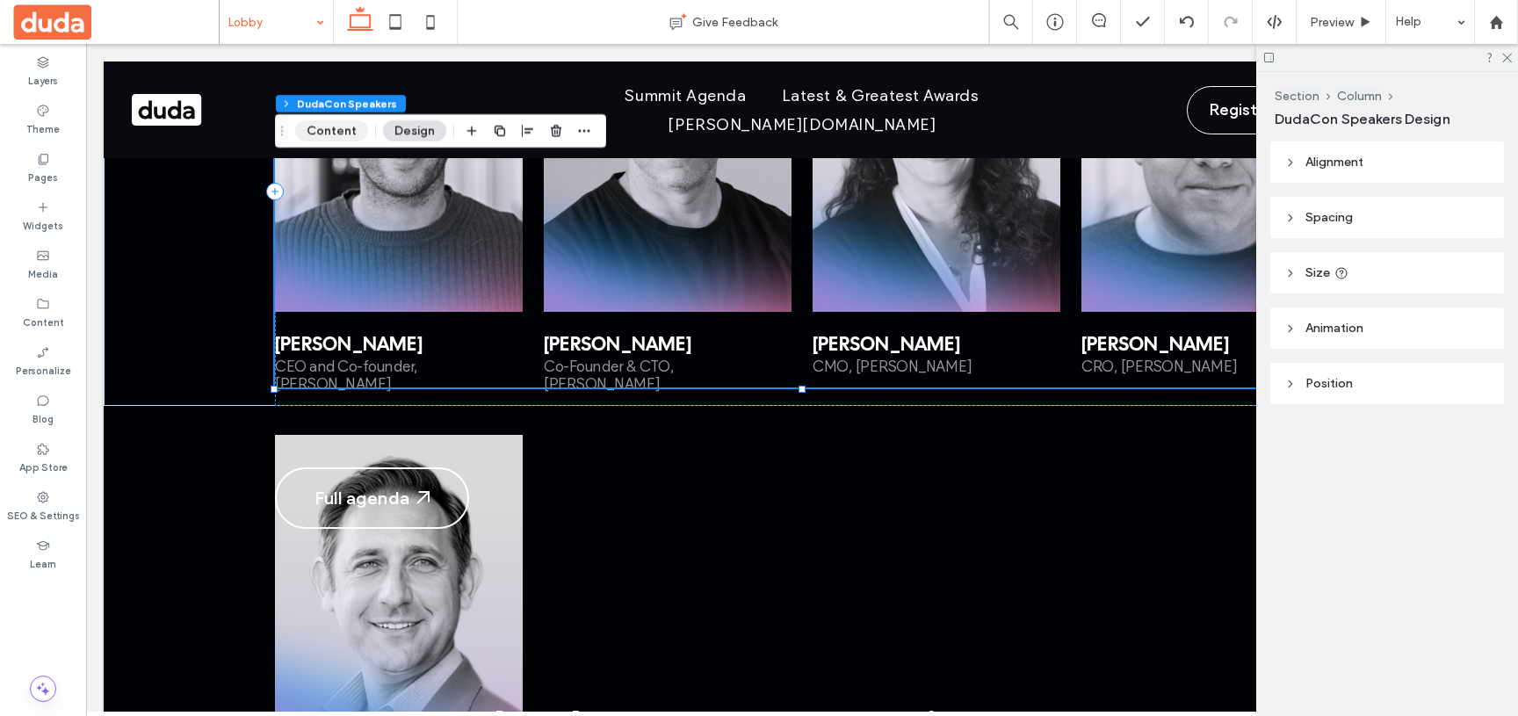
click at [314, 133] on button "Content" at bounding box center [331, 130] width 73 height 21
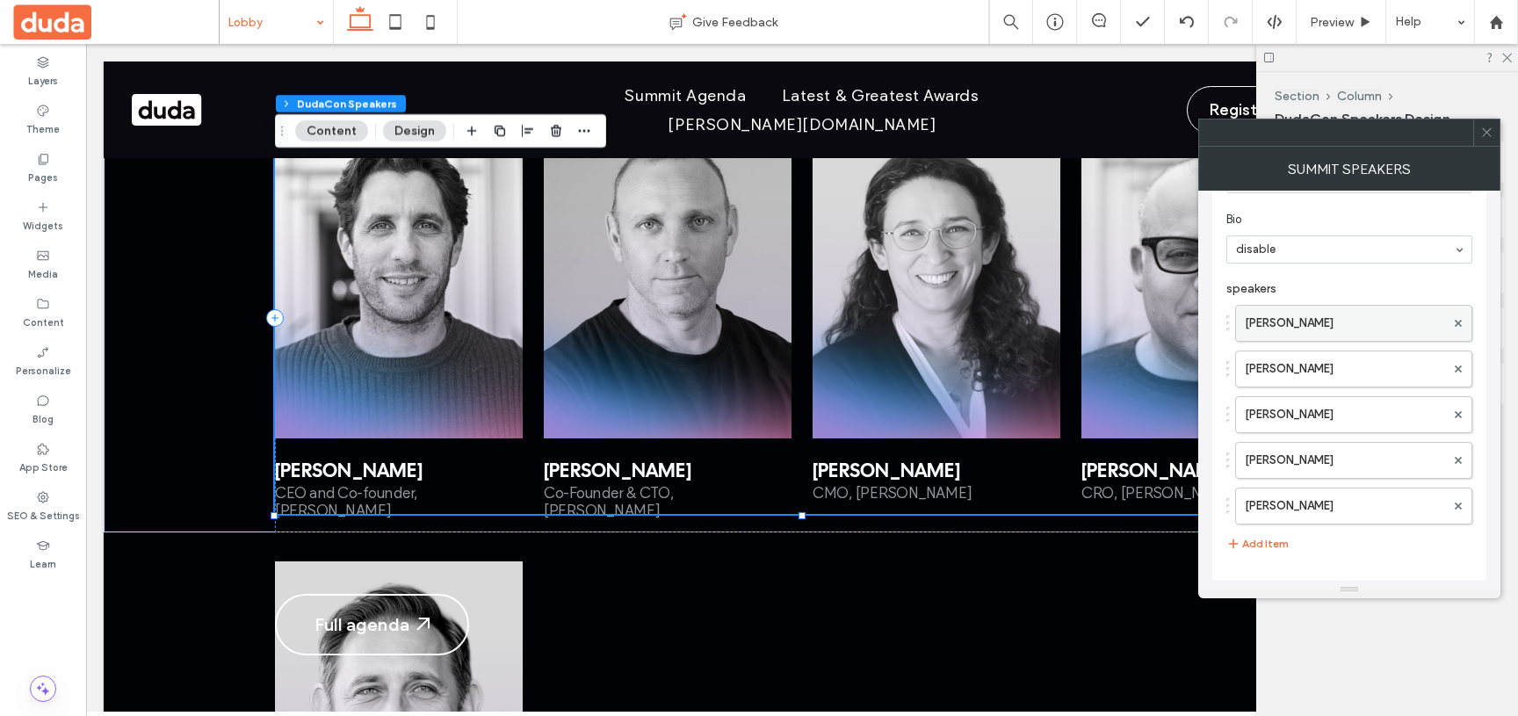
scroll to position [161, 0]
drag, startPoint x: 1230, startPoint y: 499, endPoint x: 1225, endPoint y: 428, distance: 71.3
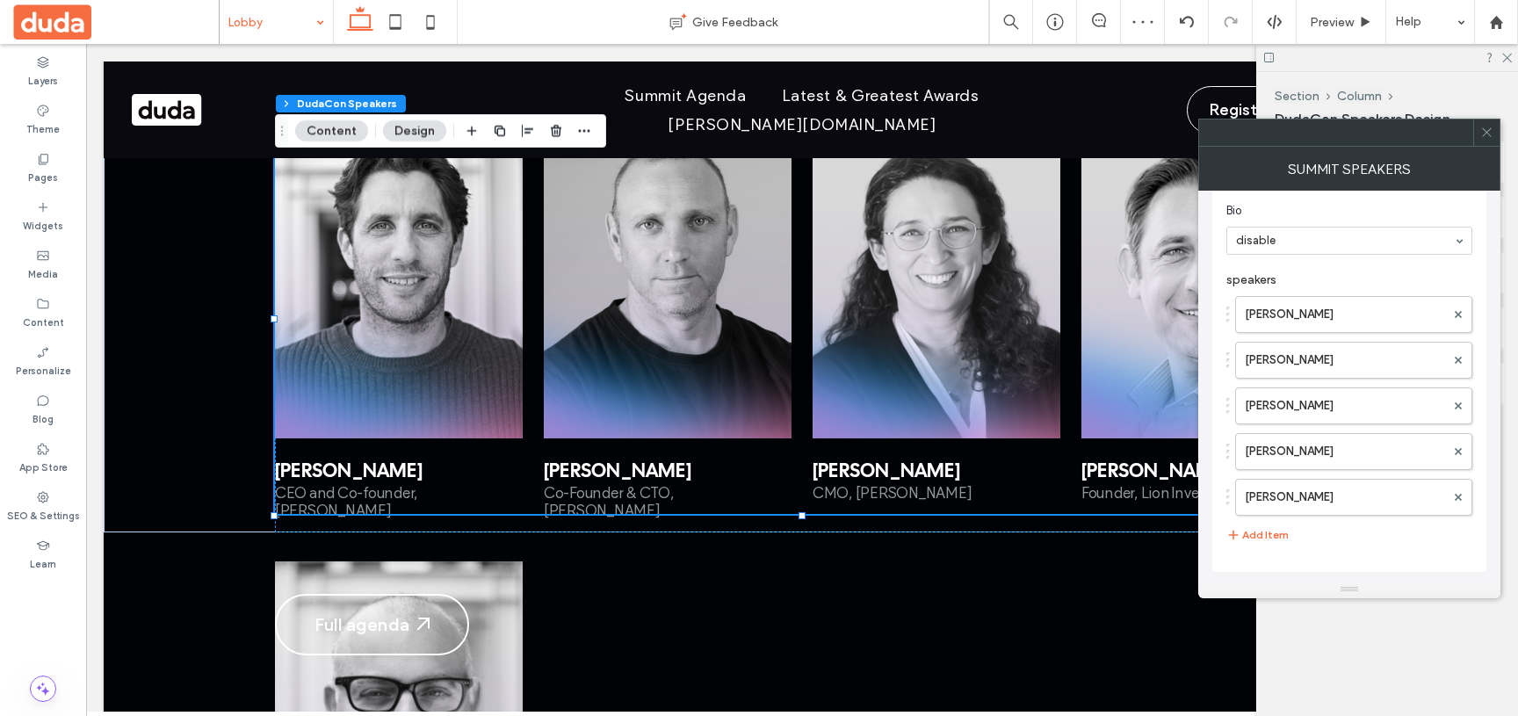
drag, startPoint x: 1224, startPoint y: 444, endPoint x: 1232, endPoint y: 500, distance: 55.9
click at [1232, 500] on div "Theme Dark Style Large Bio disable speakers Itai Sadan Amir Glatt Roni Mizrahi …" at bounding box center [1349, 308] width 274 height 528
drag, startPoint x: 1224, startPoint y: 444, endPoint x: 1224, endPoint y: 484, distance: 40.4
click at [1224, 484] on div "Theme Dark Style Large Bio disable speakers Itai Sadan Amir Glatt Roni Mizrahi …" at bounding box center [1349, 308] width 274 height 528
drag, startPoint x: 1232, startPoint y: 452, endPoint x: 1232, endPoint y: 502, distance: 50.9
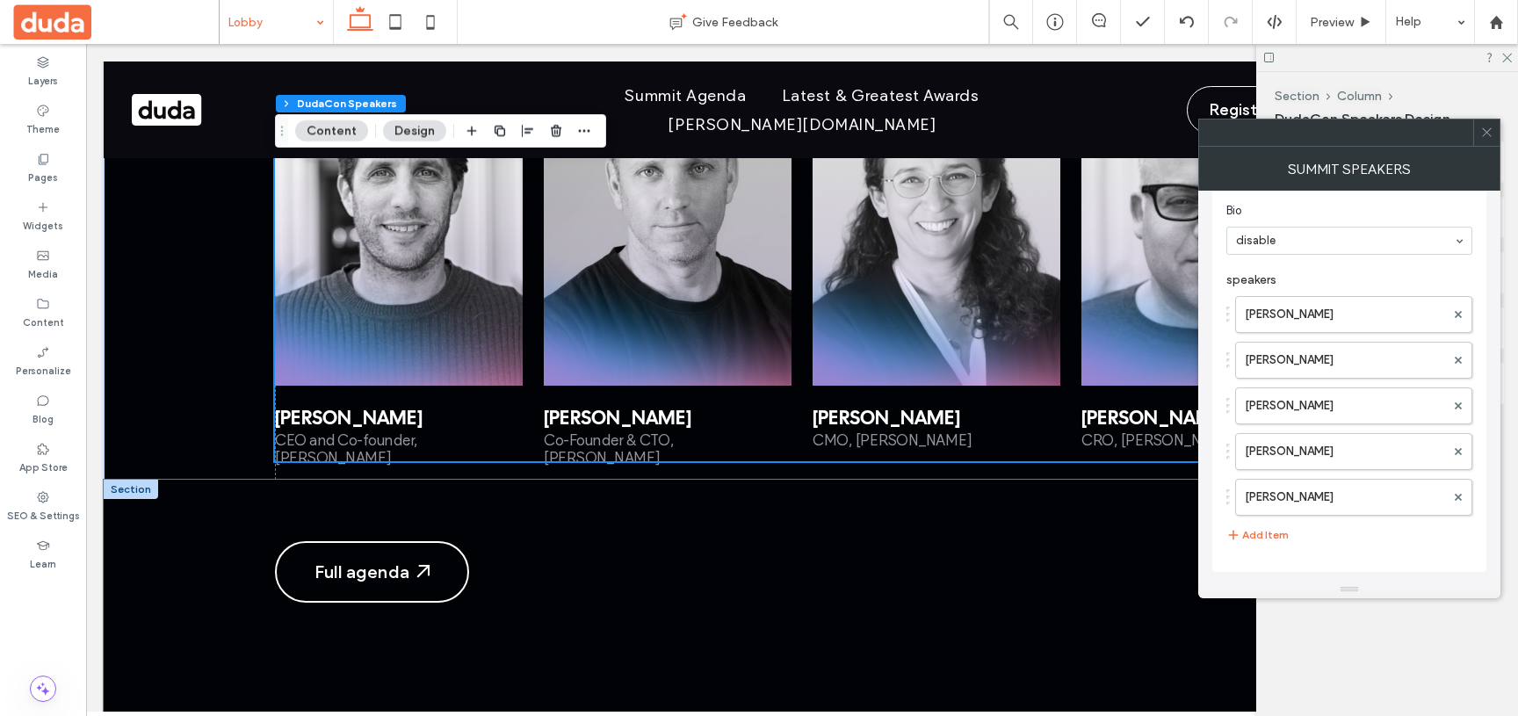
scroll to position [2930, 0]
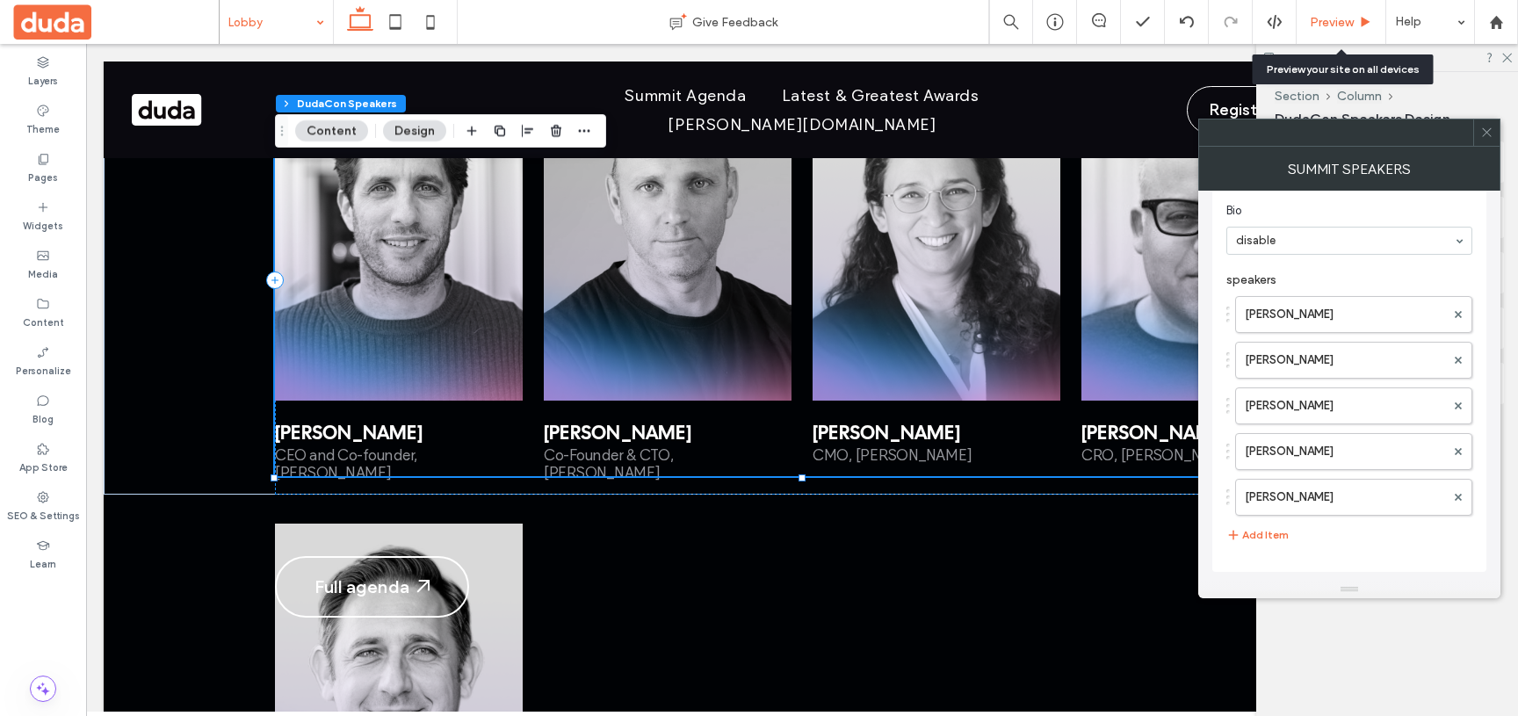
click at [1347, 24] on span "Preview" at bounding box center [1332, 22] width 44 height 15
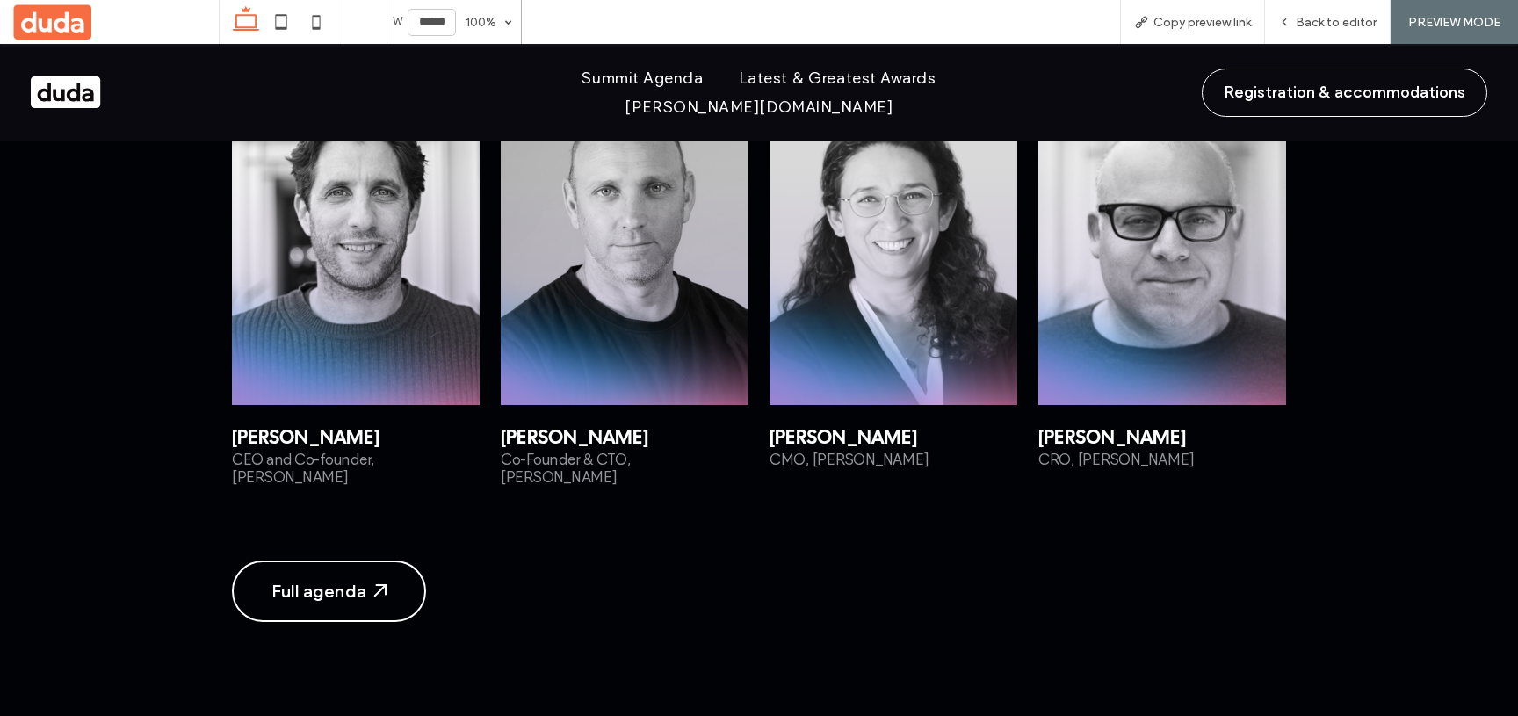
scroll to position [2943, 0]
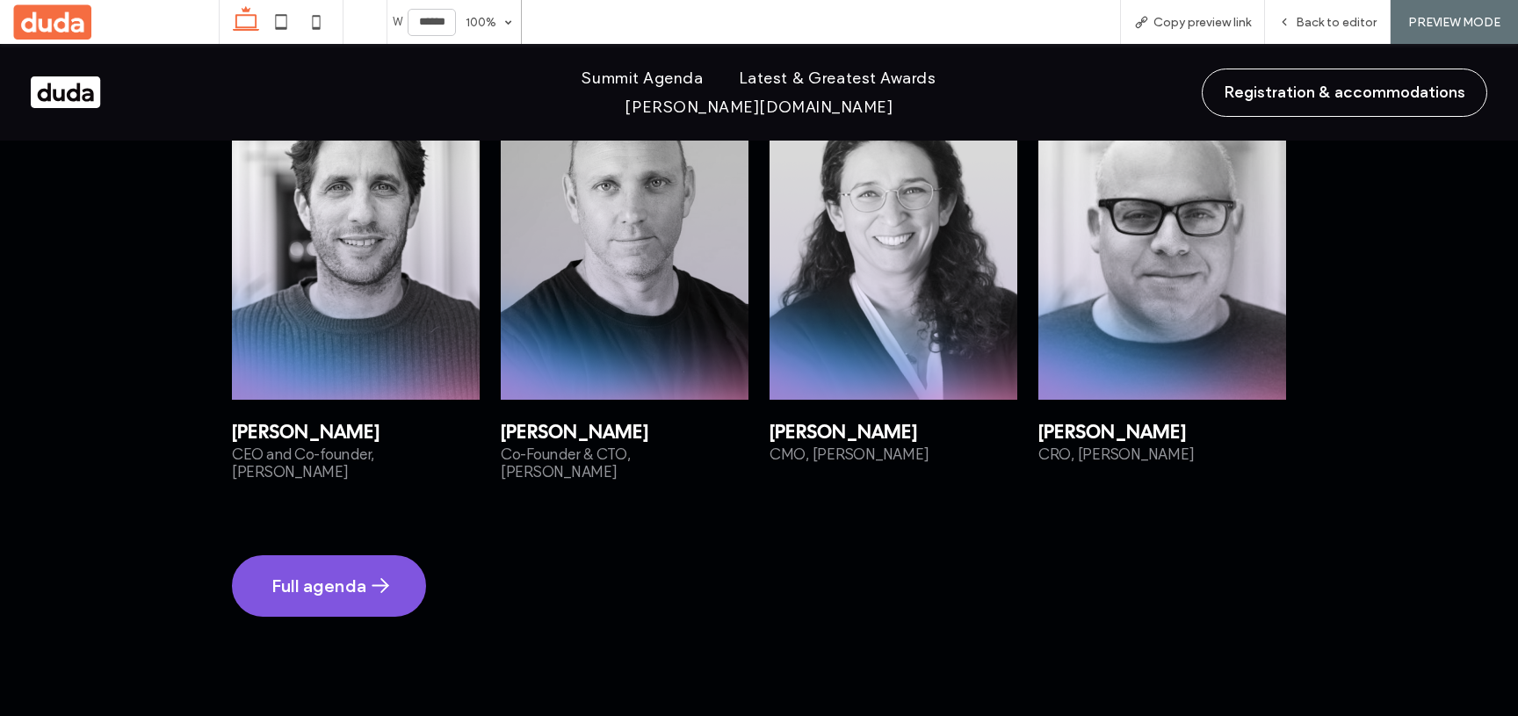
click at [388, 555] on link "Full agenda" at bounding box center [329, 585] width 194 height 61
click at [1294, 29] on div at bounding box center [759, 358] width 1518 height 716
click at [1307, 18] on div at bounding box center [759, 358] width 1518 height 716
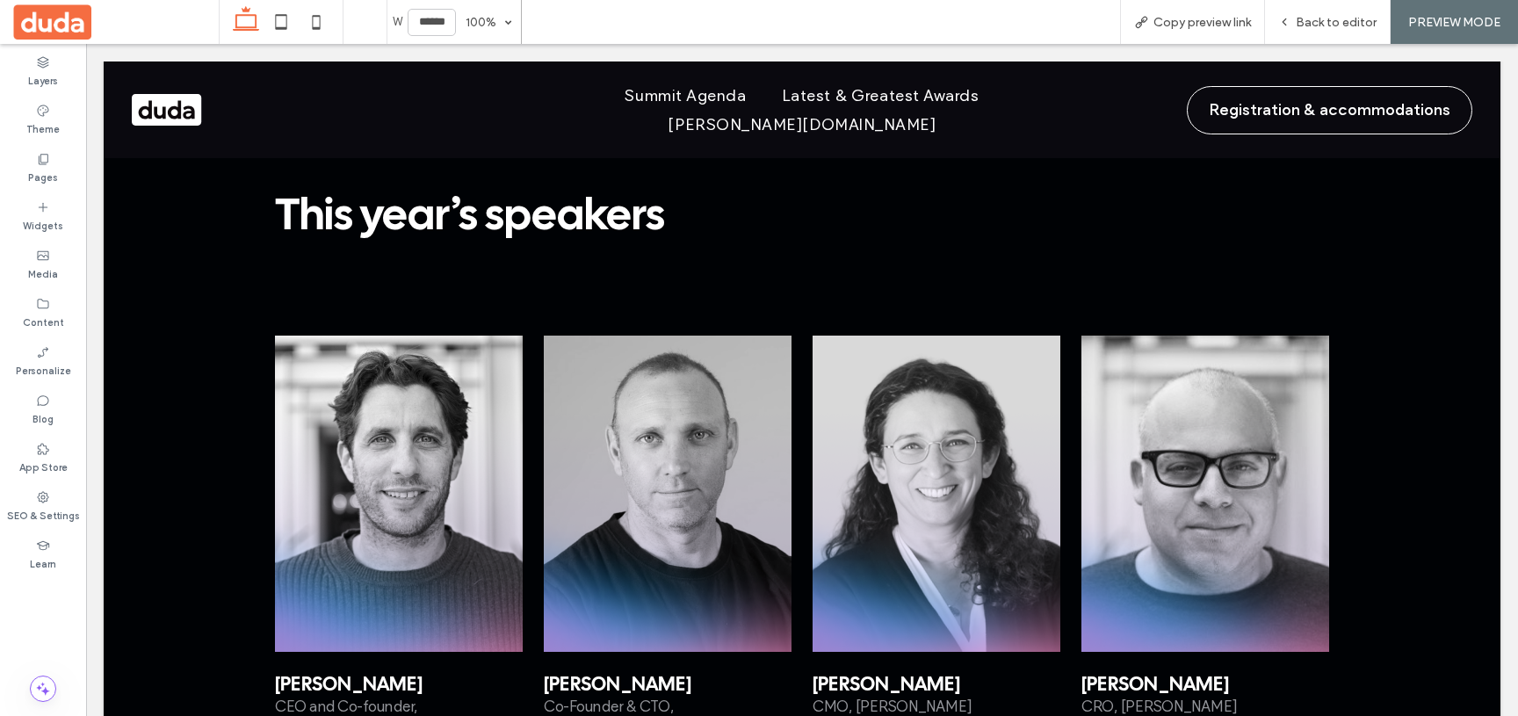
click at [435, 452] on div at bounding box center [399, 494] width 248 height 316
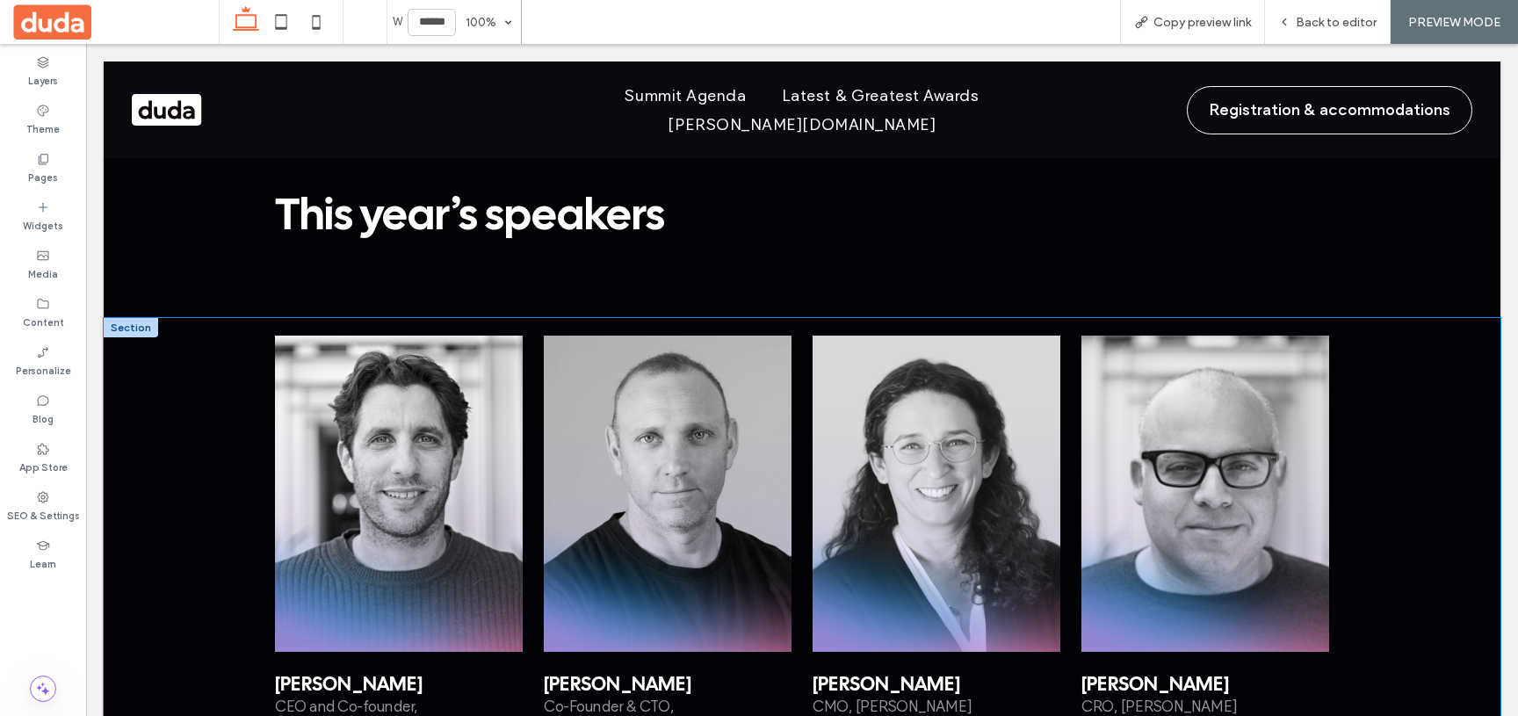
click at [228, 355] on div "[PERSON_NAME] CEO and Co-founder, [PERSON_NAME] [PERSON_NAME] Co-Founder & CTO,…" at bounding box center [802, 532] width 1397 height 428
click at [323, 409] on div at bounding box center [399, 494] width 248 height 316
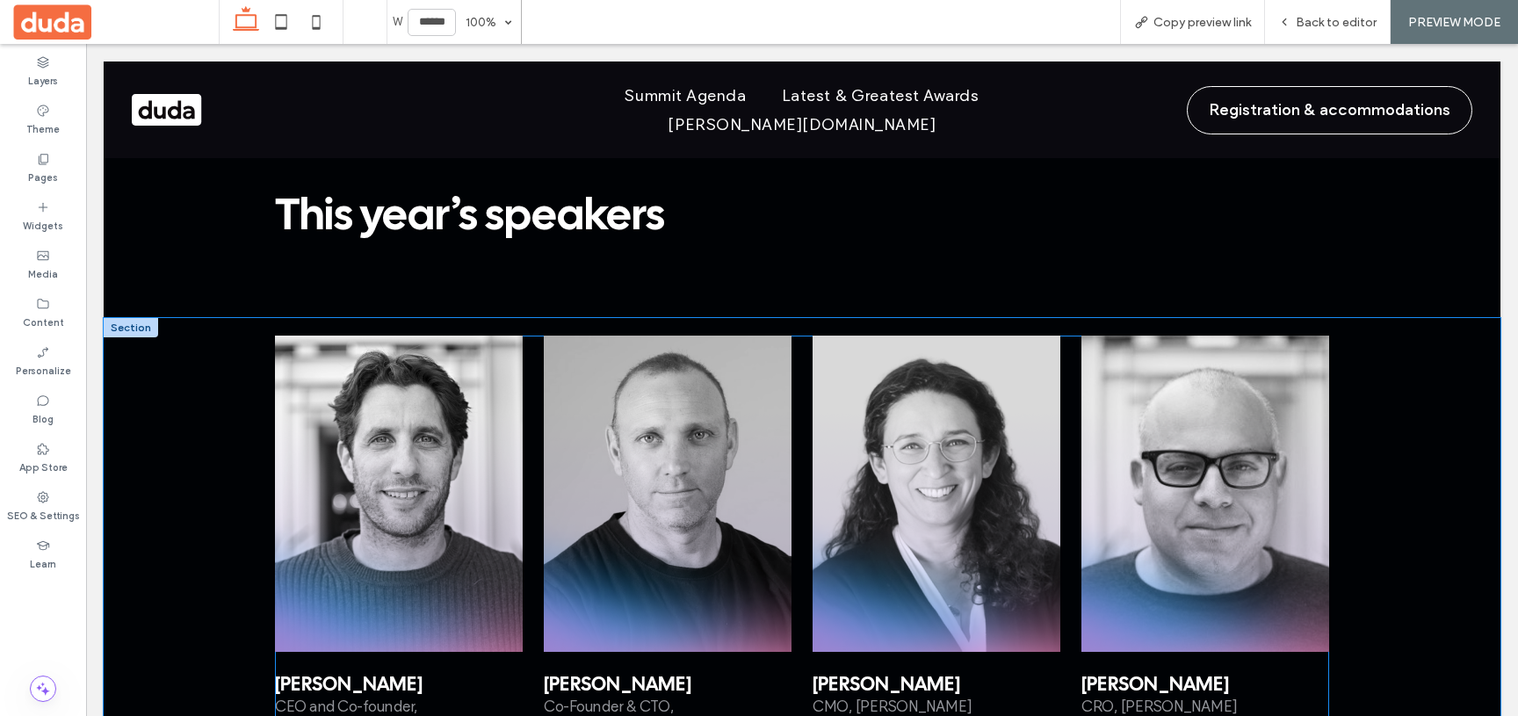
click at [314, 362] on div at bounding box center [399, 494] width 248 height 316
click at [305, 365] on div at bounding box center [399, 494] width 248 height 316
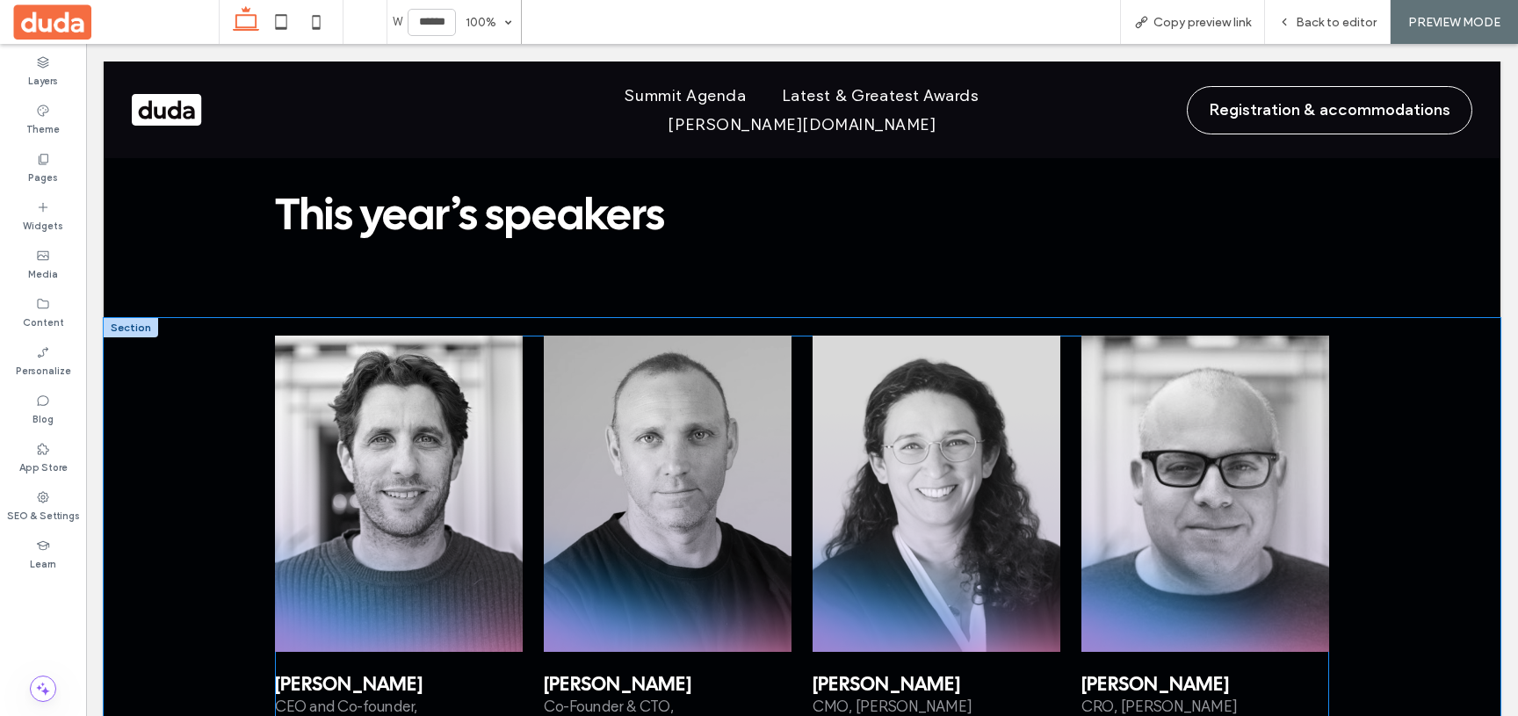
click at [306, 348] on div at bounding box center [399, 494] width 248 height 316
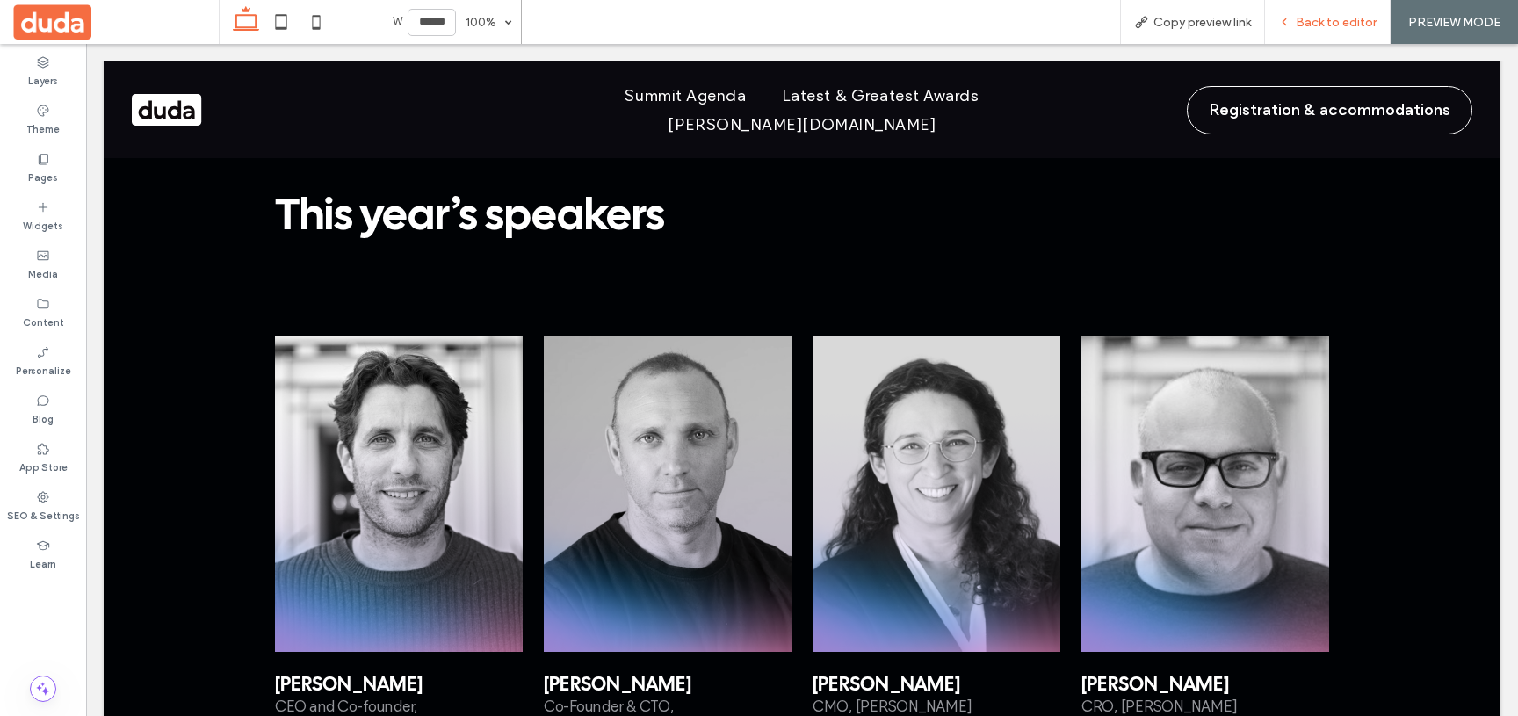
click at [1333, 15] on span "Back to editor" at bounding box center [1336, 22] width 81 height 15
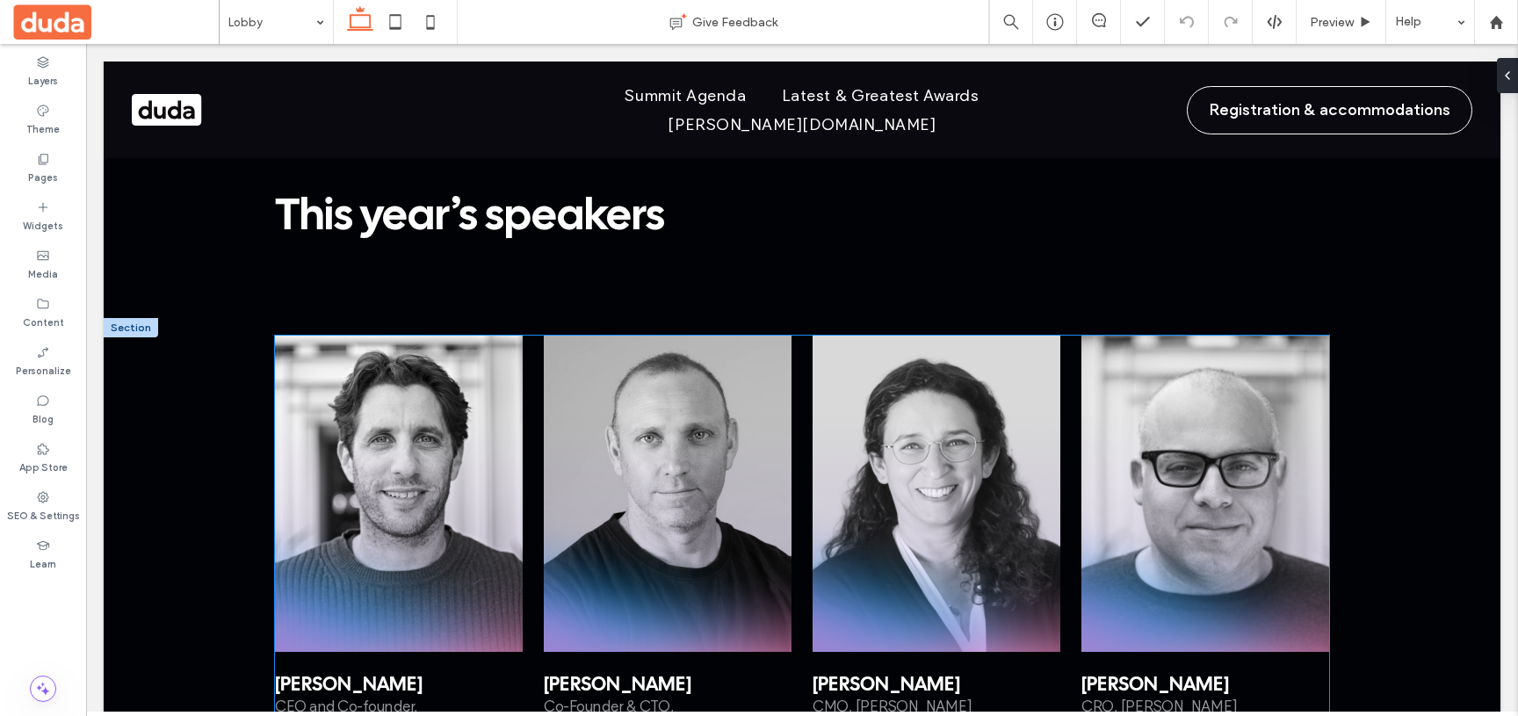
click at [511, 336] on div at bounding box center [399, 494] width 248 height 316
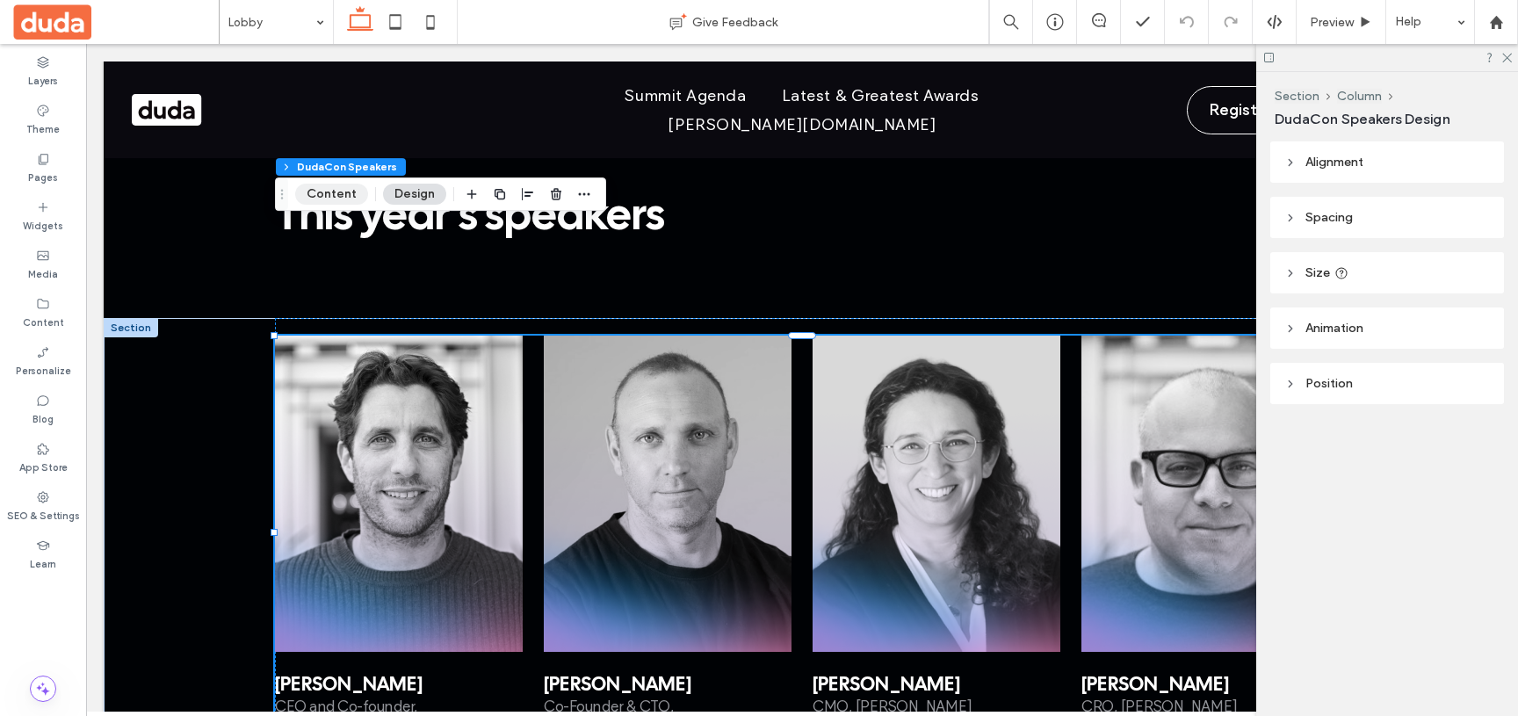
click at [313, 199] on button "Content" at bounding box center [331, 194] width 73 height 21
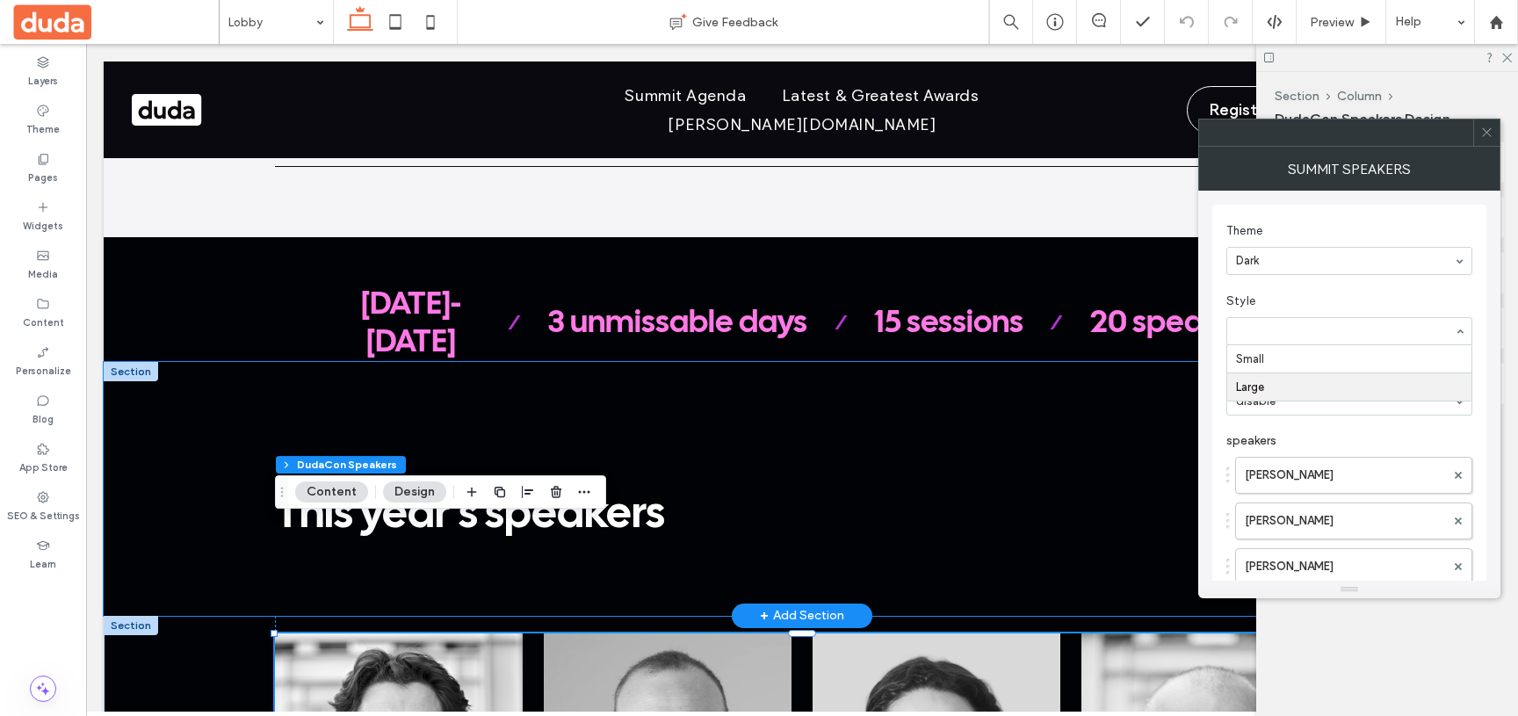
click at [1162, 362] on div "This year’s speakers" at bounding box center [802, 489] width 1054 height 254
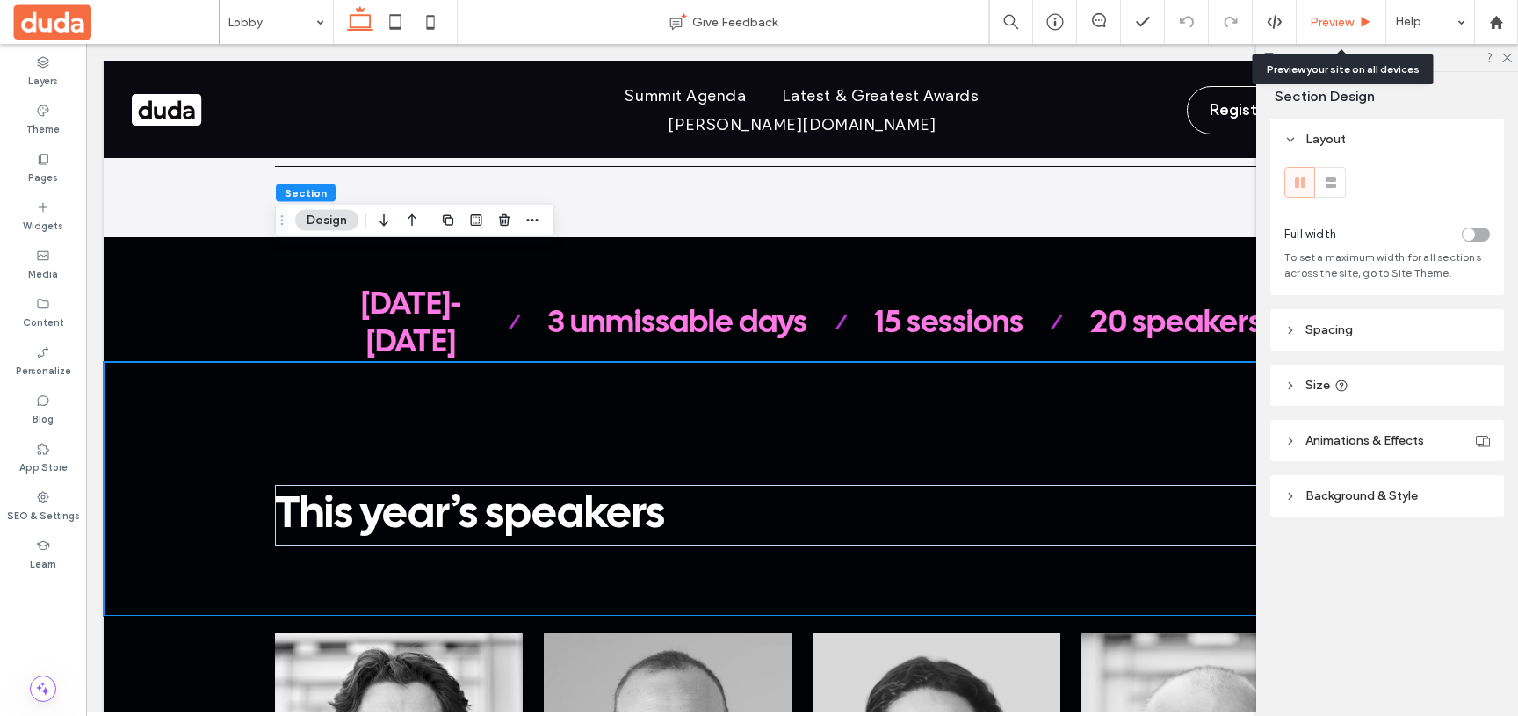
click at [1320, 22] on span "Preview" at bounding box center [1332, 22] width 44 height 15
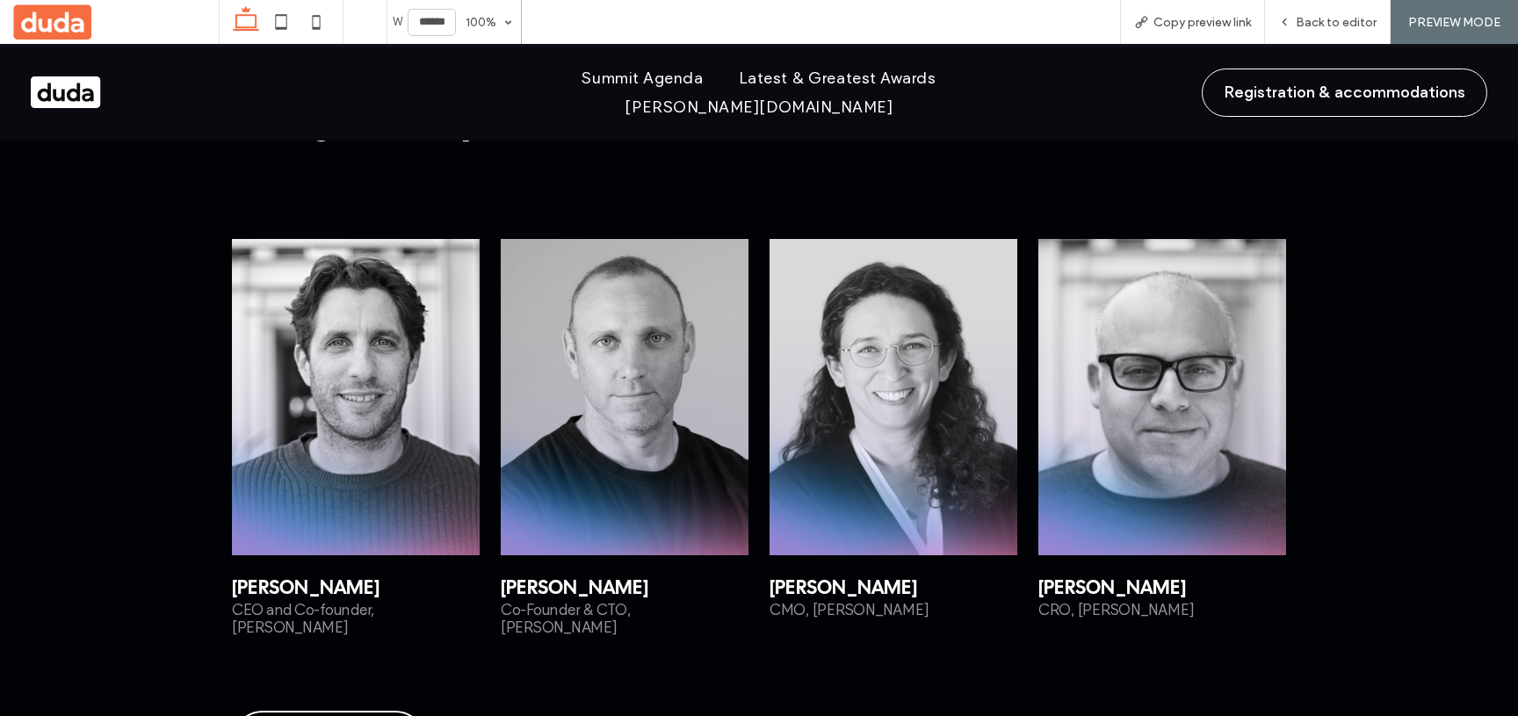
scroll to position [2780, 0]
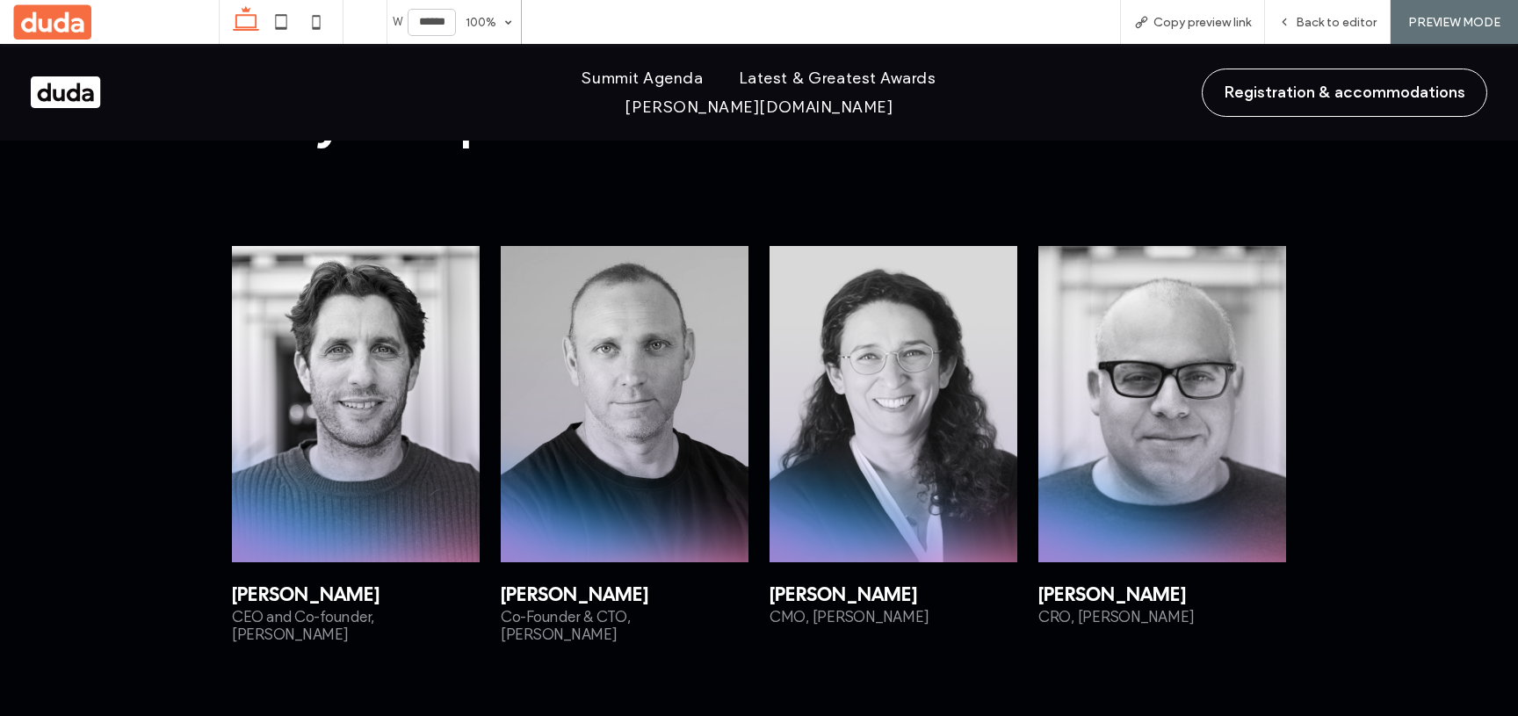
drag, startPoint x: 1232, startPoint y: 309, endPoint x: 1149, endPoint y: 312, distance: 83.5
click at [1149, 312] on div at bounding box center [1162, 404] width 248 height 316
click at [1310, 19] on span "Back to editor" at bounding box center [1336, 22] width 81 height 15
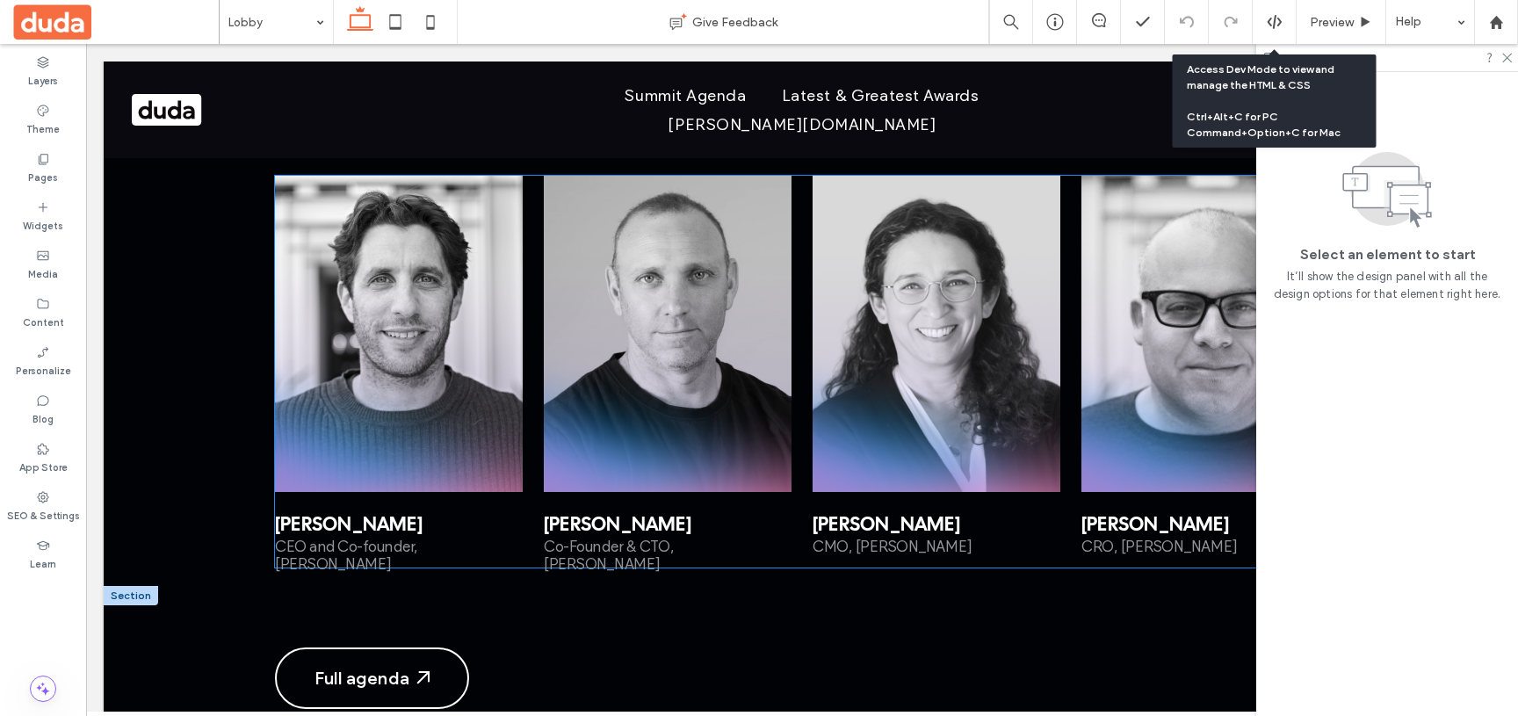
scroll to position [2840, 0]
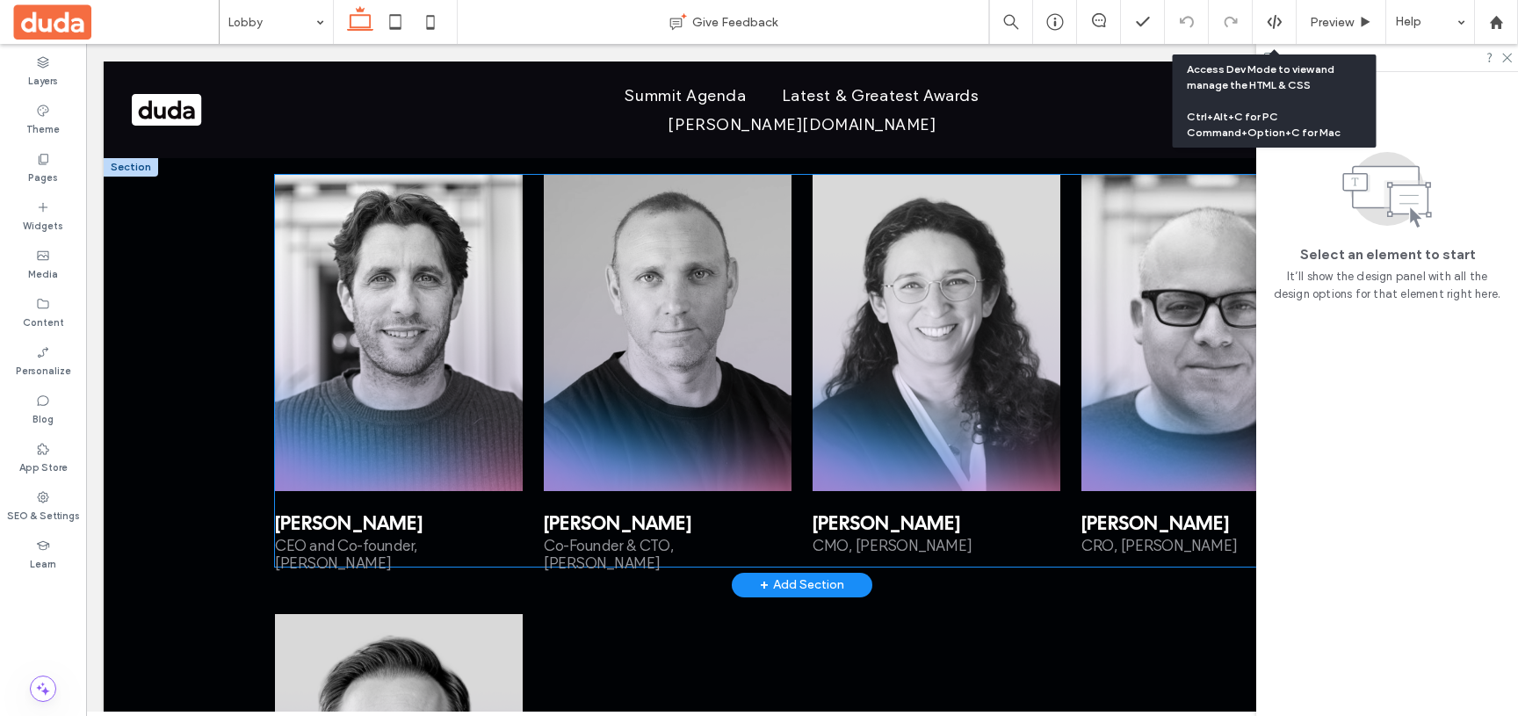
click at [310, 293] on div at bounding box center [399, 333] width 248 height 316
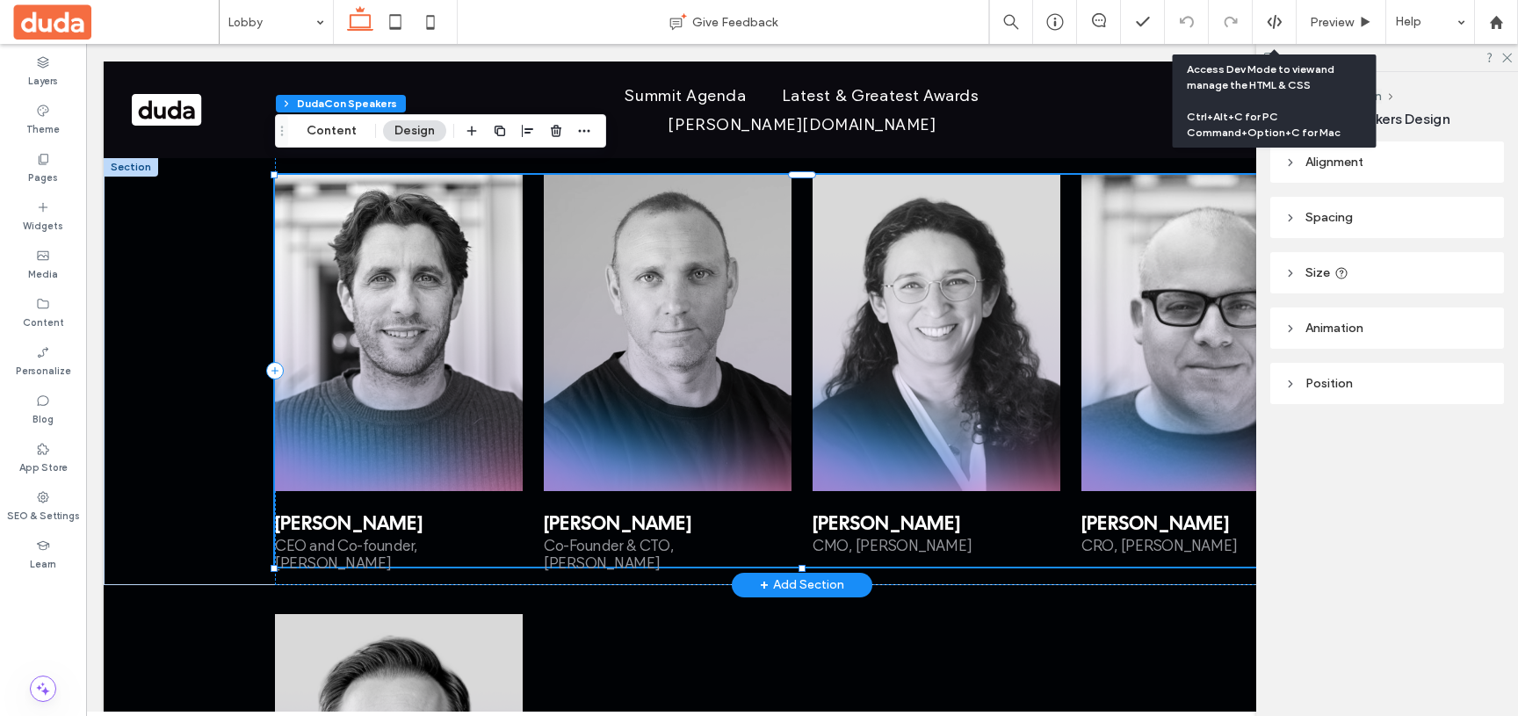
click at [433, 344] on div at bounding box center [399, 333] width 248 height 316
click at [340, 131] on button "Content" at bounding box center [331, 130] width 73 height 21
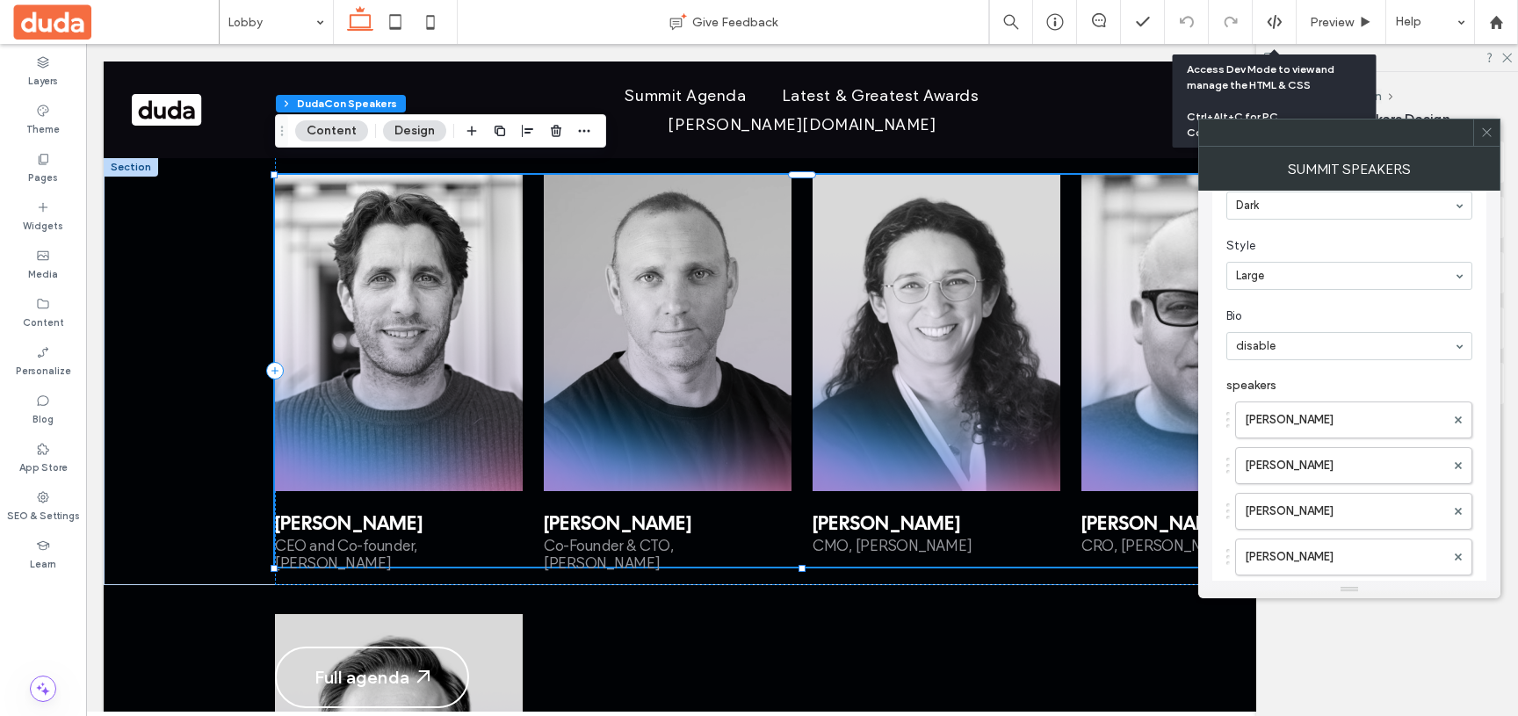
scroll to position [68, 0]
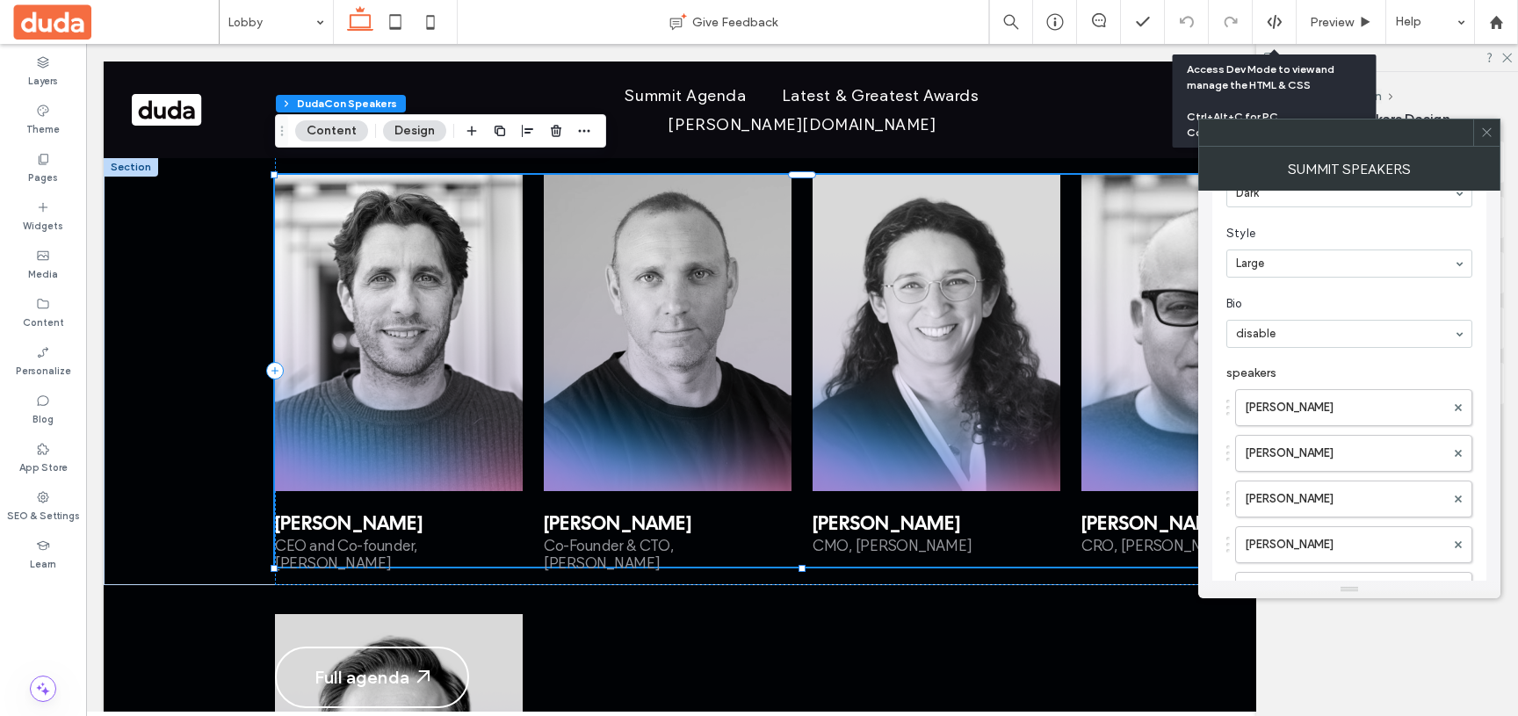
click at [1488, 132] on icon at bounding box center [1486, 132] width 13 height 13
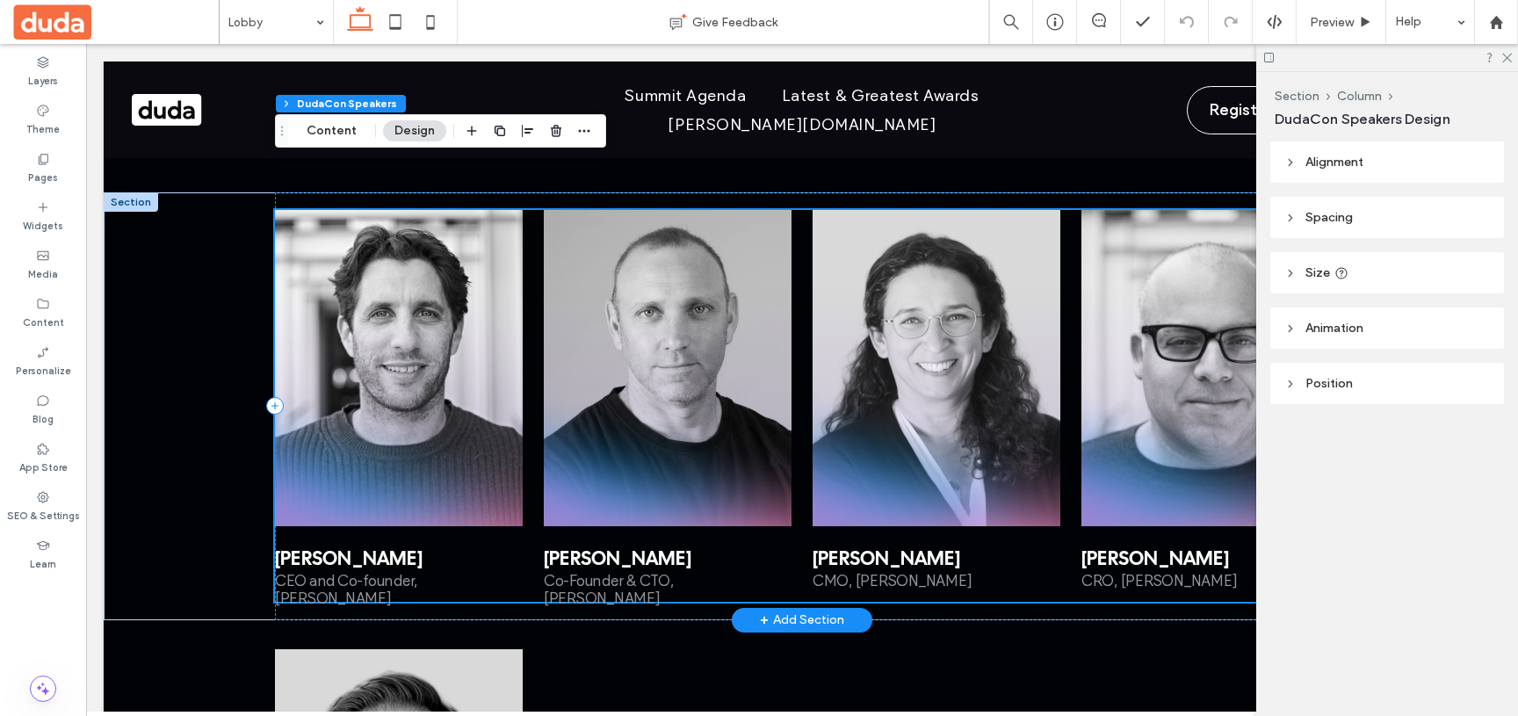
scroll to position [2818, 0]
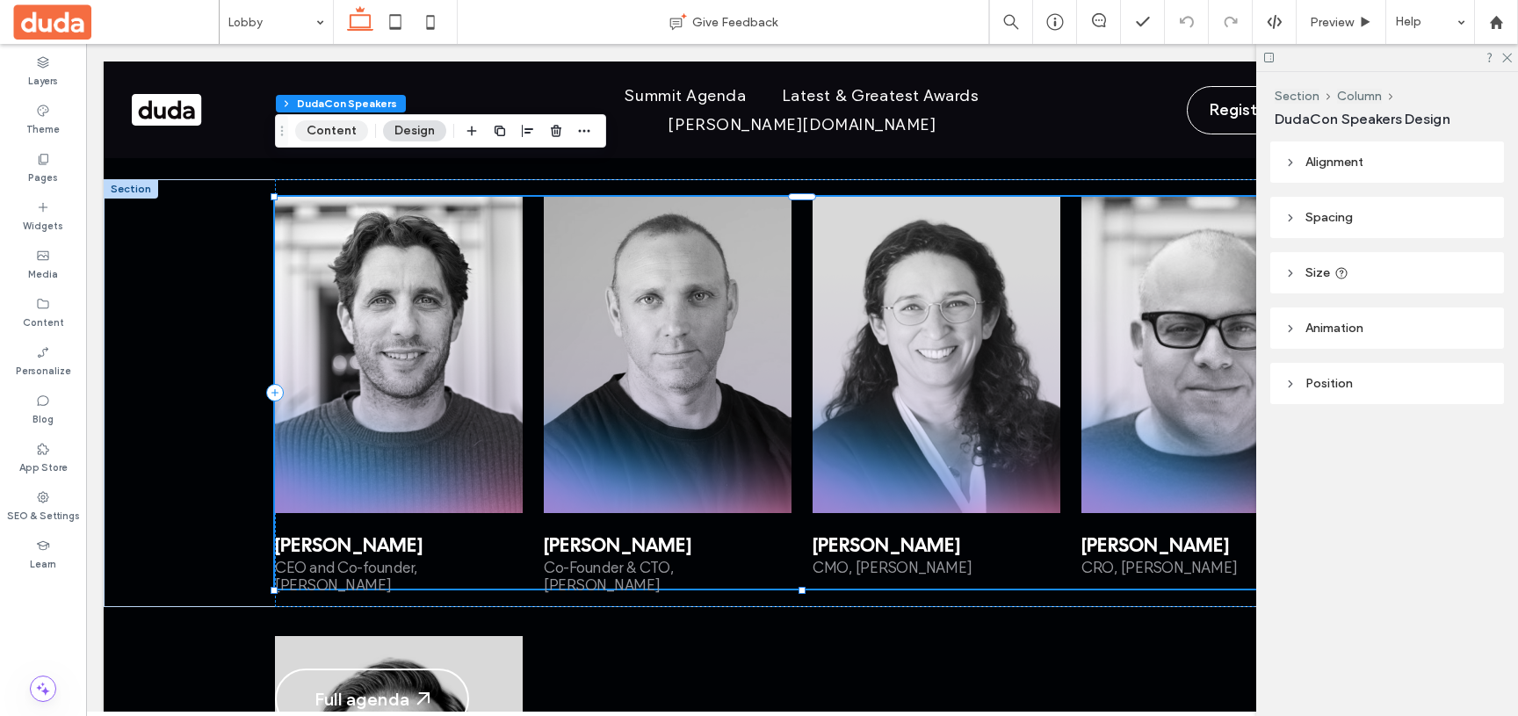
click at [324, 128] on button "Content" at bounding box center [331, 130] width 73 height 21
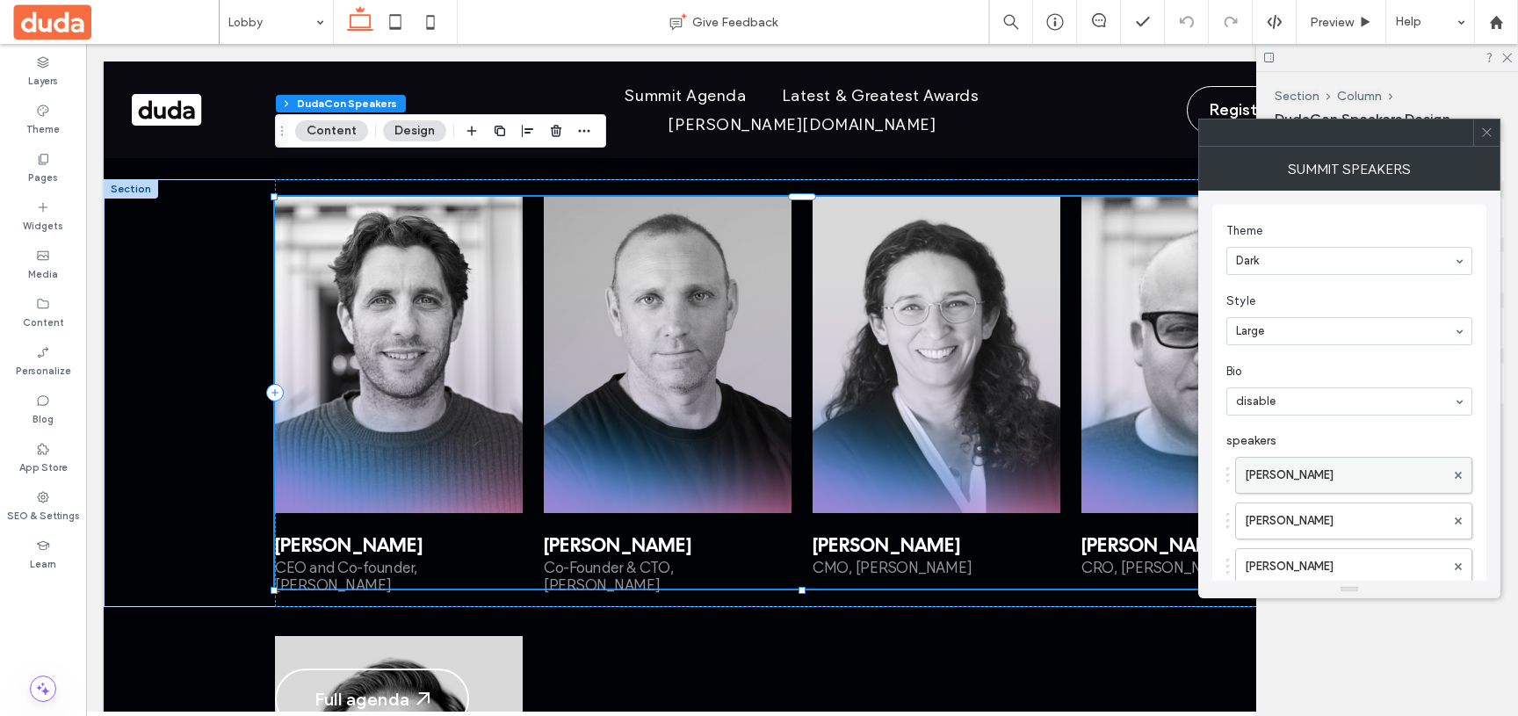
scroll to position [161, 0]
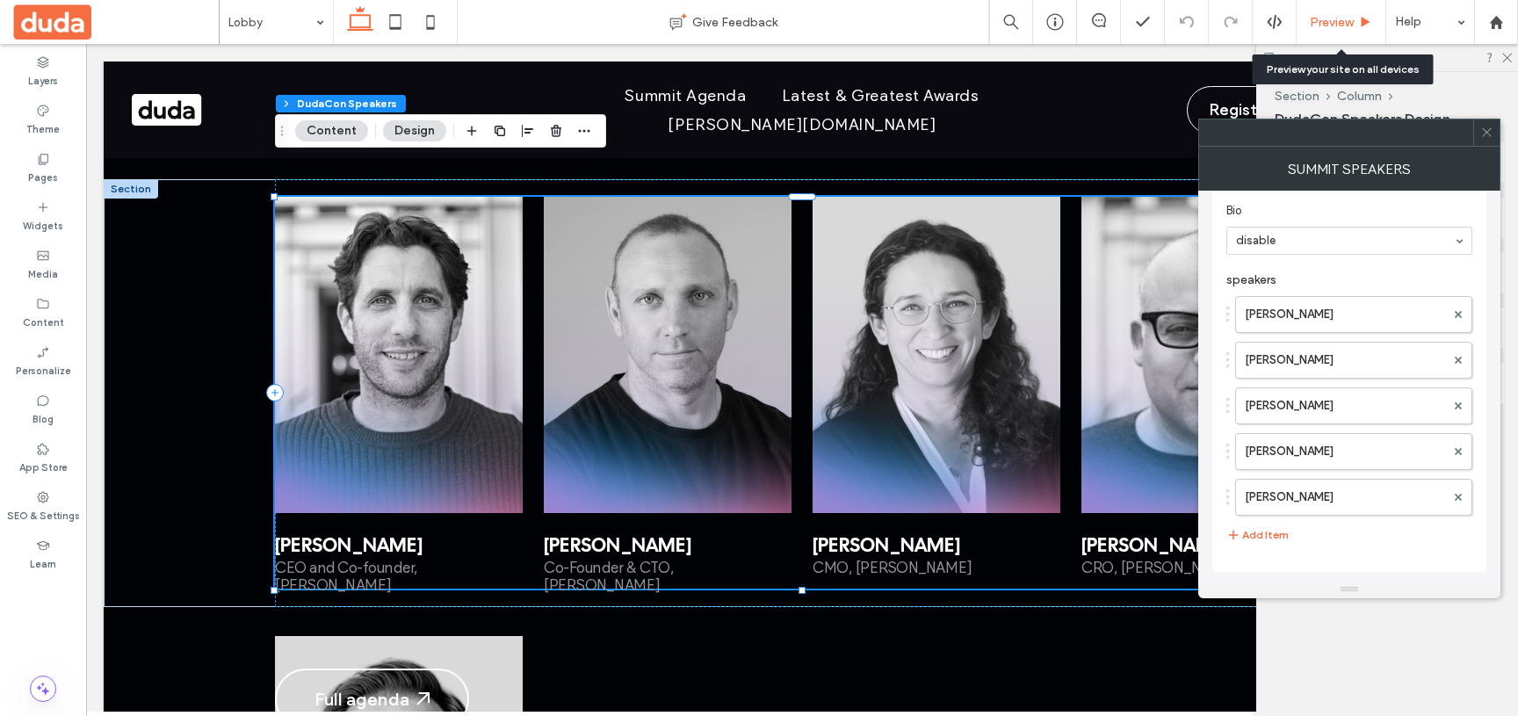
click at [1331, 24] on span "Preview" at bounding box center [1332, 22] width 44 height 15
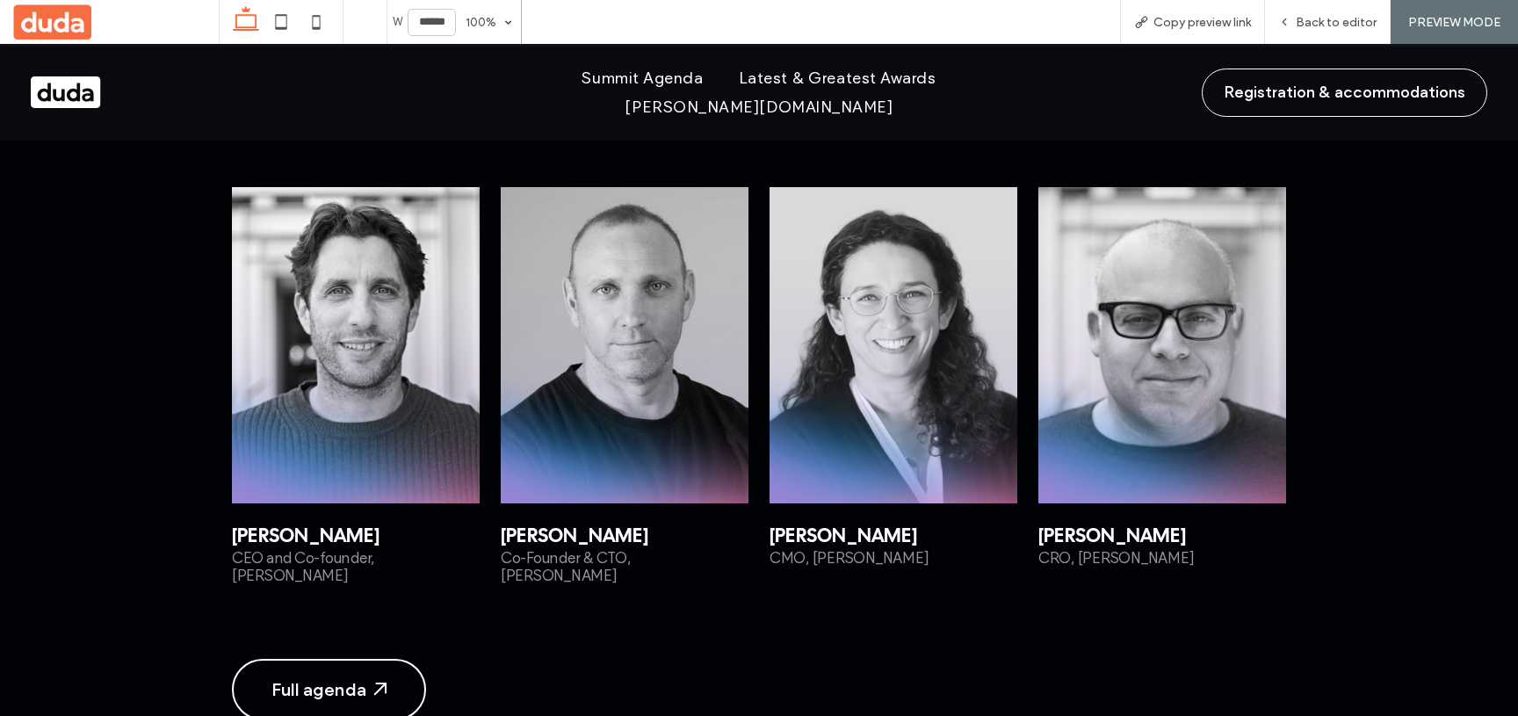
scroll to position [2821, 0]
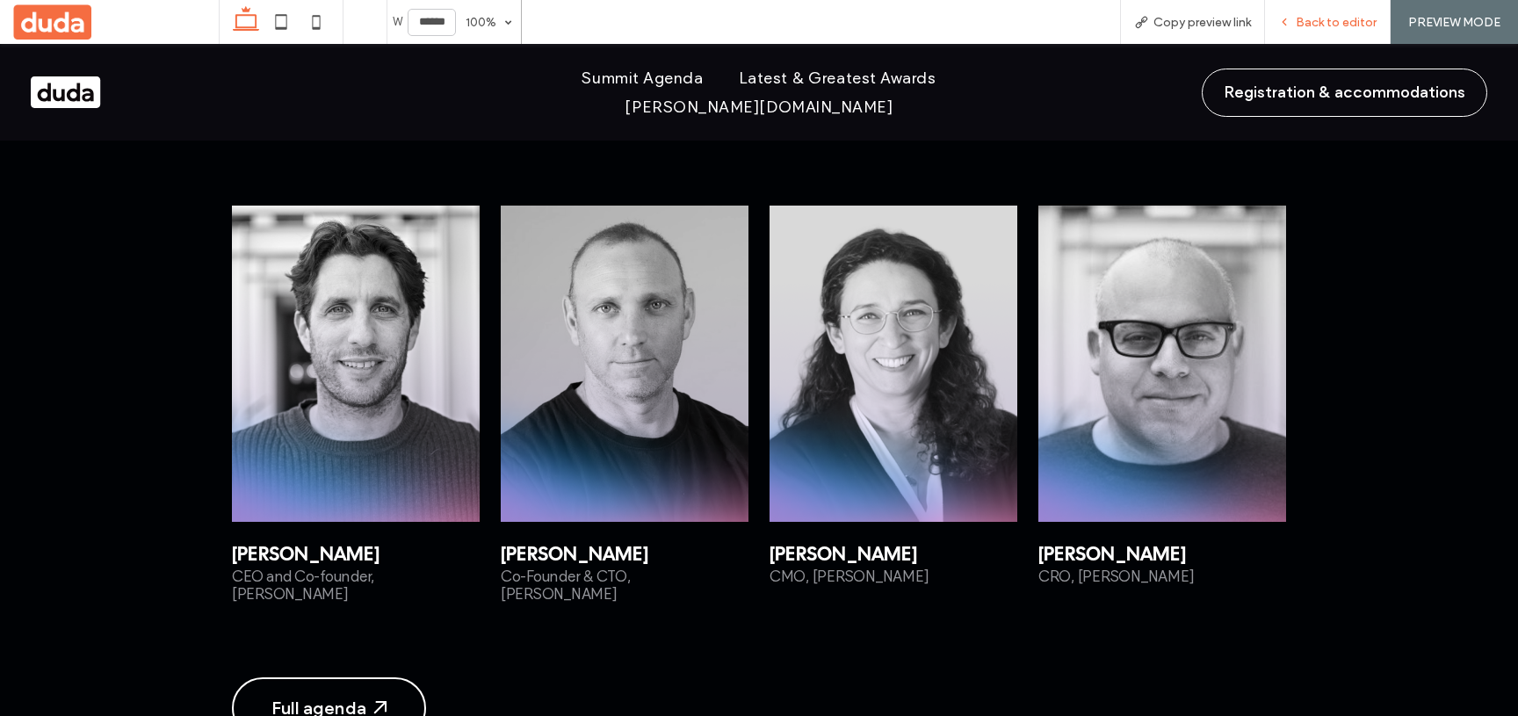
click at [1321, 15] on span "Back to editor" at bounding box center [1336, 22] width 81 height 15
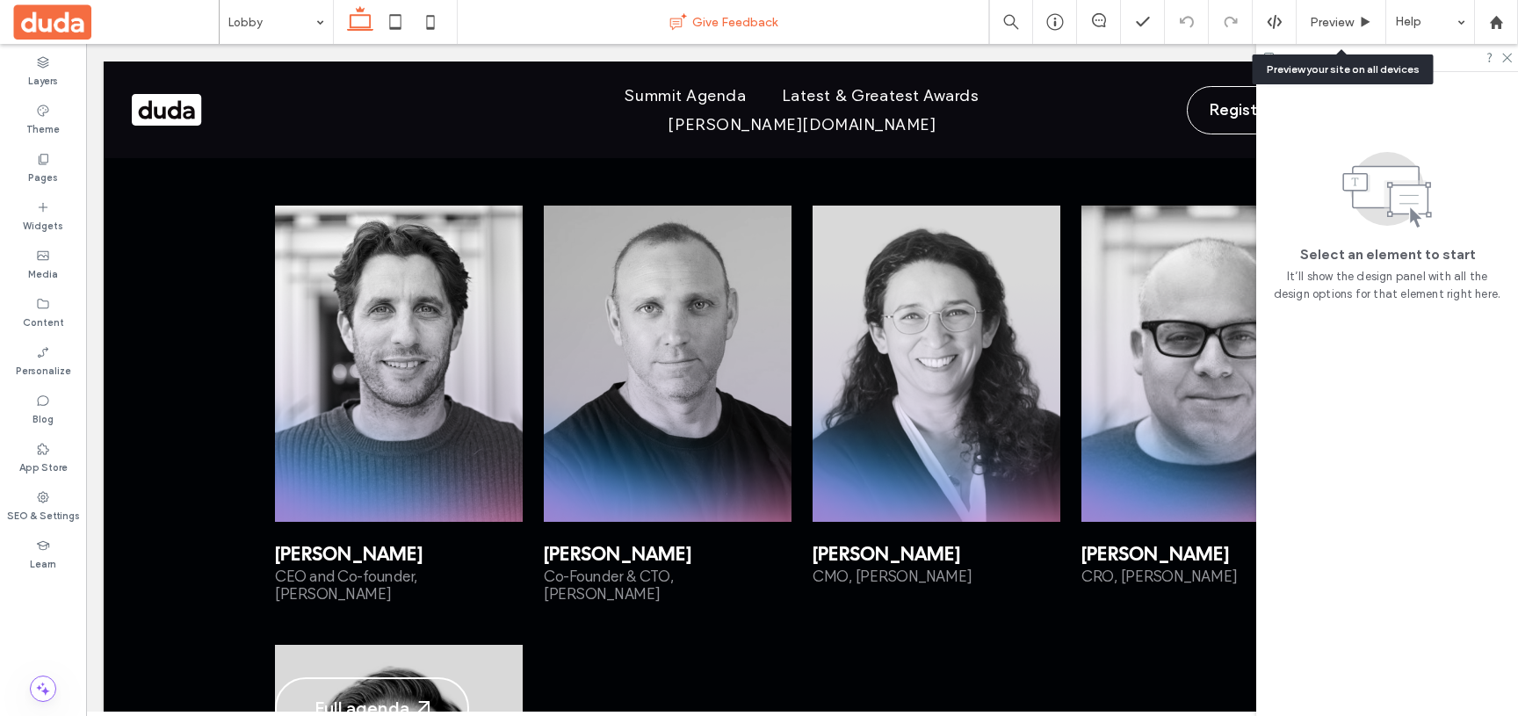
scroll to position [2807, 0]
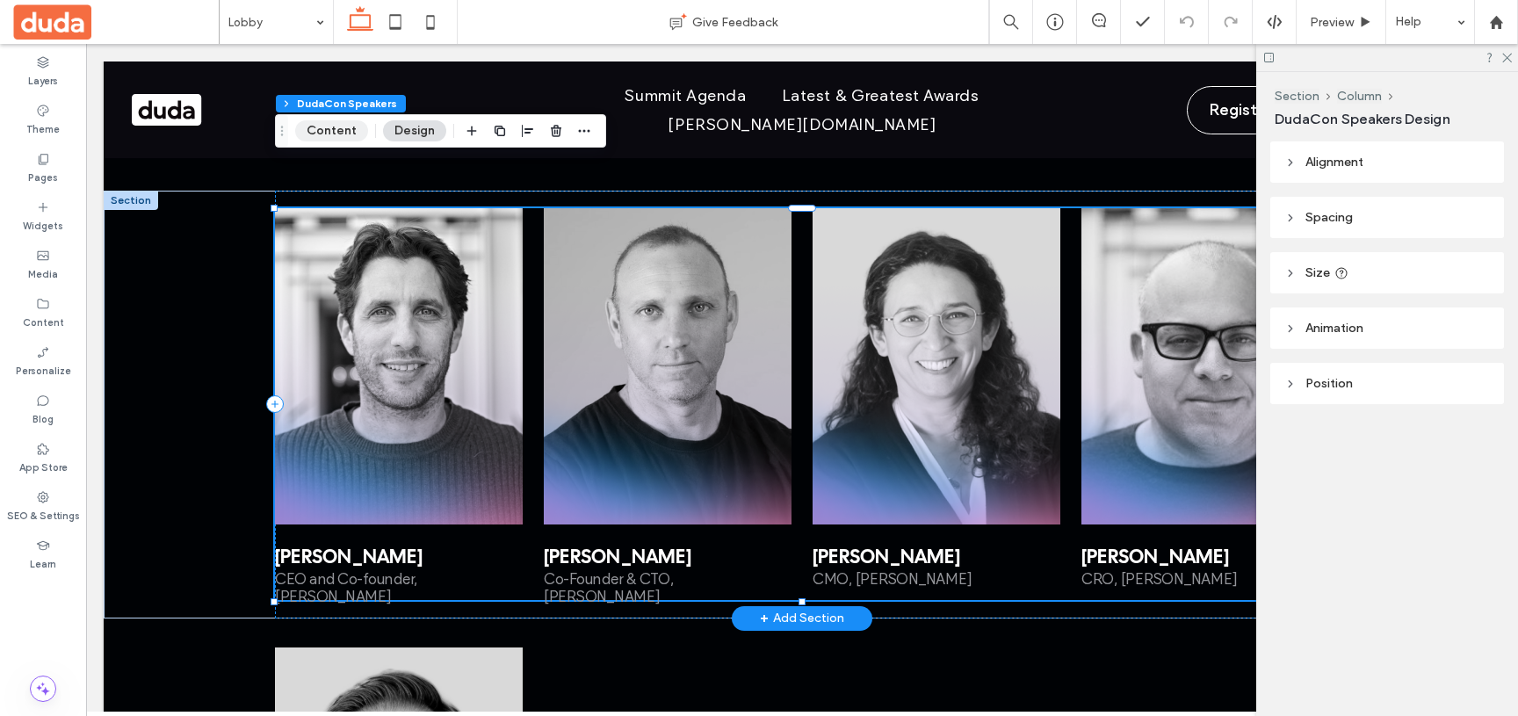
click at [341, 138] on button "Content" at bounding box center [331, 130] width 73 height 21
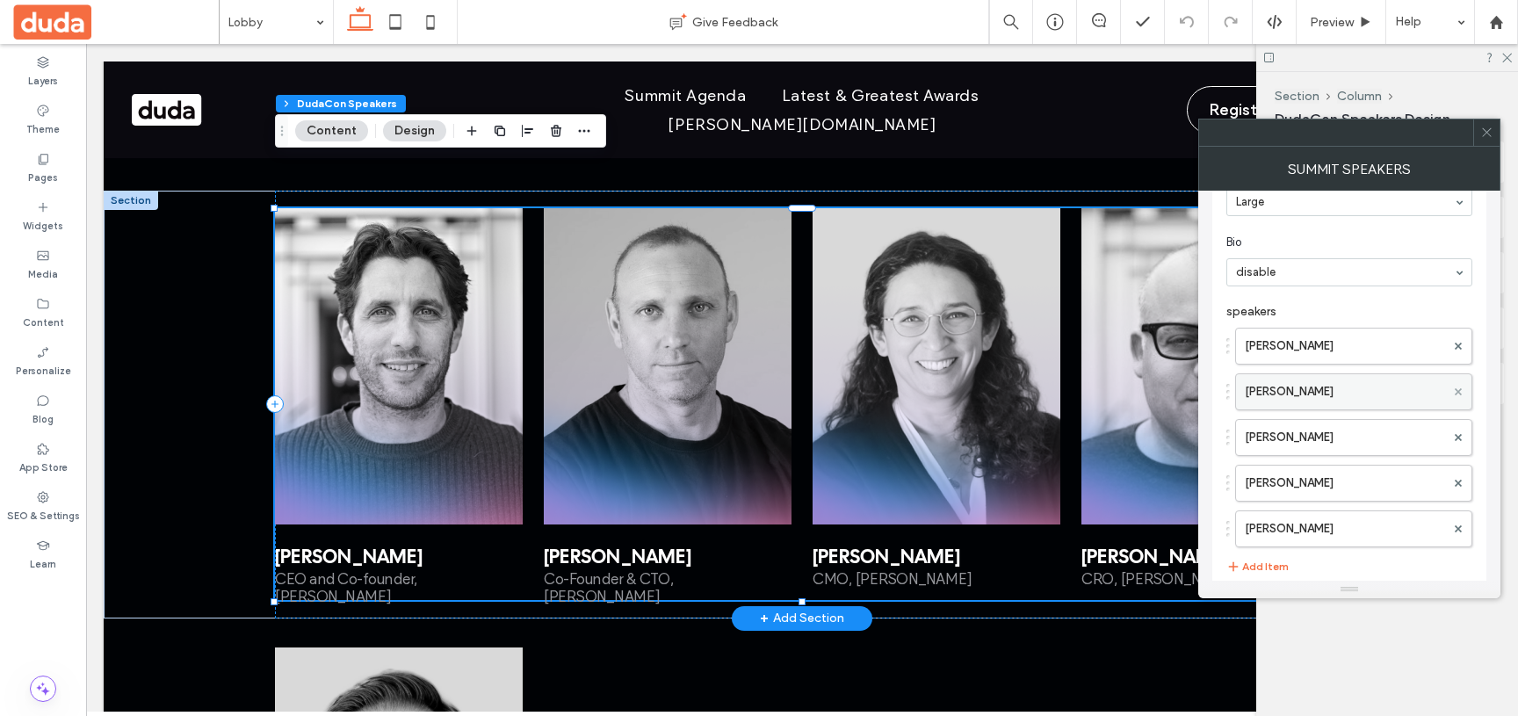
click at [1460, 392] on icon at bounding box center [1458, 391] width 7 height 7
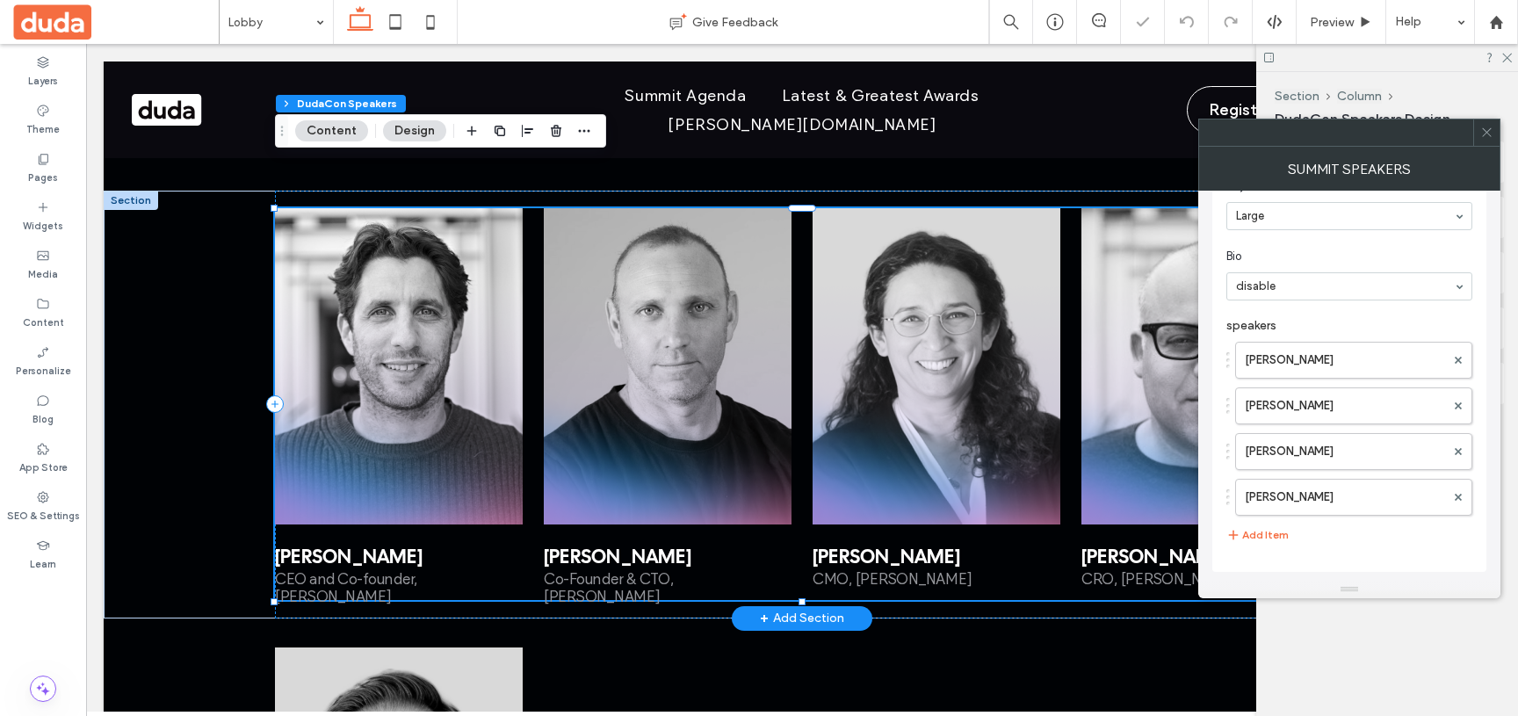
scroll to position [115, 0]
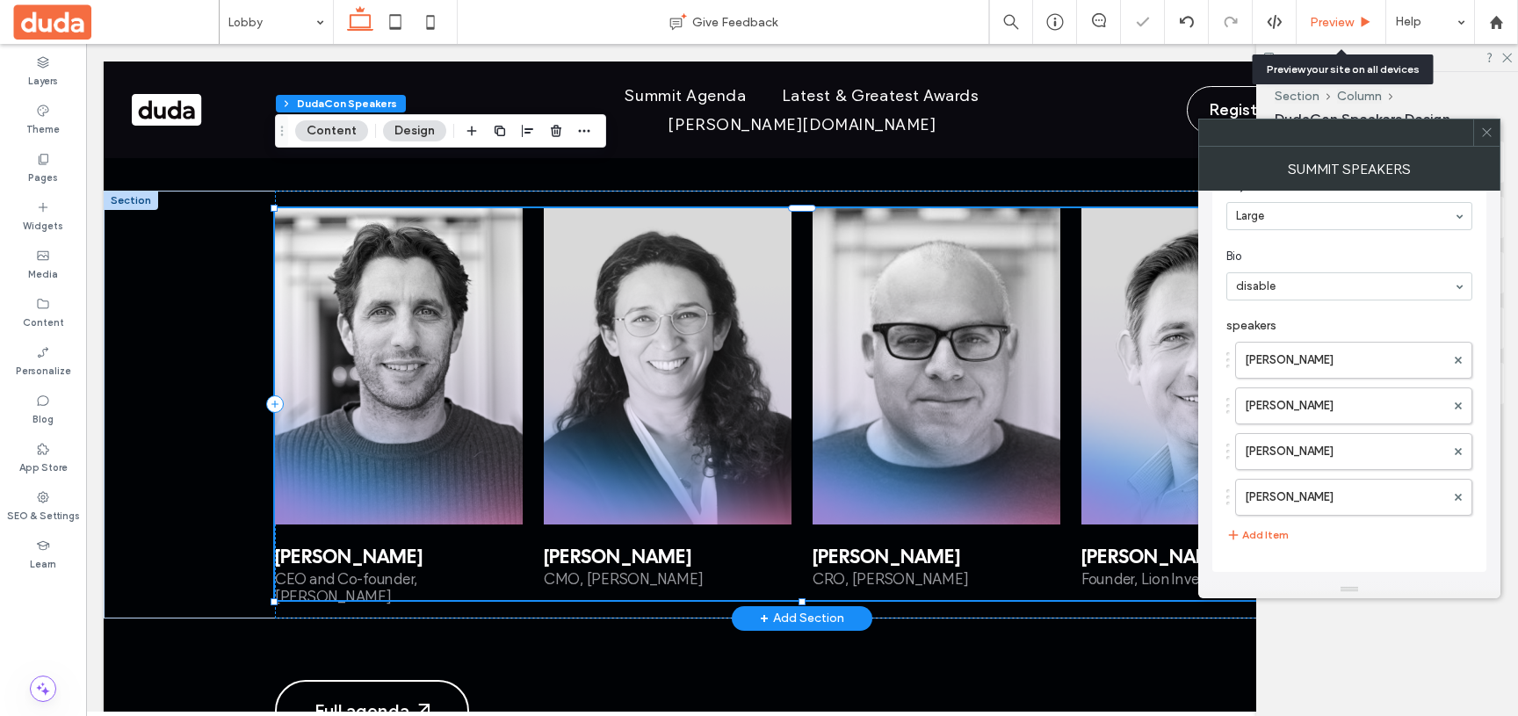
click at [1312, 18] on span "Preview" at bounding box center [1332, 22] width 44 height 15
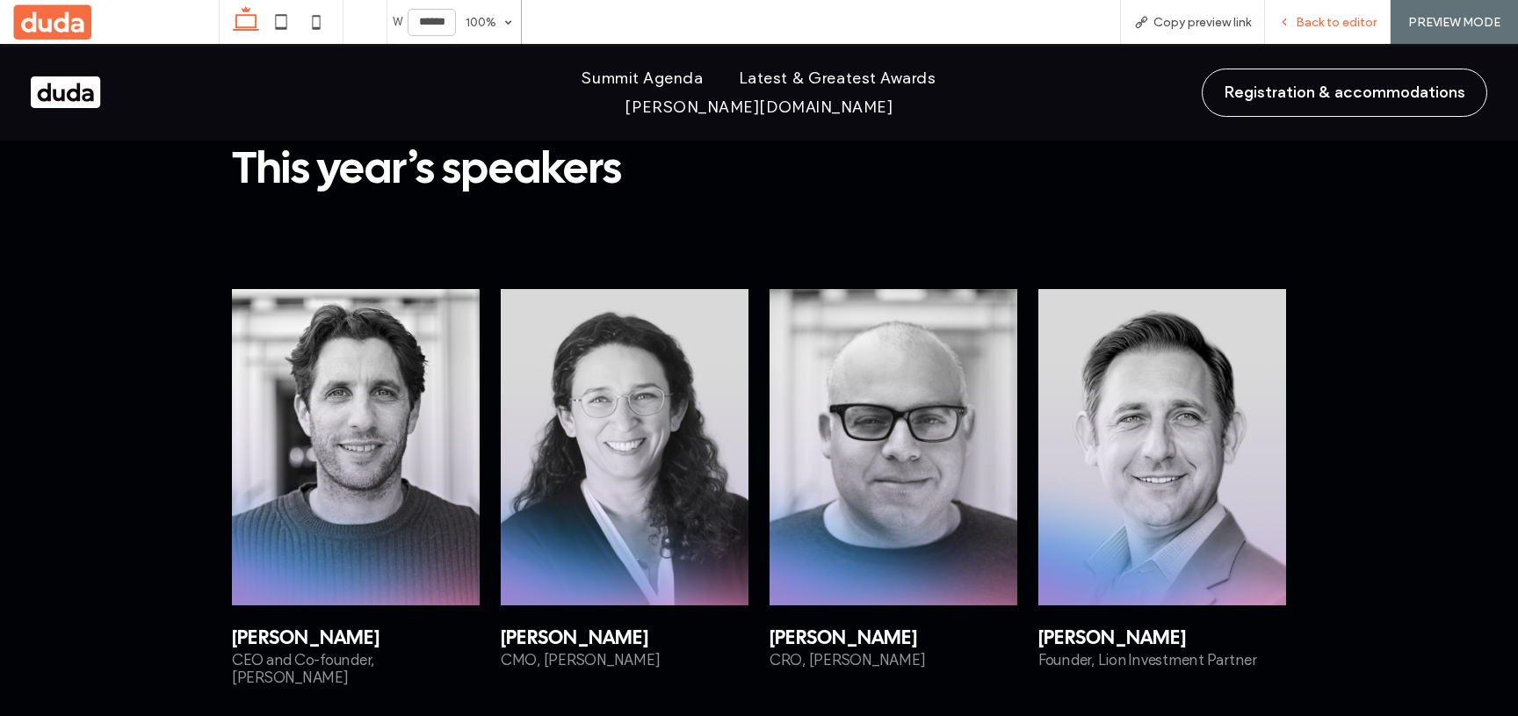
click at [1323, 25] on span "Back to editor" at bounding box center [1336, 22] width 81 height 15
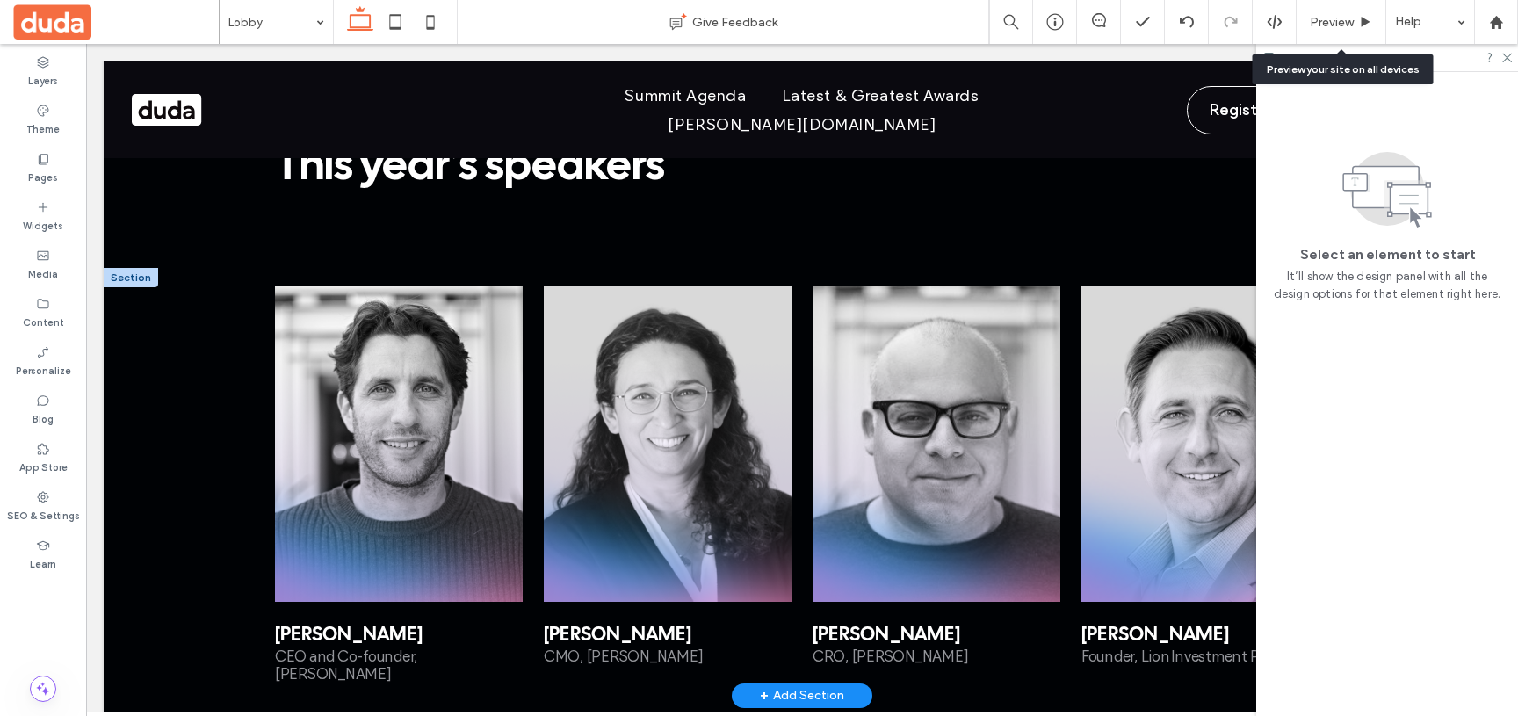
scroll to position [2727, 0]
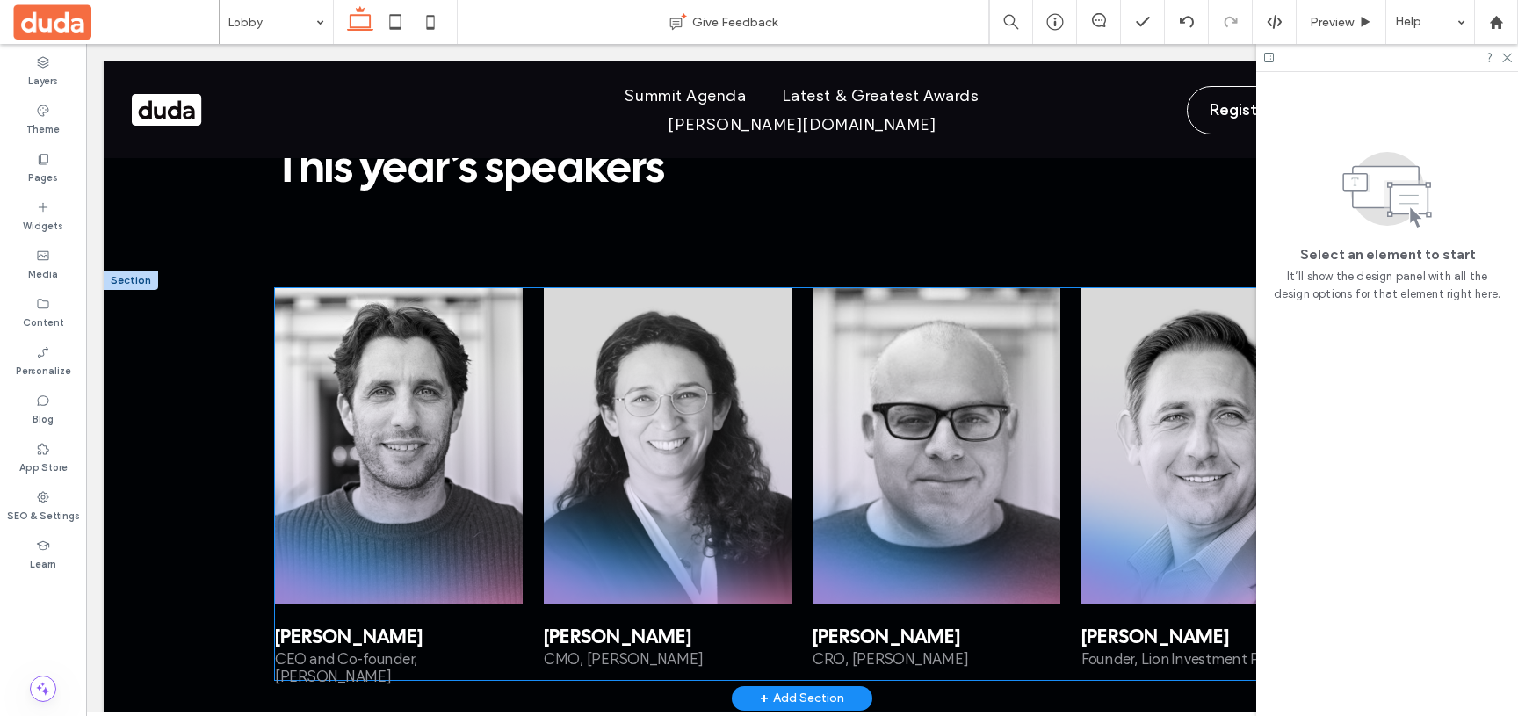
click at [1072, 298] on div "[PERSON_NAME] CEO and Co-founder, [PERSON_NAME] [PERSON_NAME] CRO, [PERSON_NAME…" at bounding box center [802, 486] width 1054 height 397
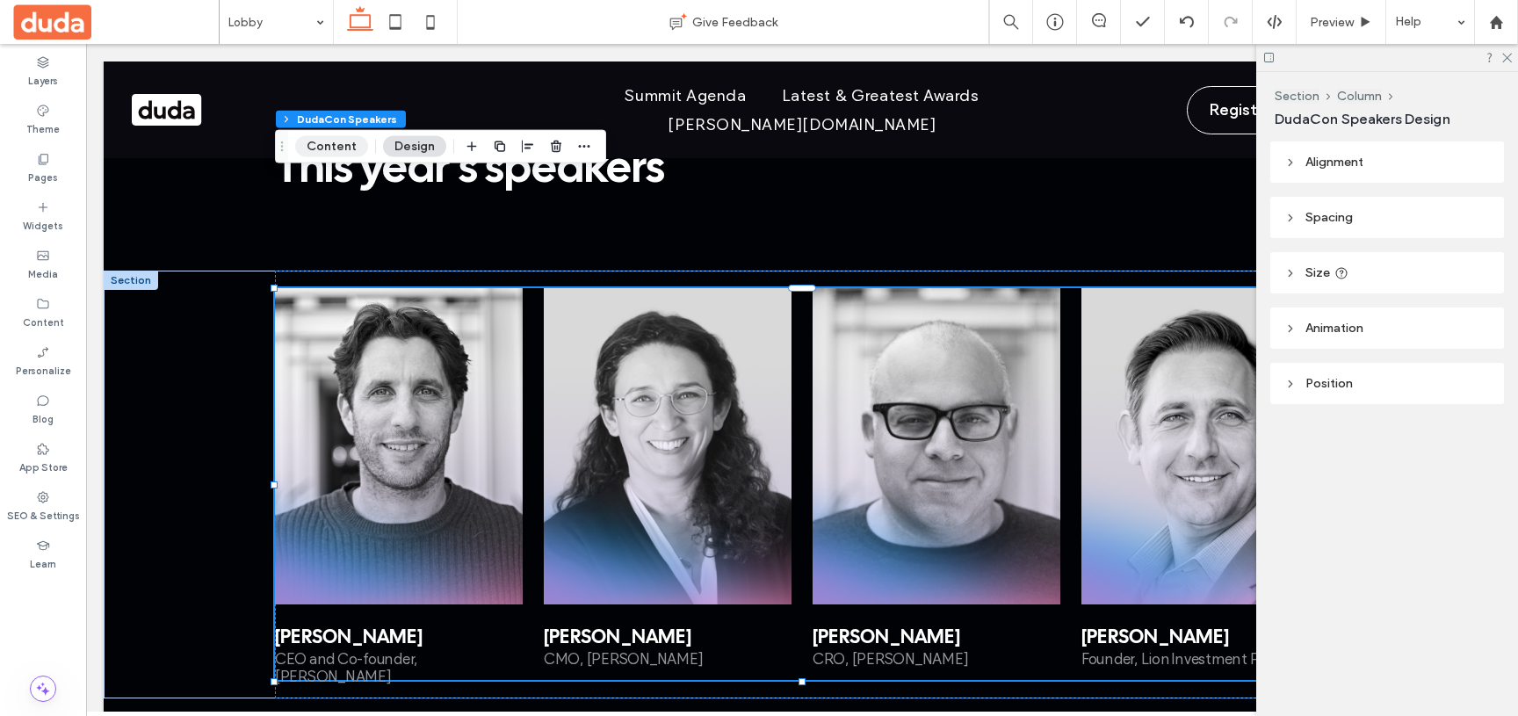
click at [328, 154] on button "Content" at bounding box center [331, 146] width 73 height 21
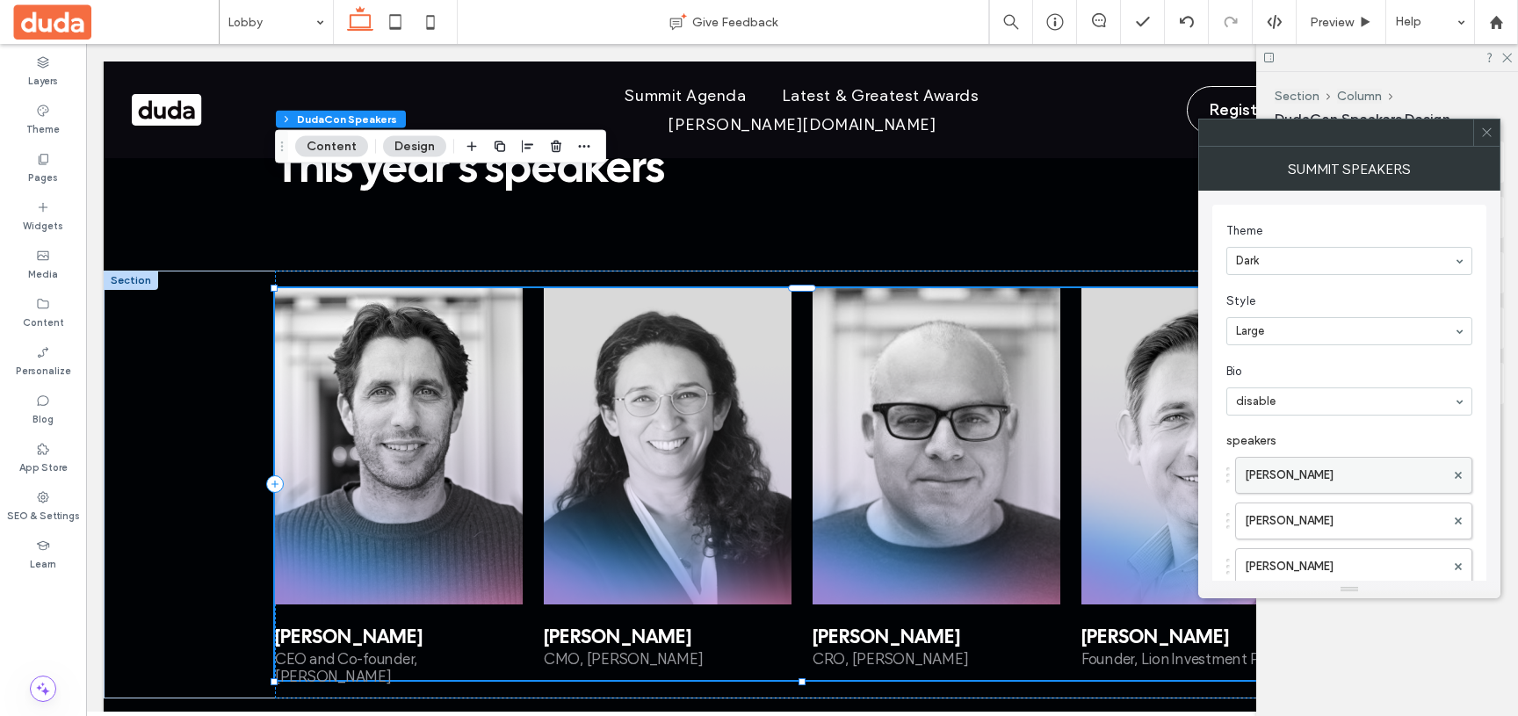
scroll to position [115, 0]
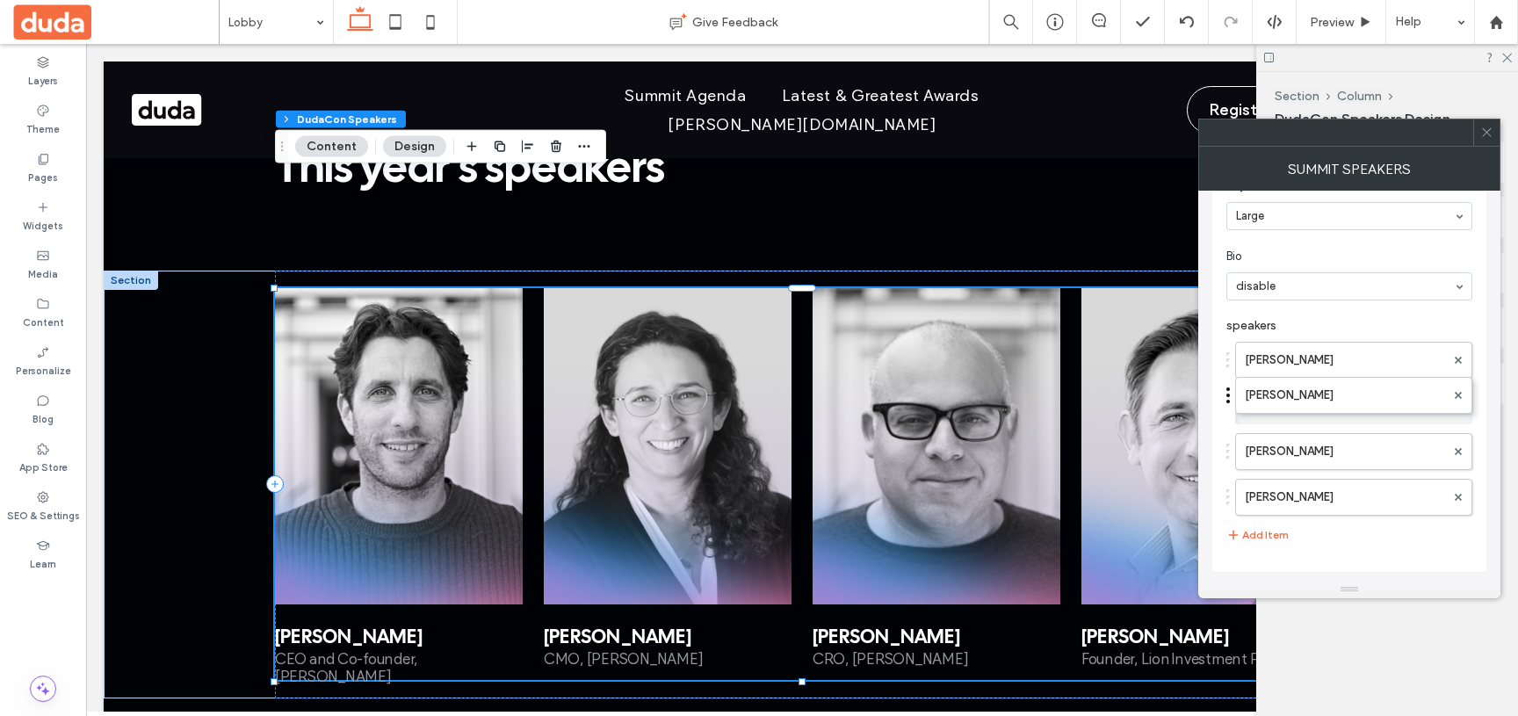
drag, startPoint x: 1227, startPoint y: 498, endPoint x: 1231, endPoint y: 387, distance: 110.7
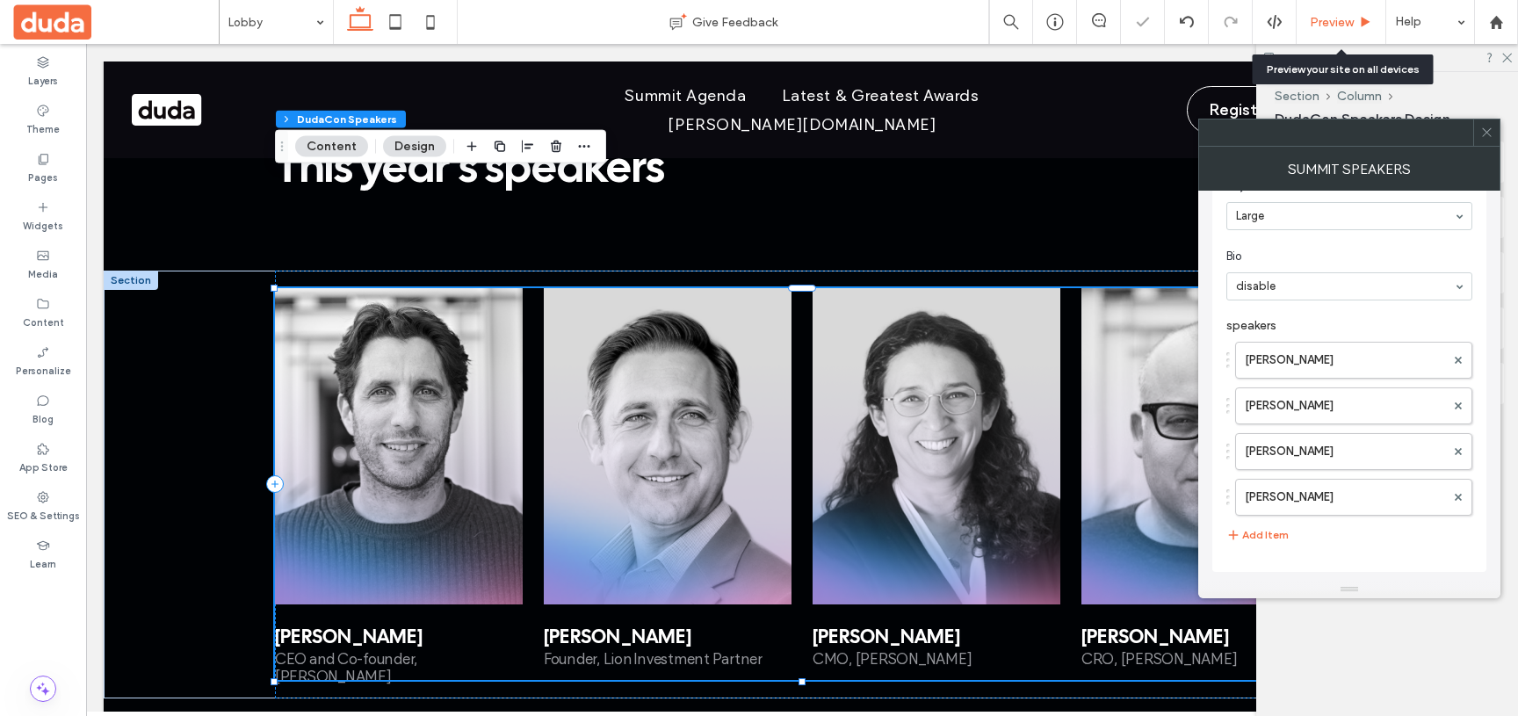
click at [1320, 32] on div "Preview" at bounding box center [1342, 22] width 90 height 44
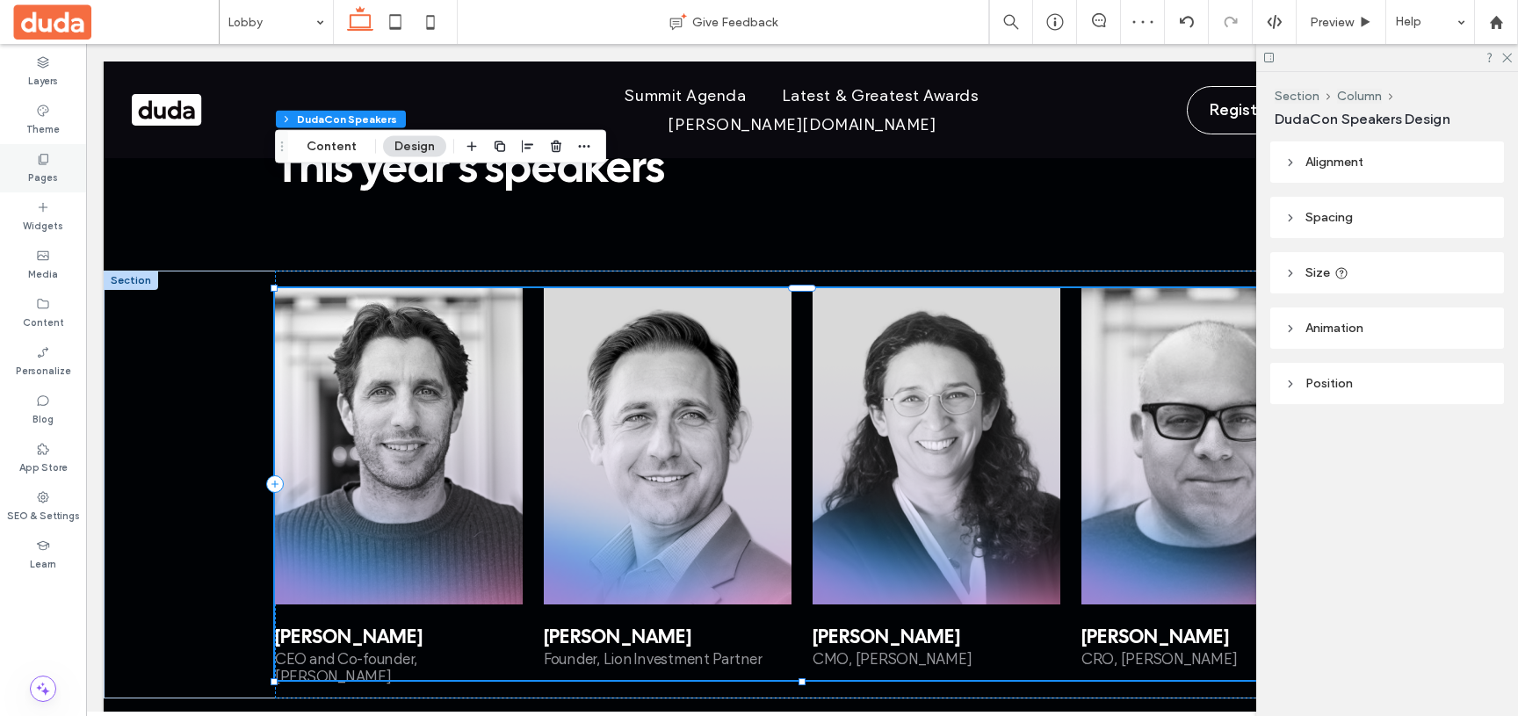
click at [42, 168] on label "Pages" at bounding box center [43, 175] width 30 height 19
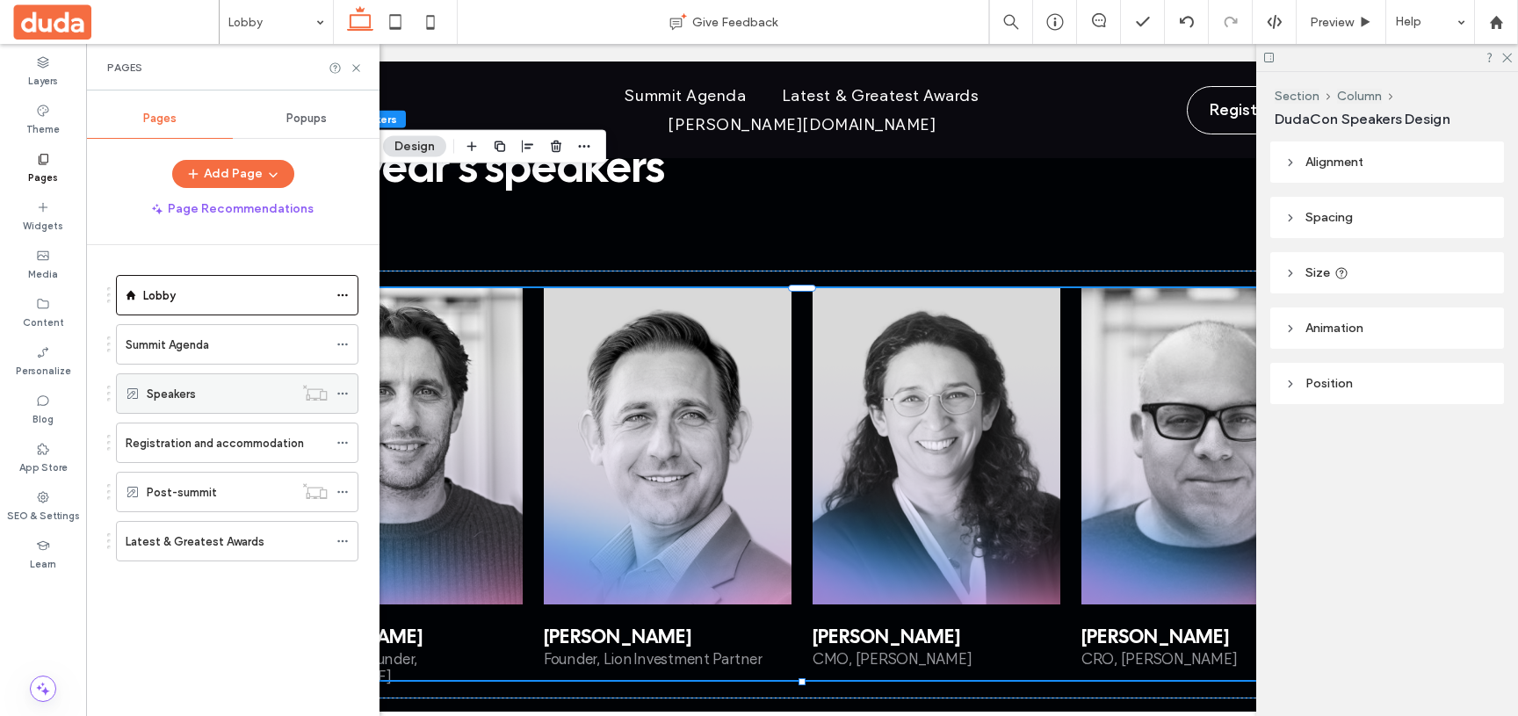
click at [180, 397] on label "Speakers" at bounding box center [171, 394] width 49 height 31
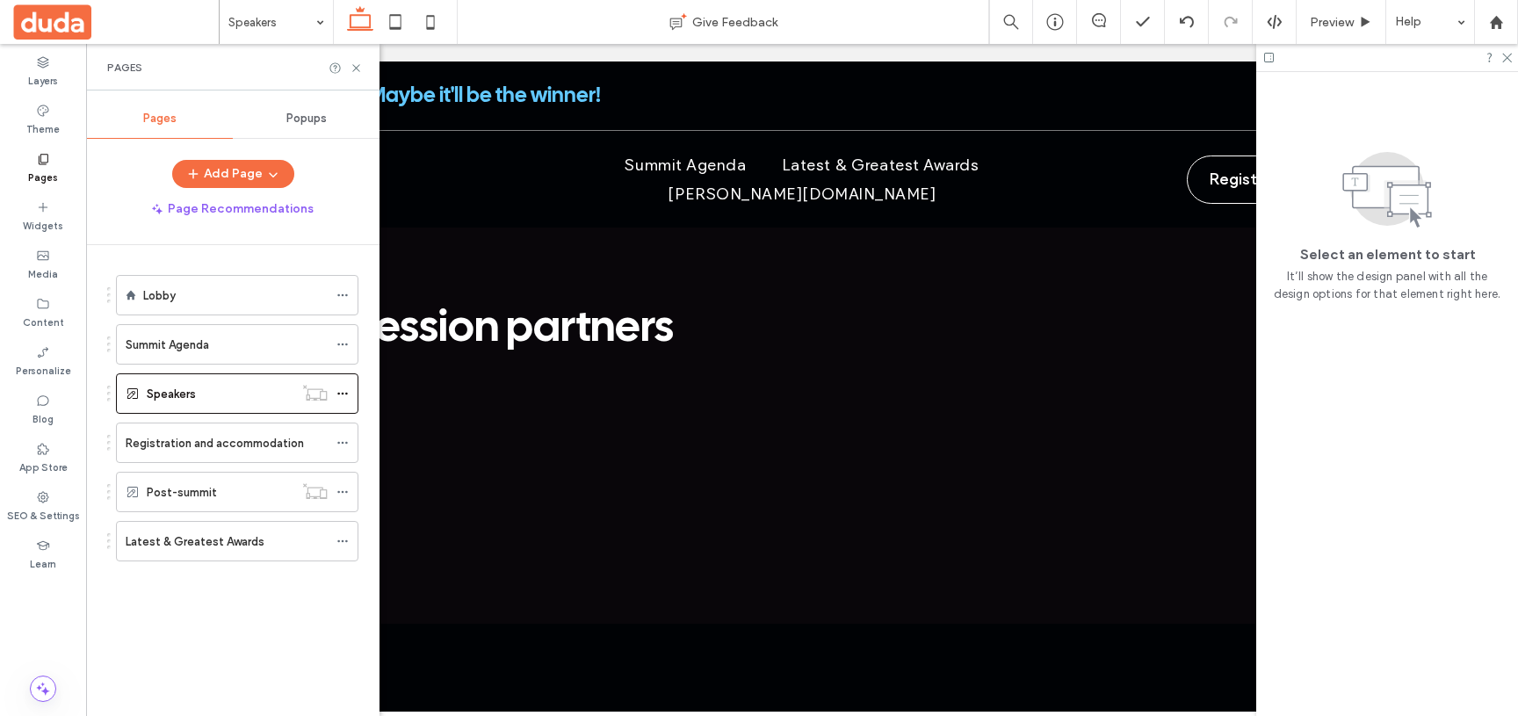
scroll to position [0, 0]
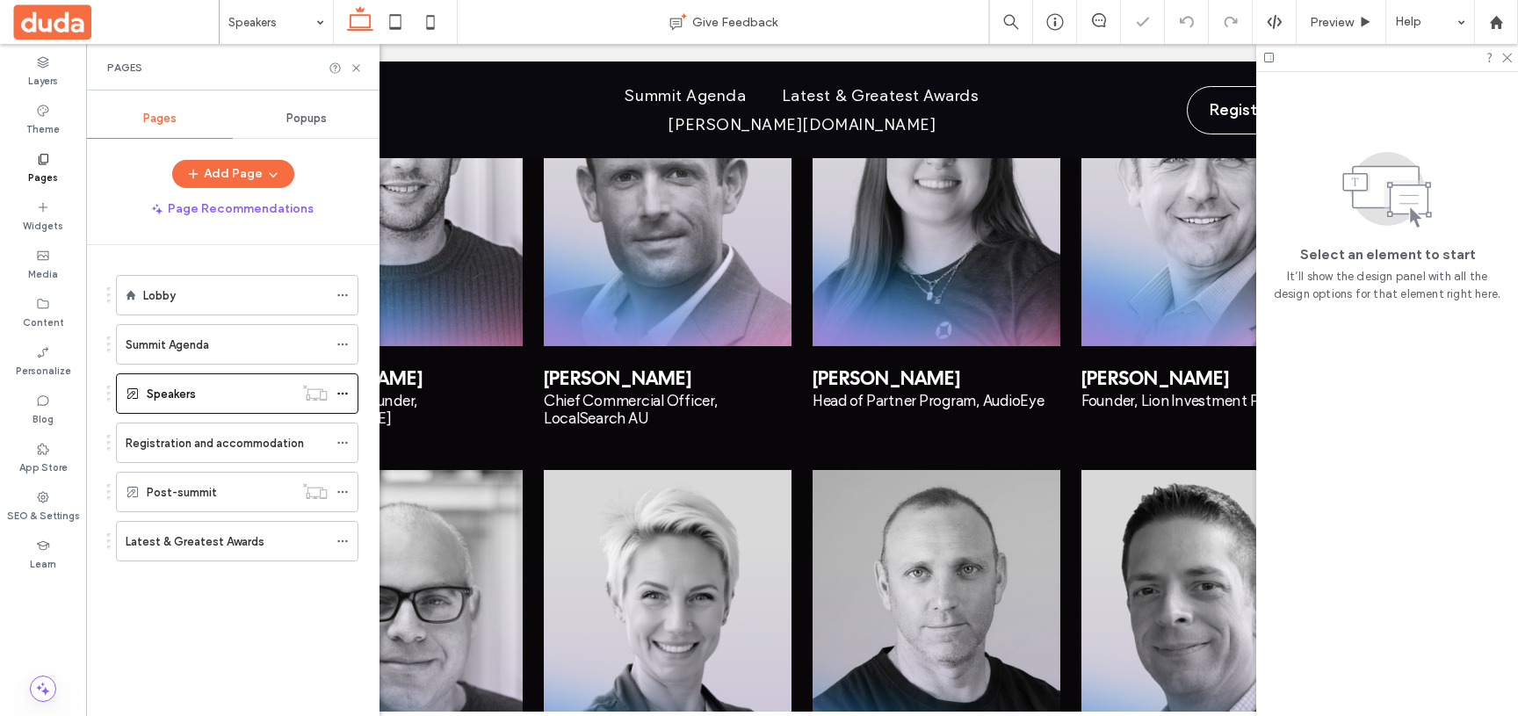
scroll to position [315, 0]
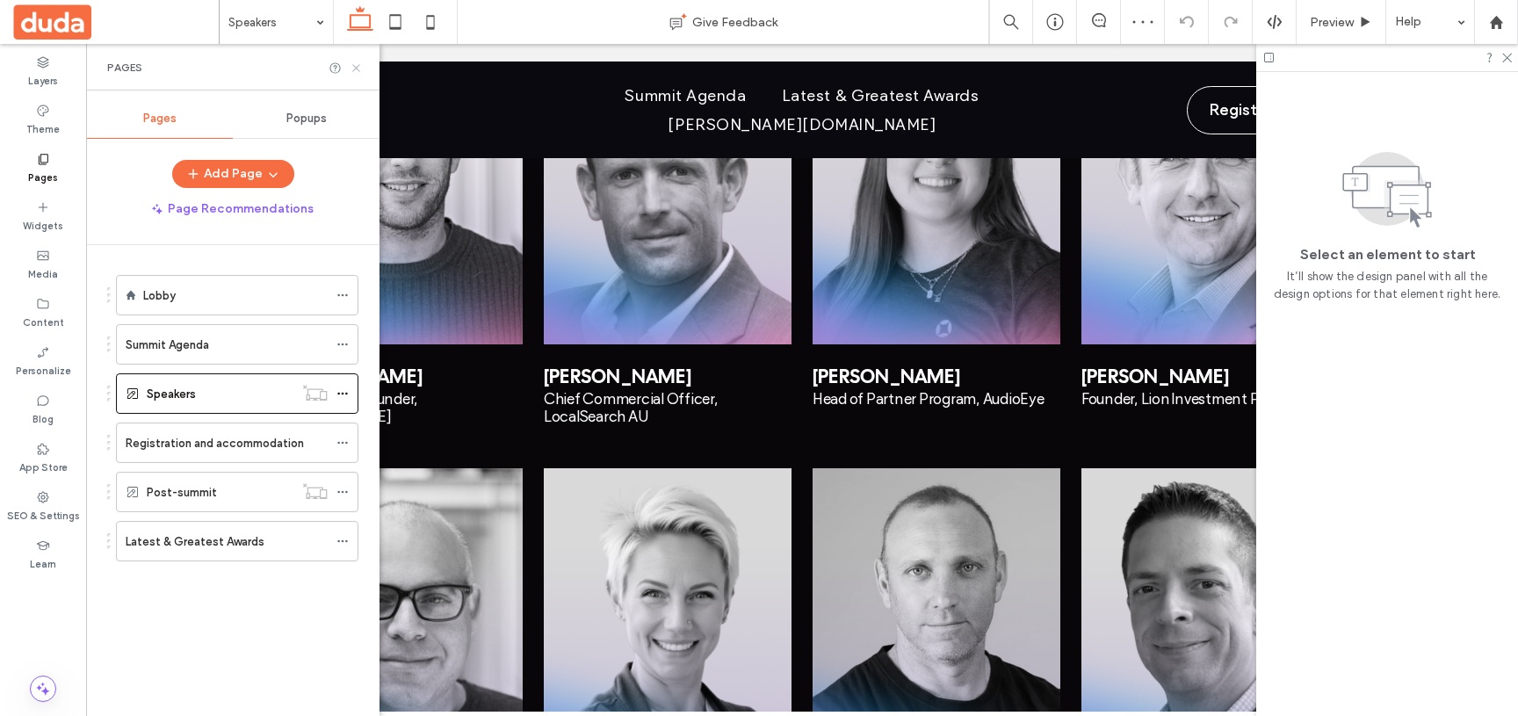
click at [357, 66] on use at bounding box center [355, 67] width 7 height 7
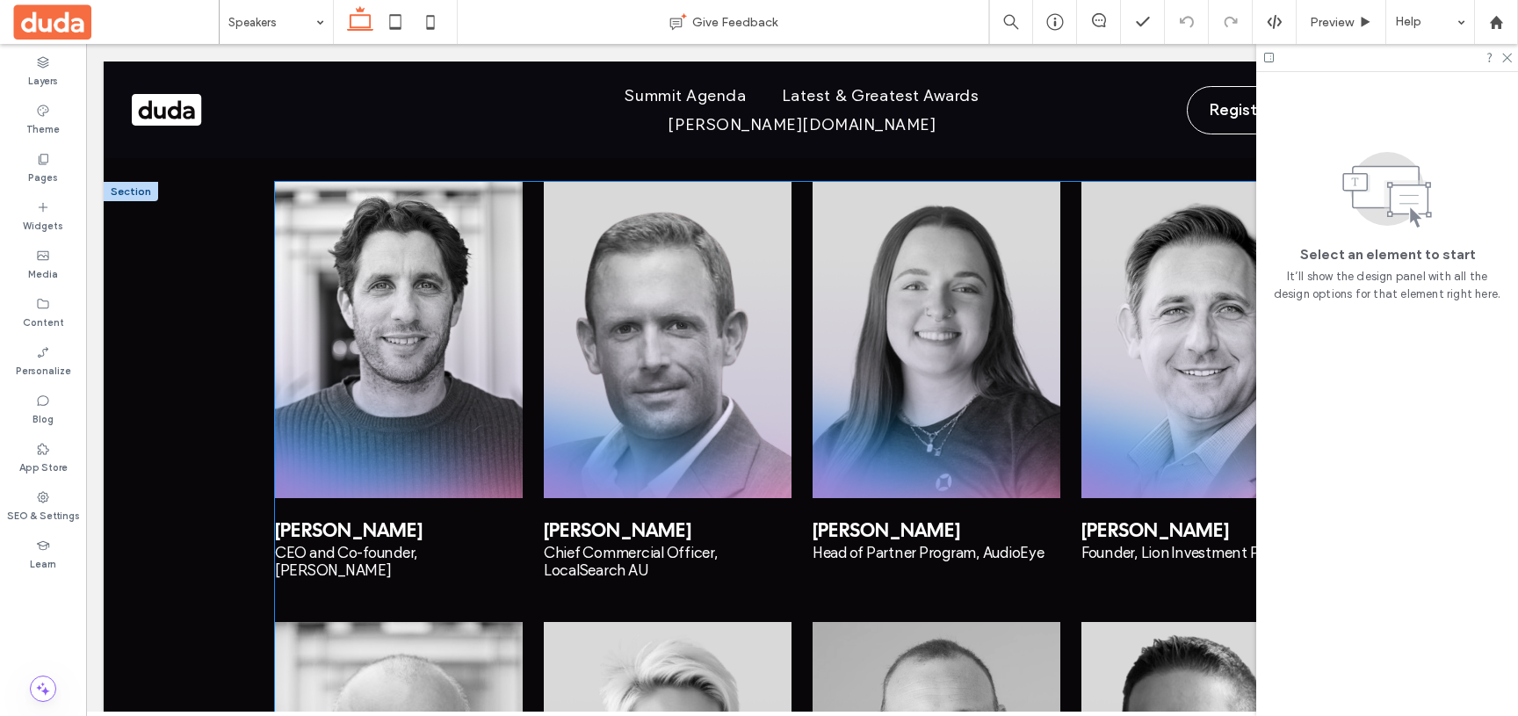
scroll to position [140, 0]
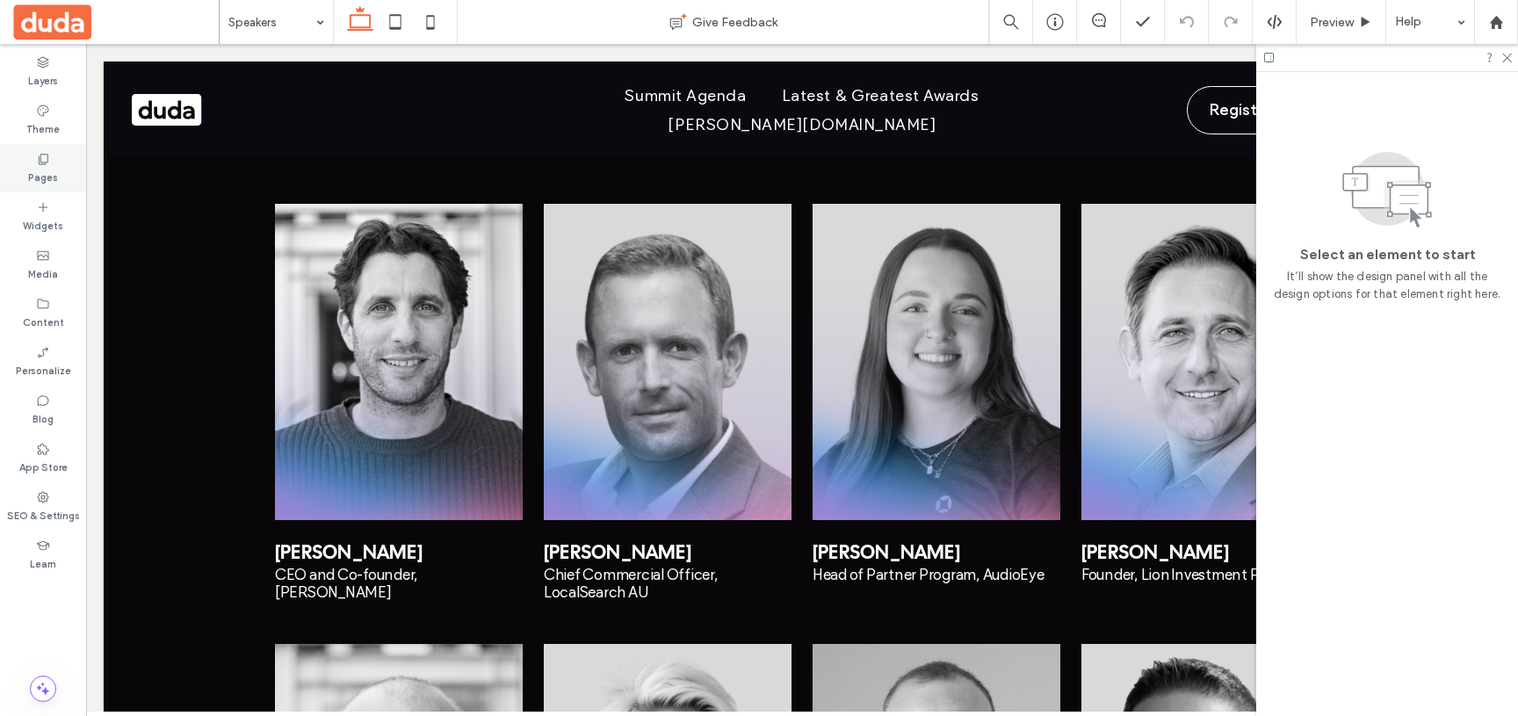
click at [56, 171] on label "Pages" at bounding box center [43, 175] width 30 height 19
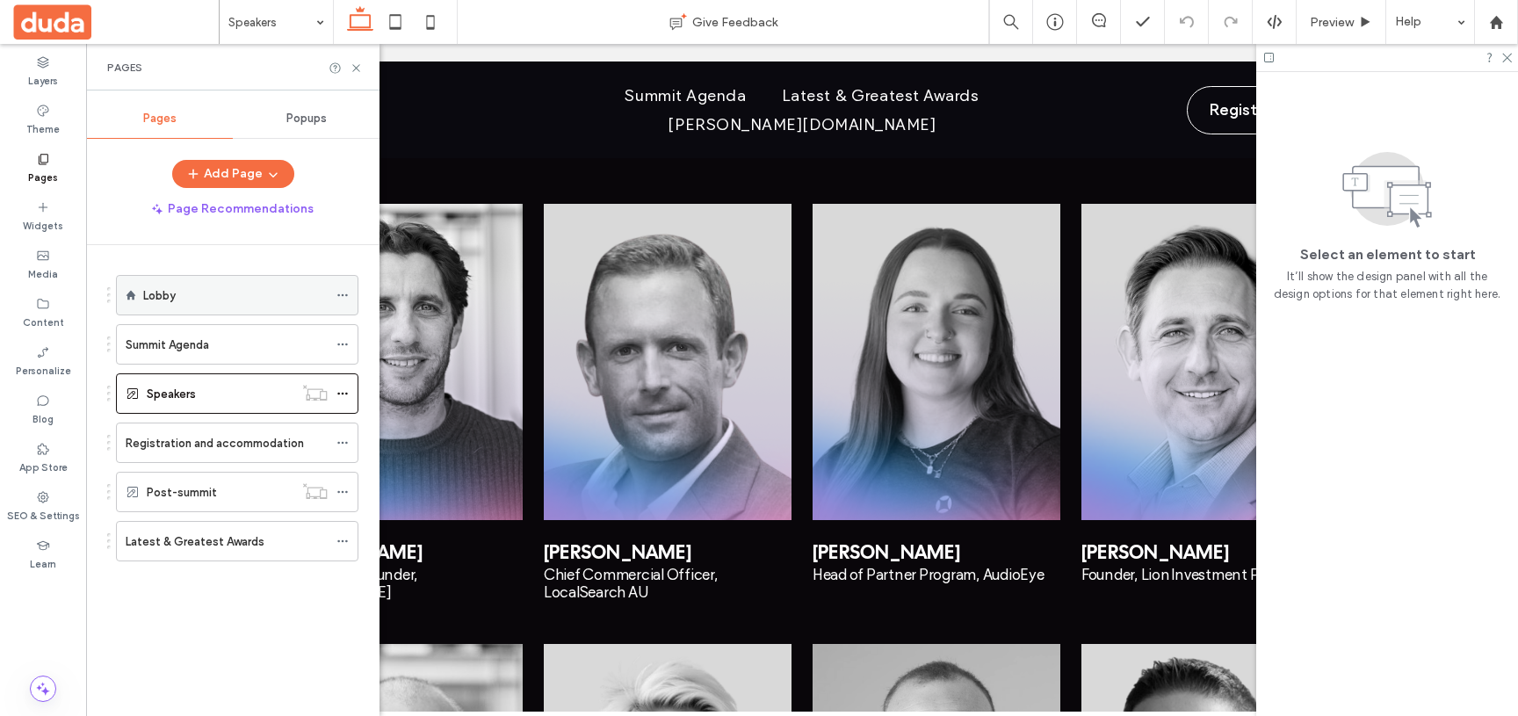
click at [184, 299] on div "Lobby" at bounding box center [235, 295] width 184 height 18
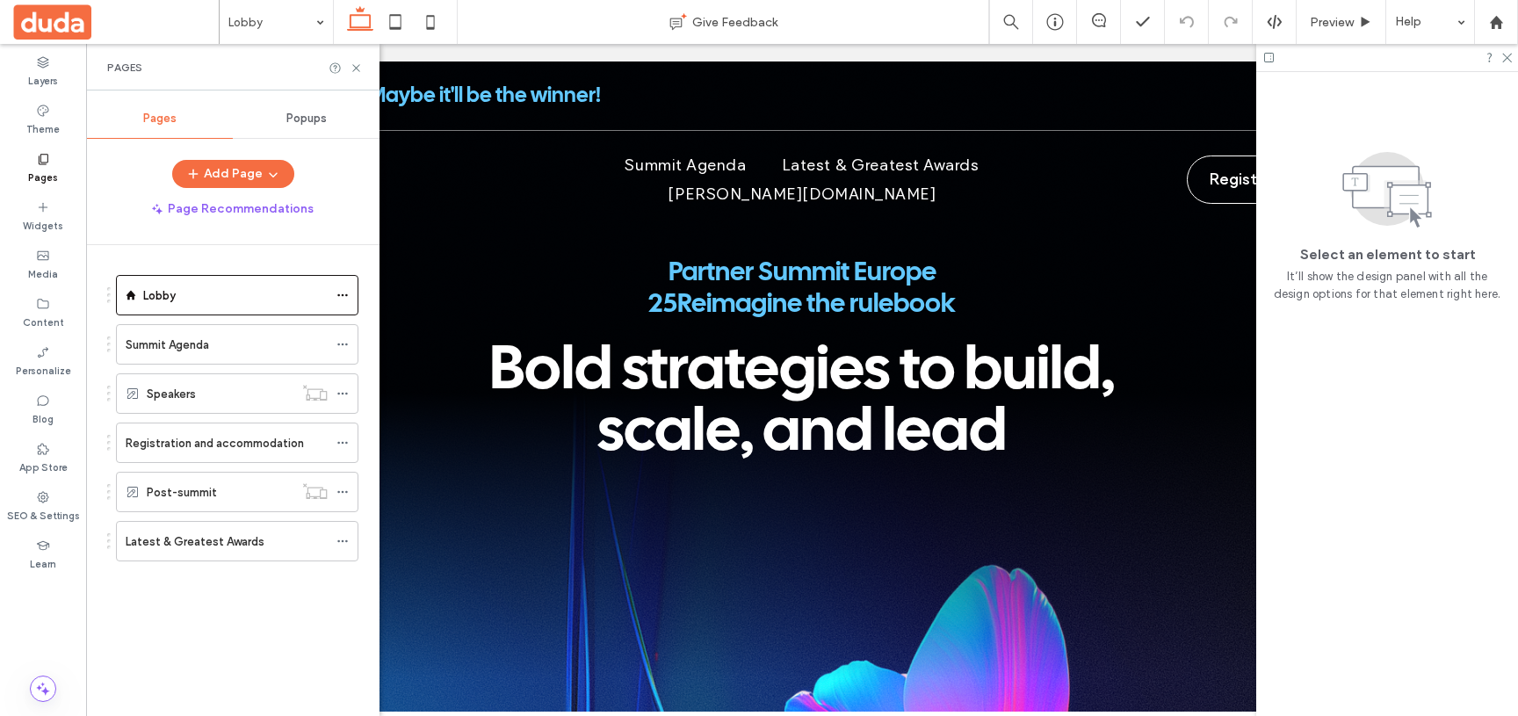
scroll to position [0, 0]
